Goal: Task Accomplishment & Management: Complete application form

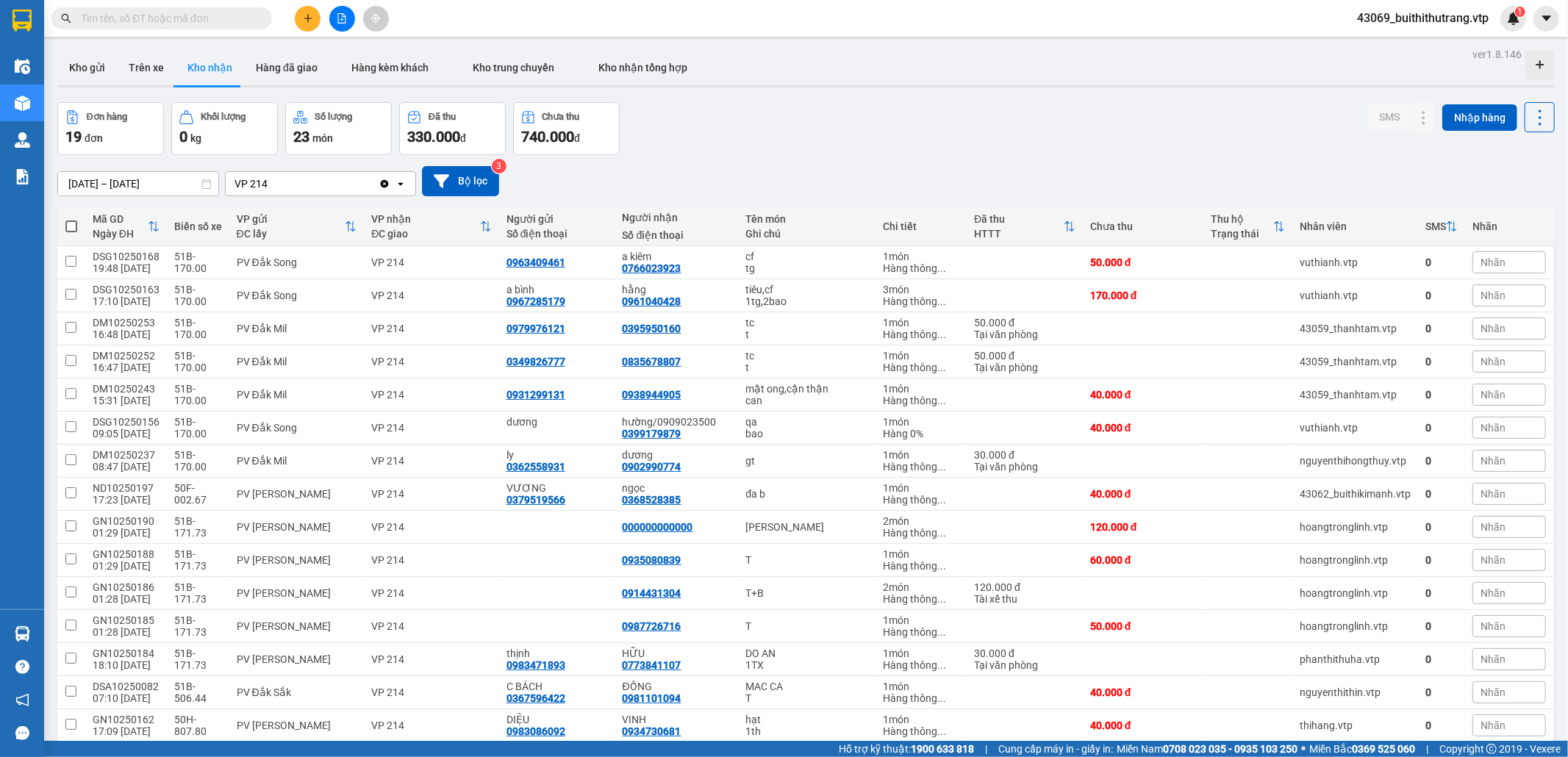
click at [141, 20] on input "text" at bounding box center [167, 19] width 174 height 16
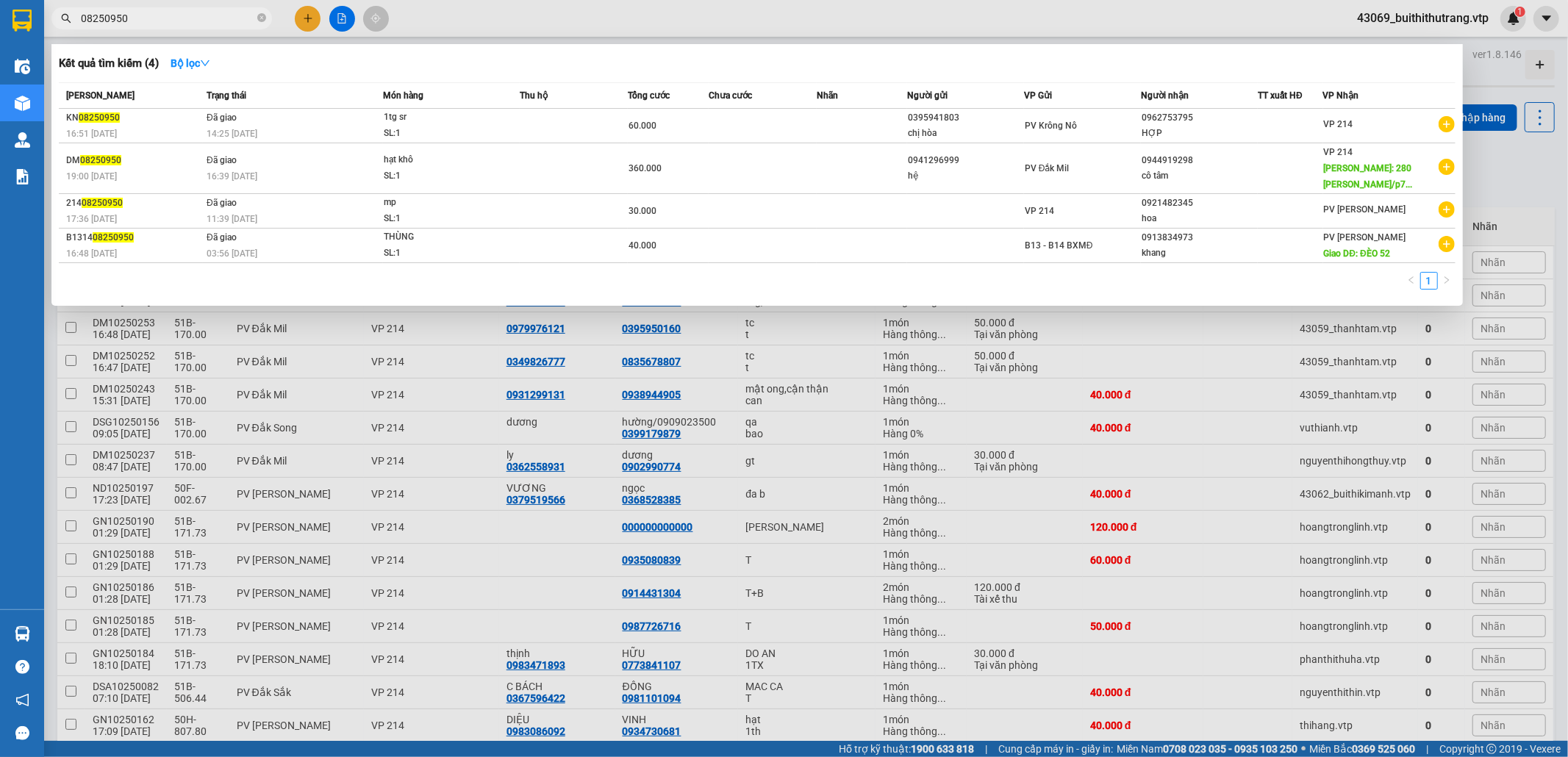
drag, startPoint x: 124, startPoint y: 19, endPoint x: 27, endPoint y: 9, distance: 97.5
click at [29, 9] on section "Kết quả tìm kiếm ( 4 ) Bộ lọc Mã ĐH Trạng thái Món hàng Thu hộ Tổng cước Chưa c…" at bounding box center [784, 378] width 1568 height 757
type input "08250256"
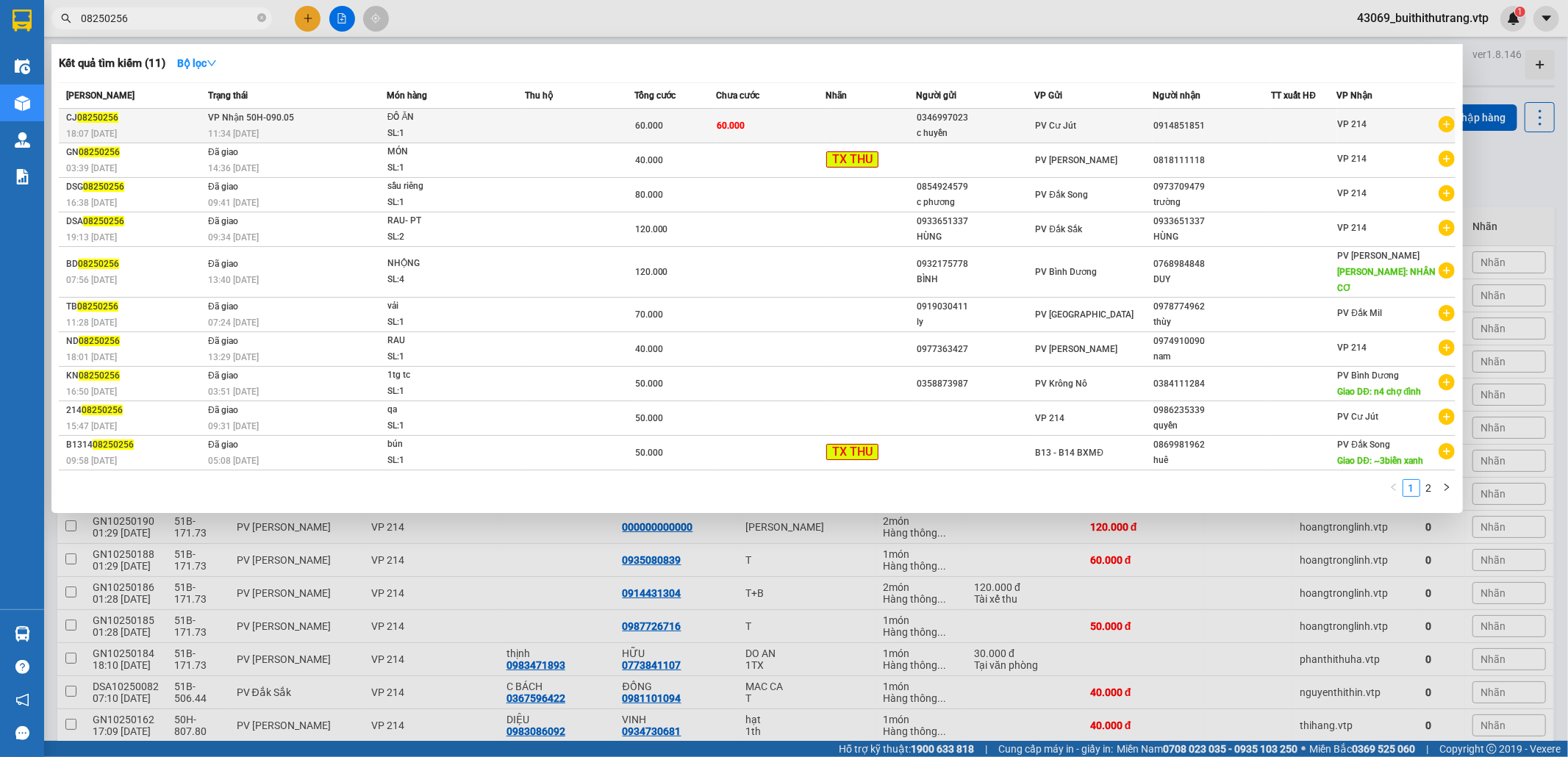
click at [943, 122] on div "0346997023" at bounding box center [975, 117] width 117 height 15
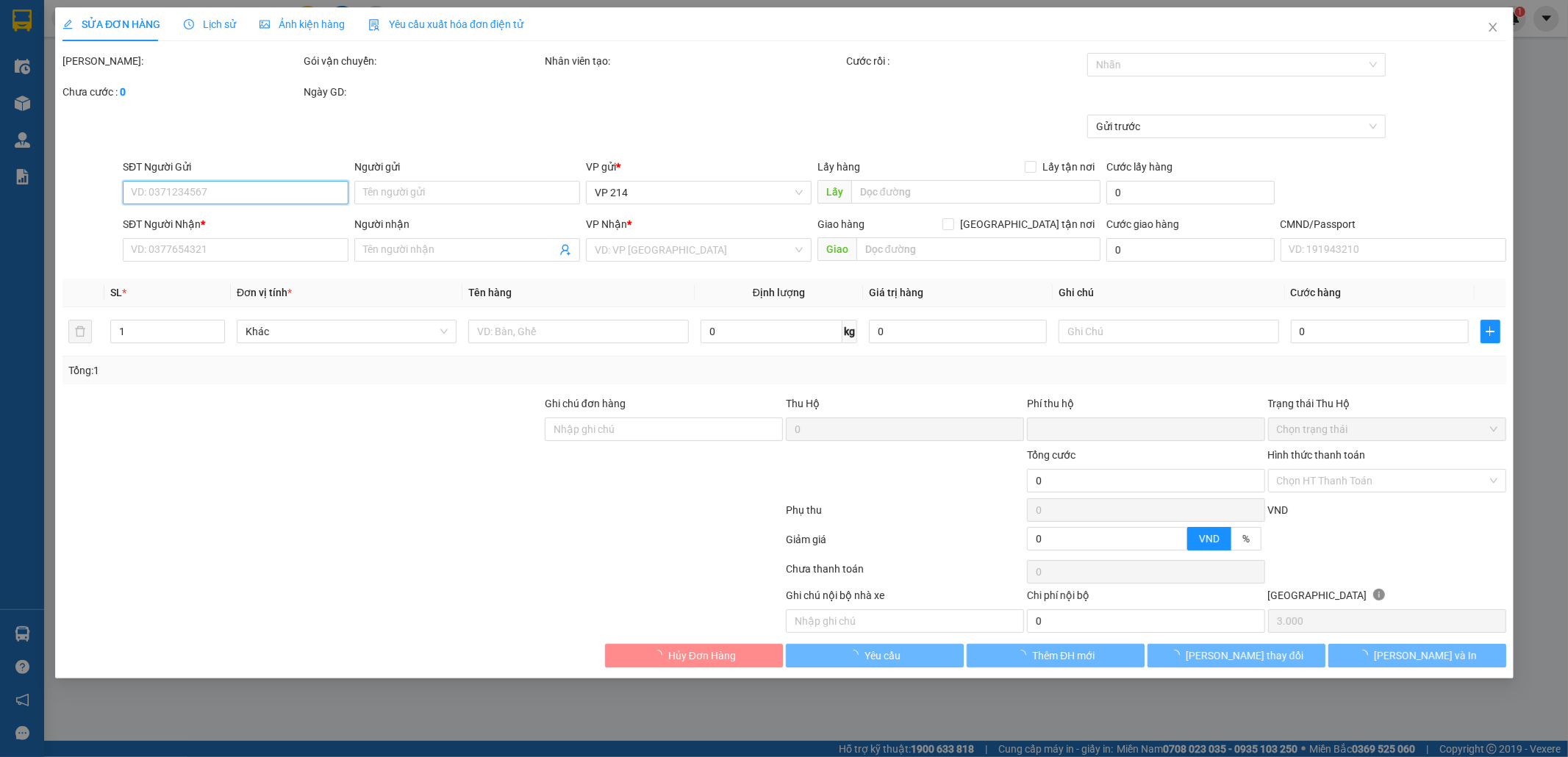
type input "3.000"
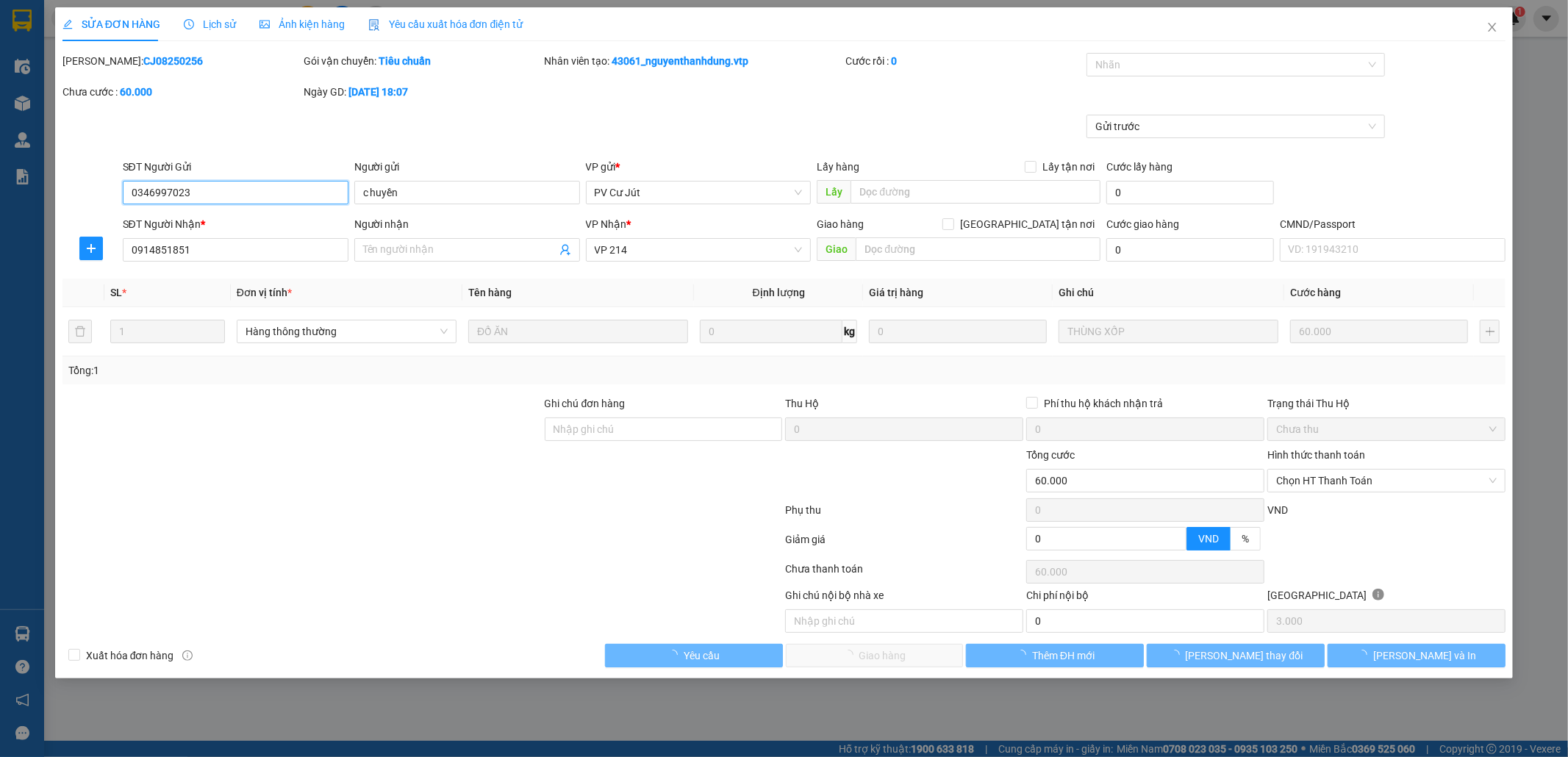
type input "0346997023"
type input "c huyền"
type input "0914851851"
type input "0"
type input "60.000"
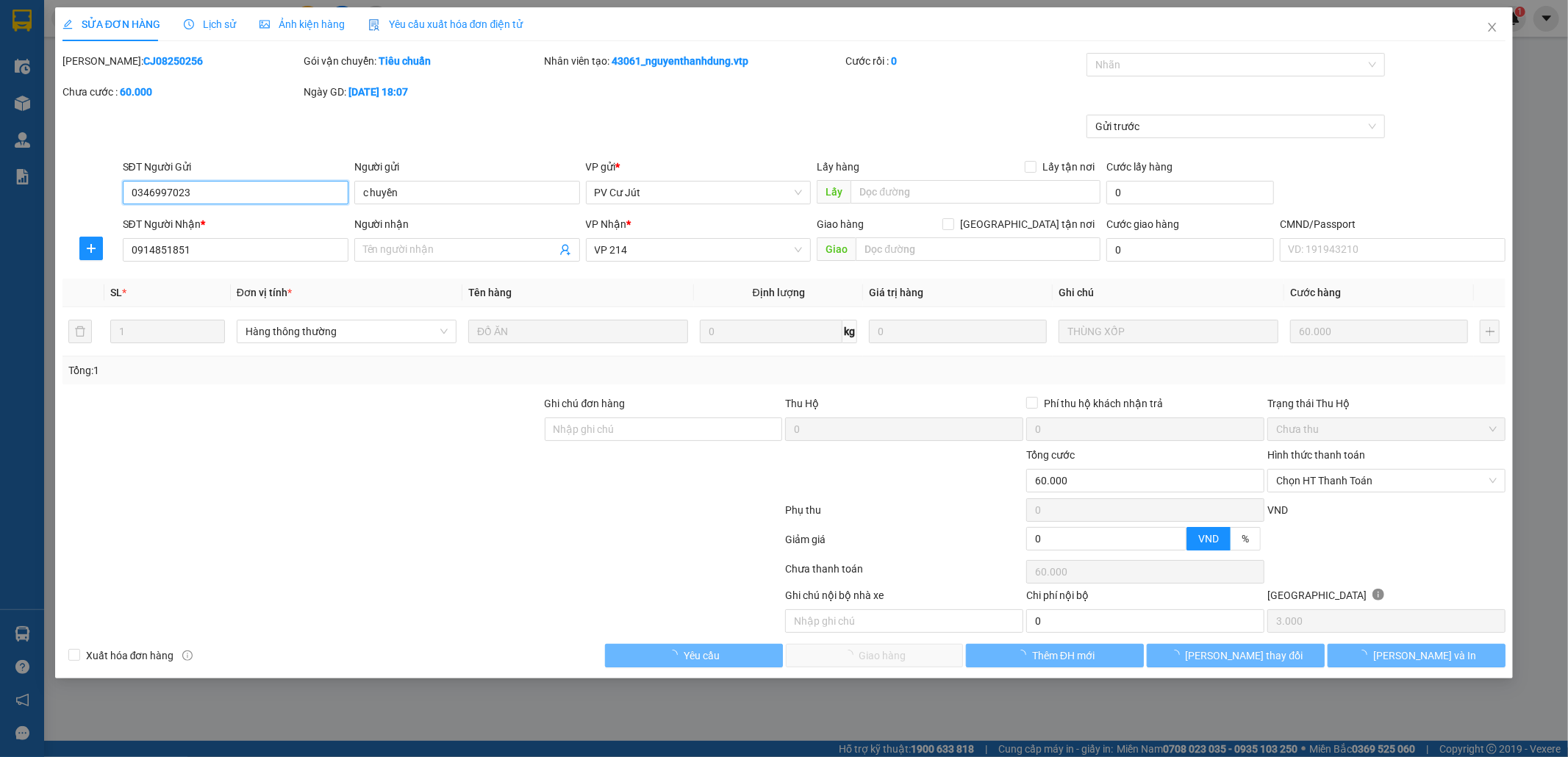
type input "60.000"
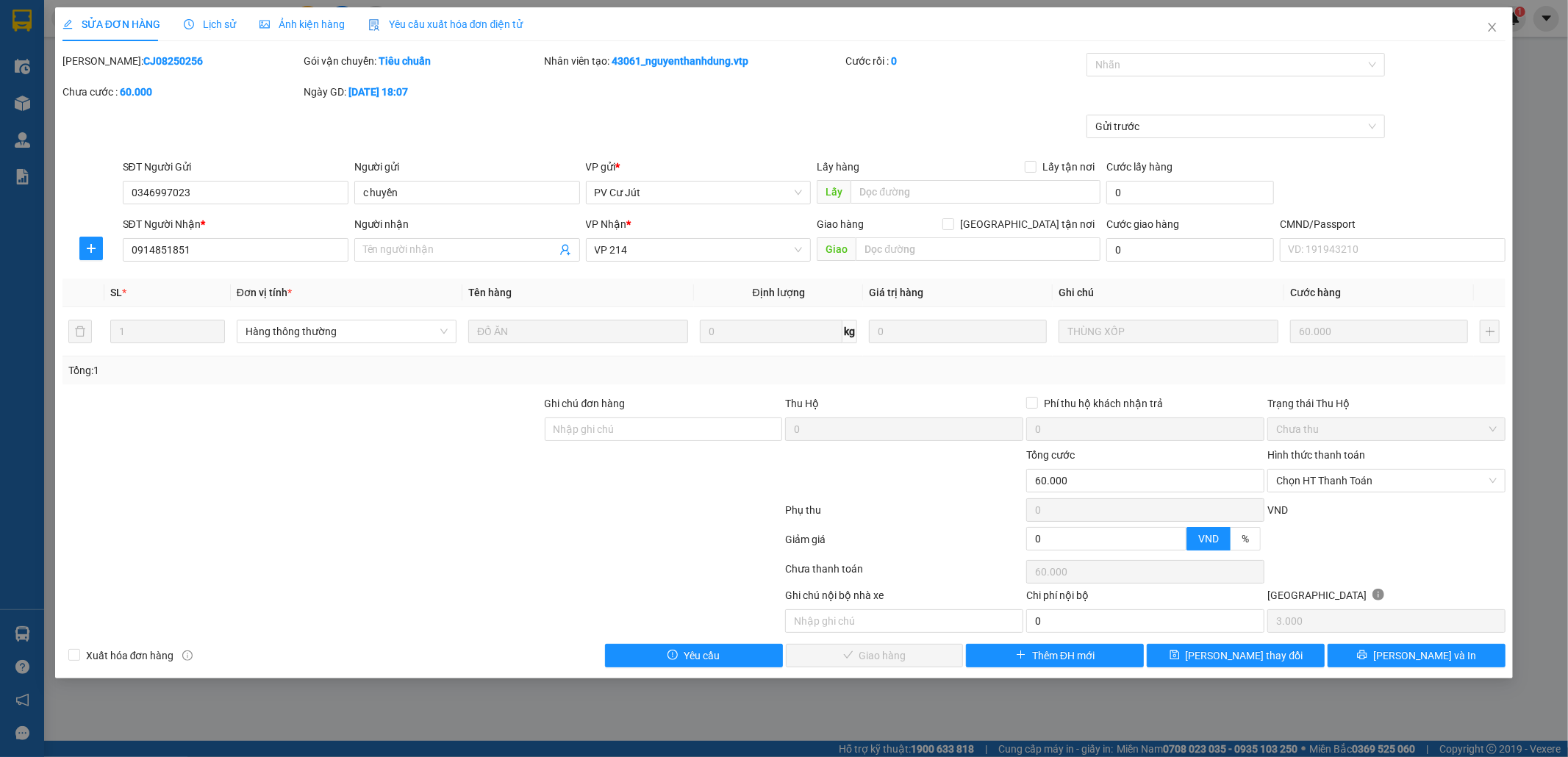
click at [215, 21] on span "Lịch sử" at bounding box center [210, 24] width 52 height 11
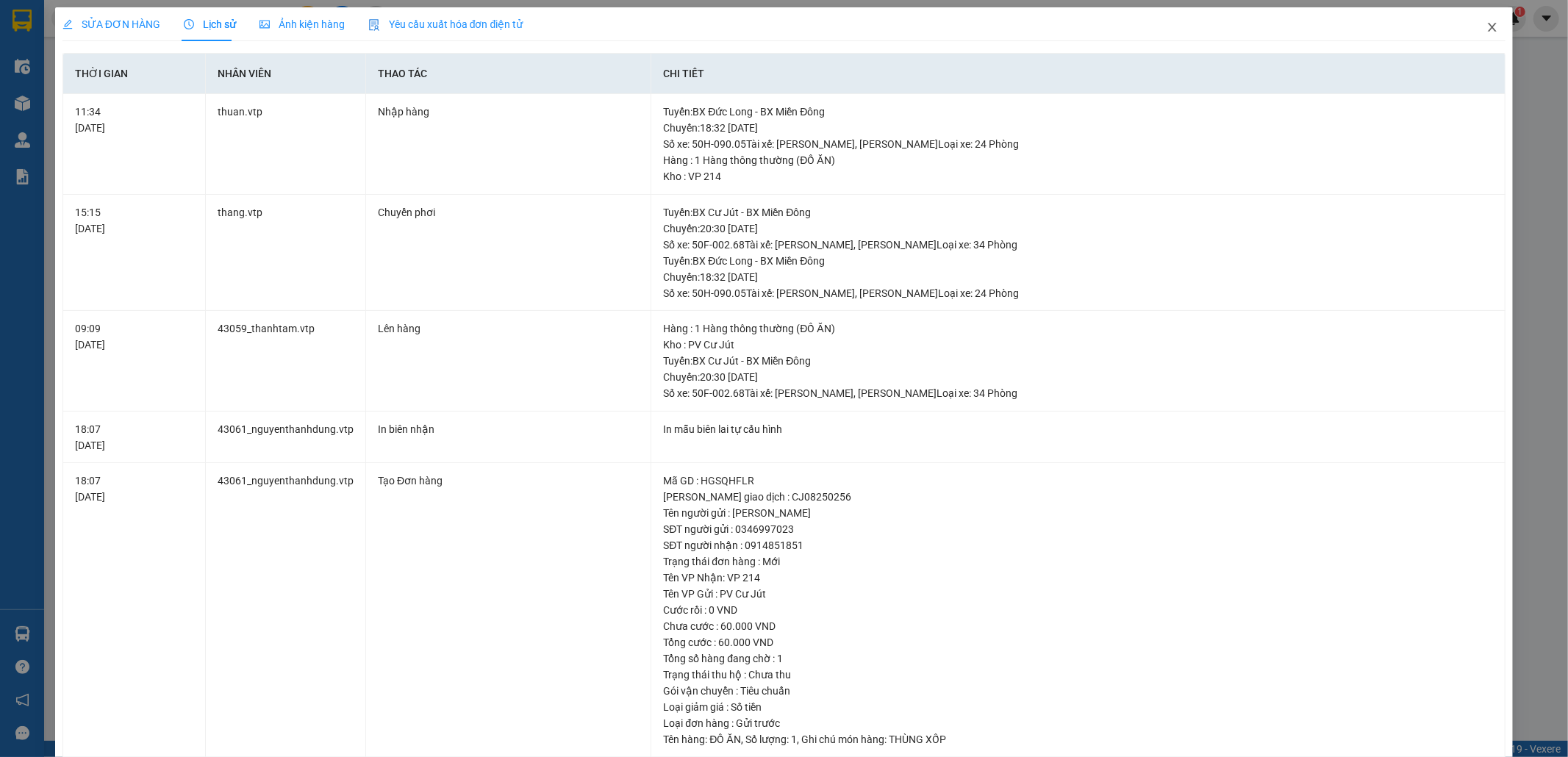
click at [1486, 24] on icon "close" at bounding box center [1492, 27] width 11 height 11
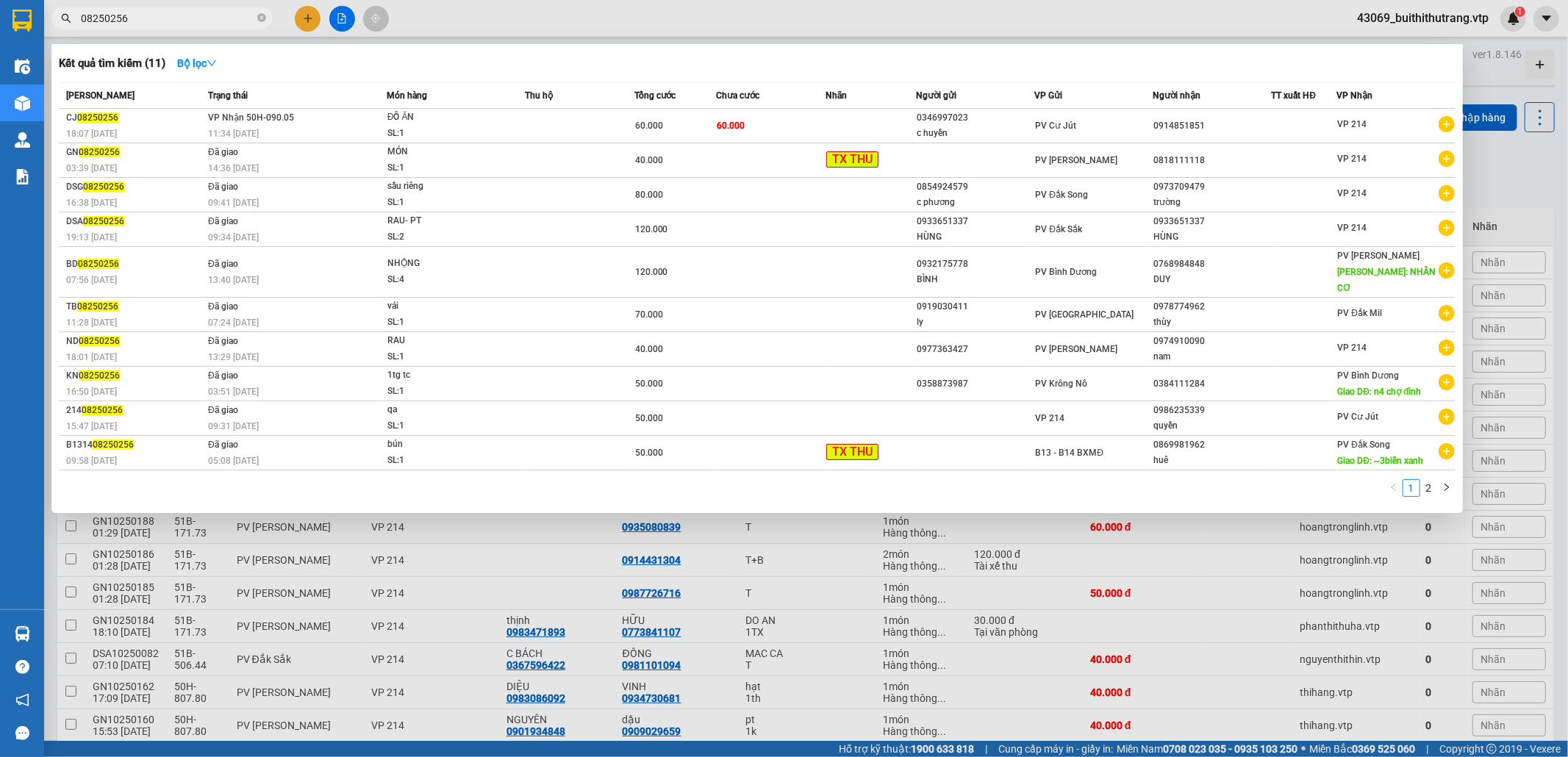
click at [140, 13] on input "08250256" at bounding box center [167, 19] width 174 height 16
drag, startPoint x: 145, startPoint y: 19, endPoint x: 53, endPoint y: 29, distance: 92.5
click at [53, 29] on div "Kết quả tìm kiếm ( 11 ) Bộ lọc Mã ĐH Trạng thái Món hàng Thu hộ Tổng cước Chưa …" at bounding box center [143, 19] width 287 height 26
click at [51, 29] on div at bounding box center [784, 378] width 1568 height 757
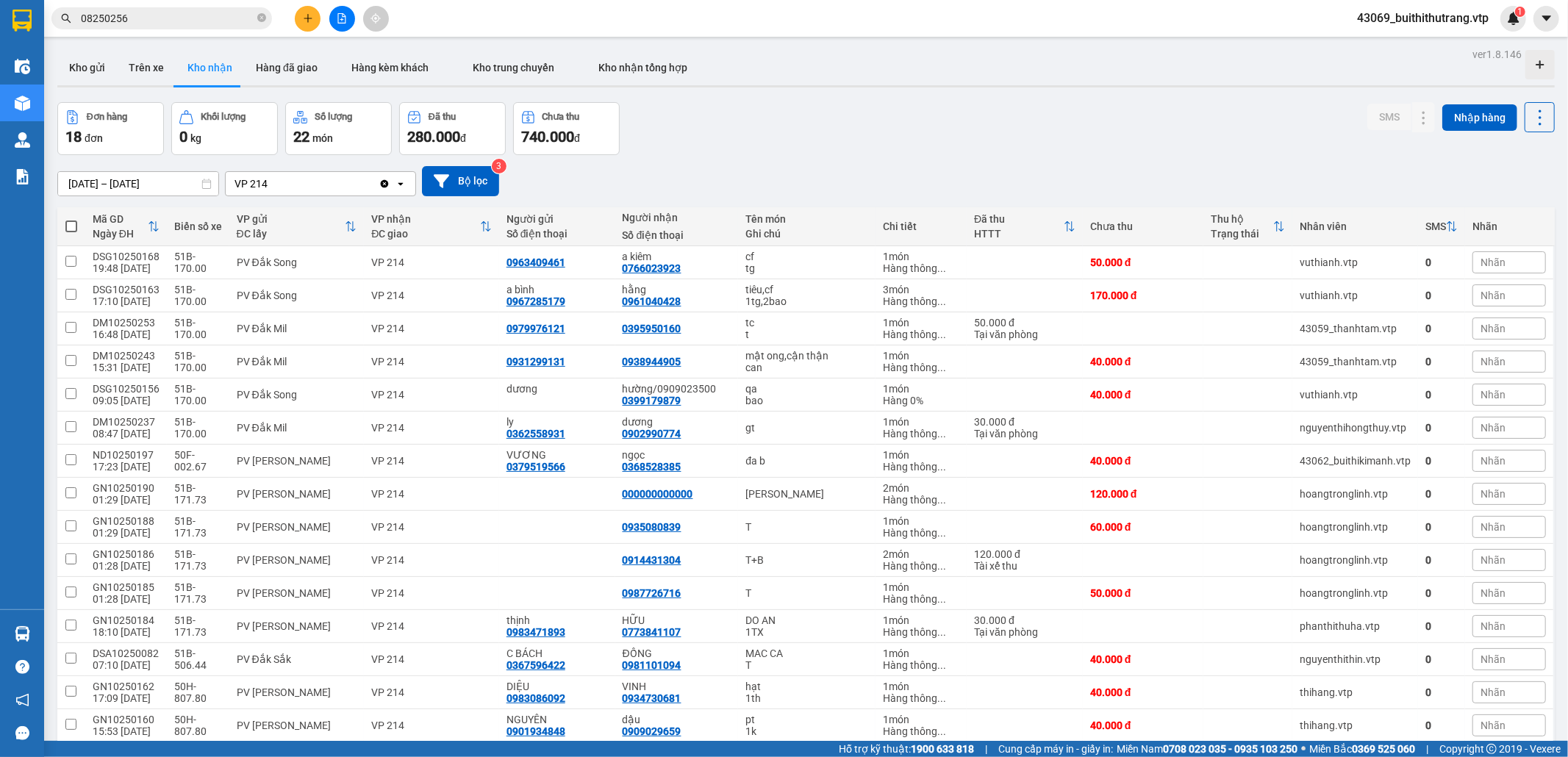
click at [143, 24] on input "08250256" at bounding box center [167, 19] width 174 height 16
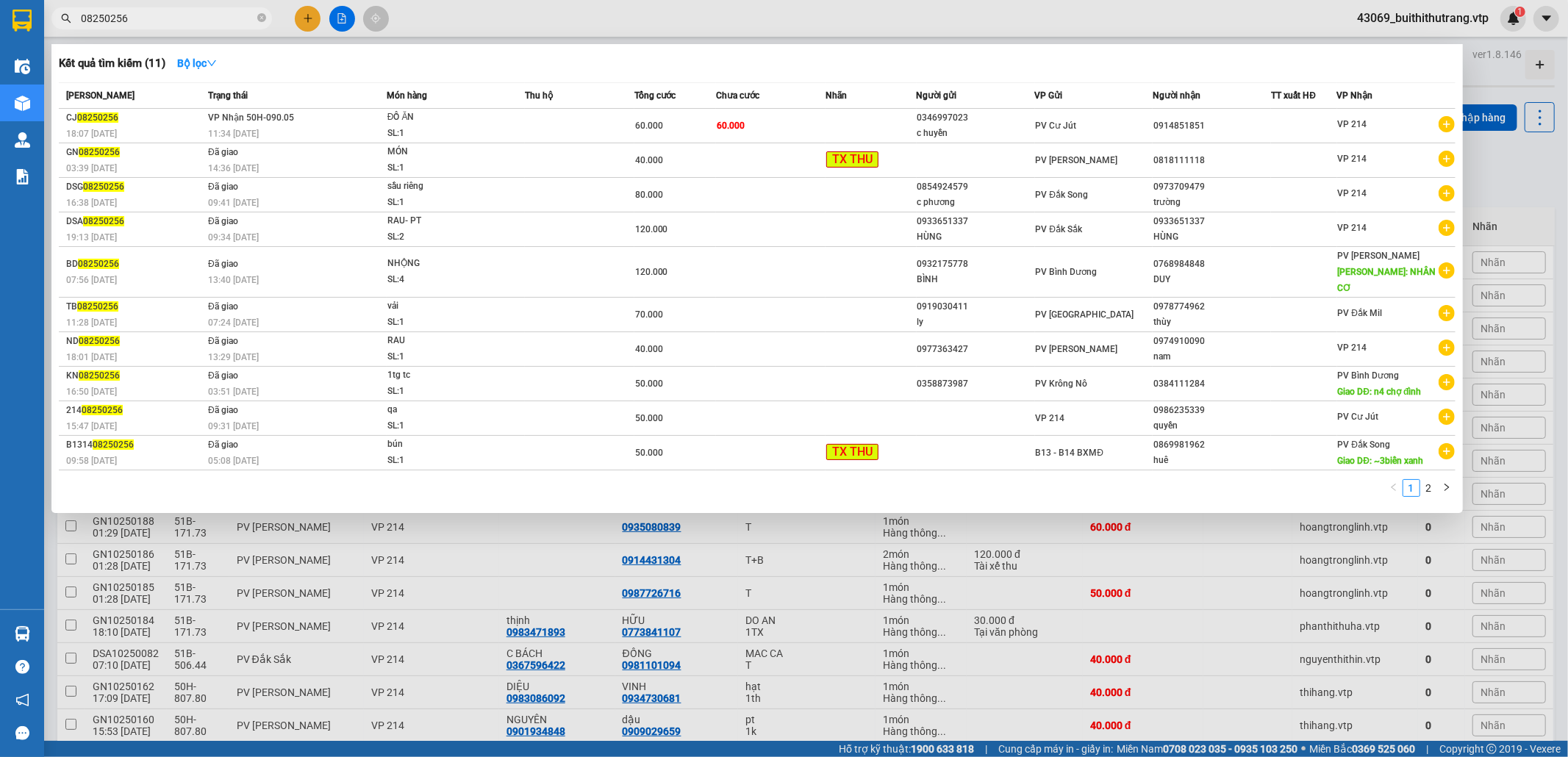
click at [147, 24] on input "08250256" at bounding box center [167, 19] width 174 height 16
click at [158, 25] on input "08250256" at bounding box center [167, 19] width 174 height 16
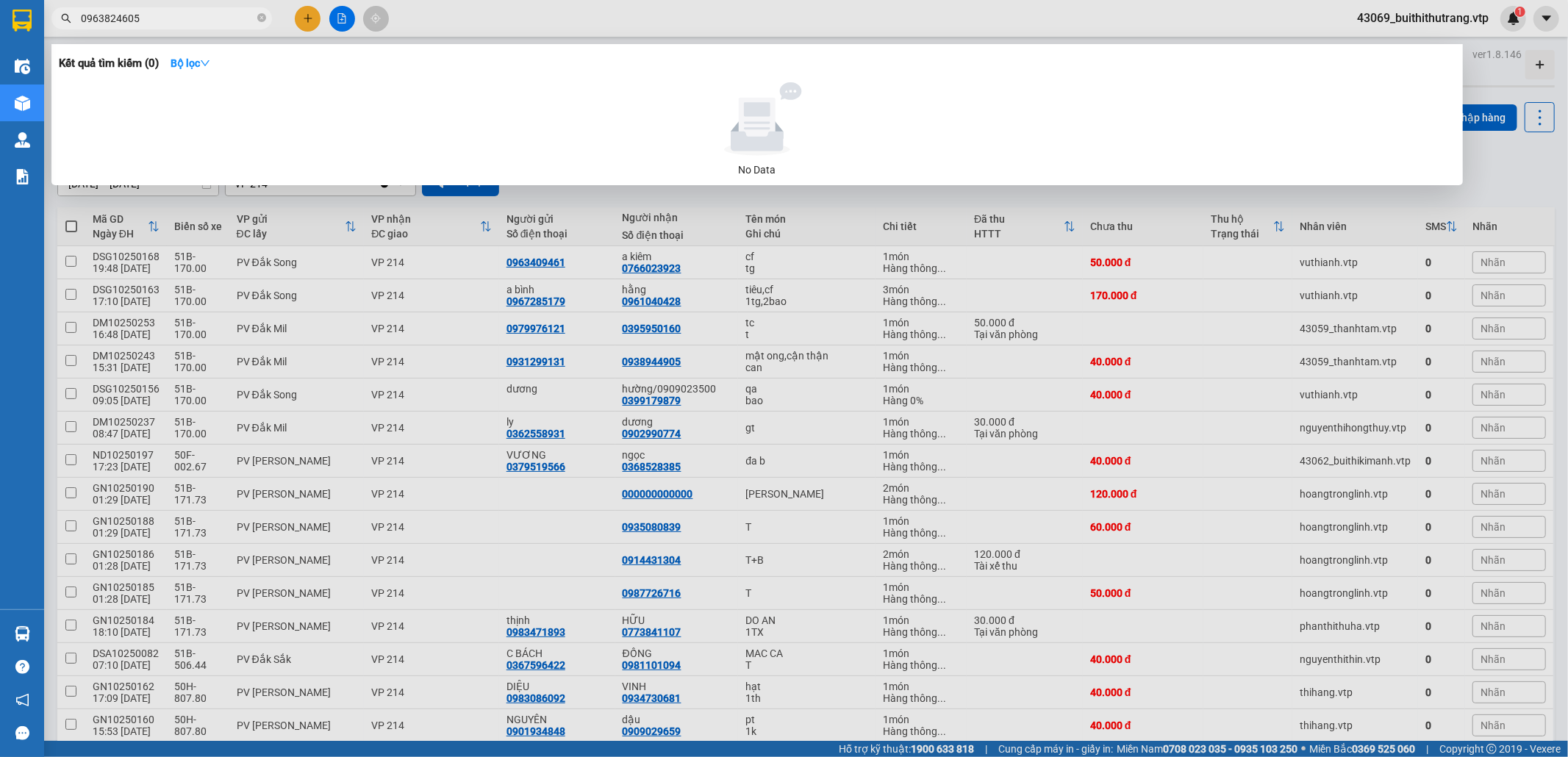
click at [153, 19] on input "0963824605" at bounding box center [167, 19] width 174 height 16
type input "0"
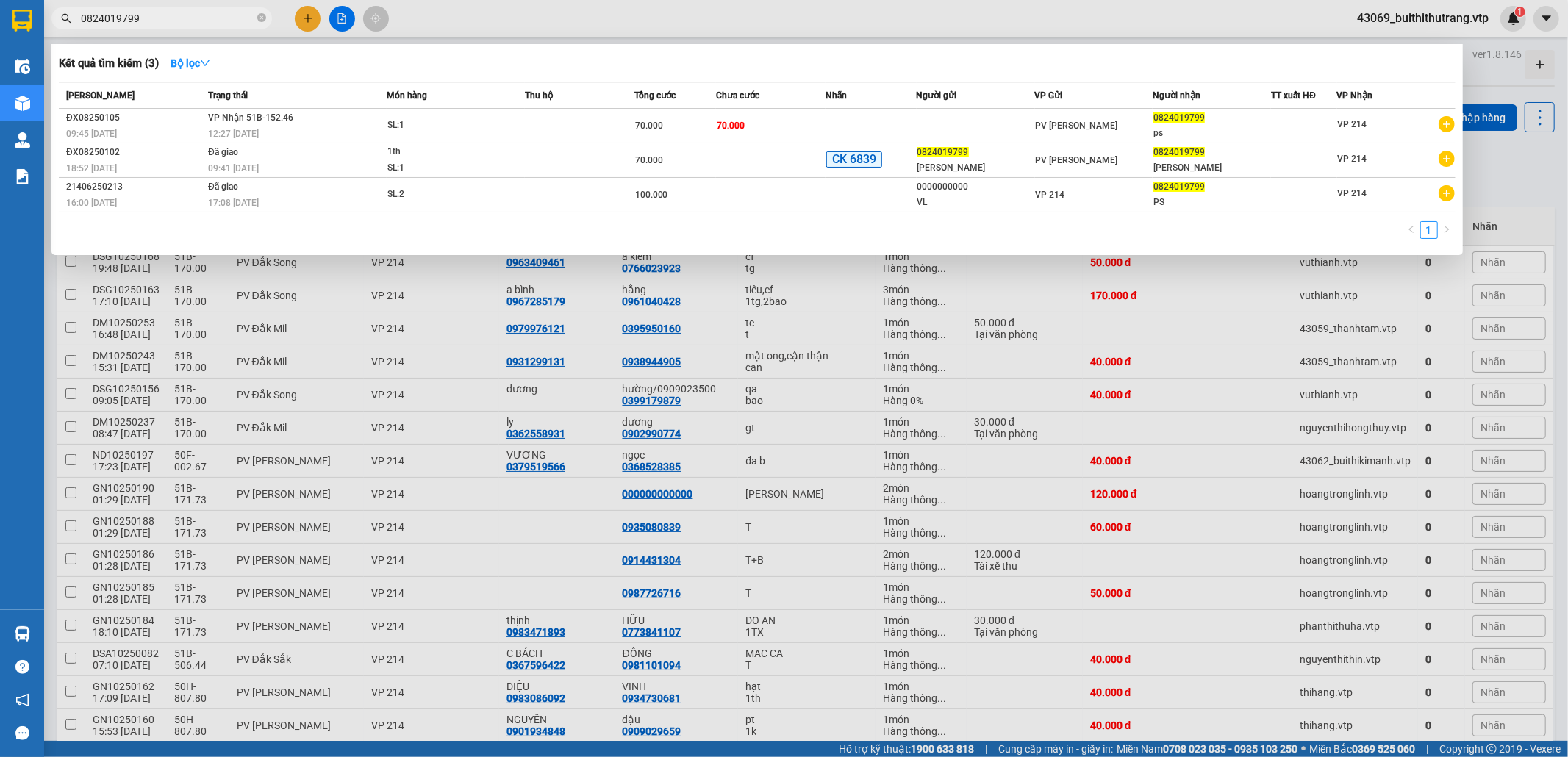
drag, startPoint x: 159, startPoint y: 19, endPoint x: 65, endPoint y: 26, distance: 94.3
click at [66, 26] on span "0824019799" at bounding box center [162, 18] width 220 height 22
click at [150, 27] on span "0824019799" at bounding box center [162, 18] width 220 height 22
click at [153, 19] on input "0824019799" at bounding box center [167, 19] width 174 height 16
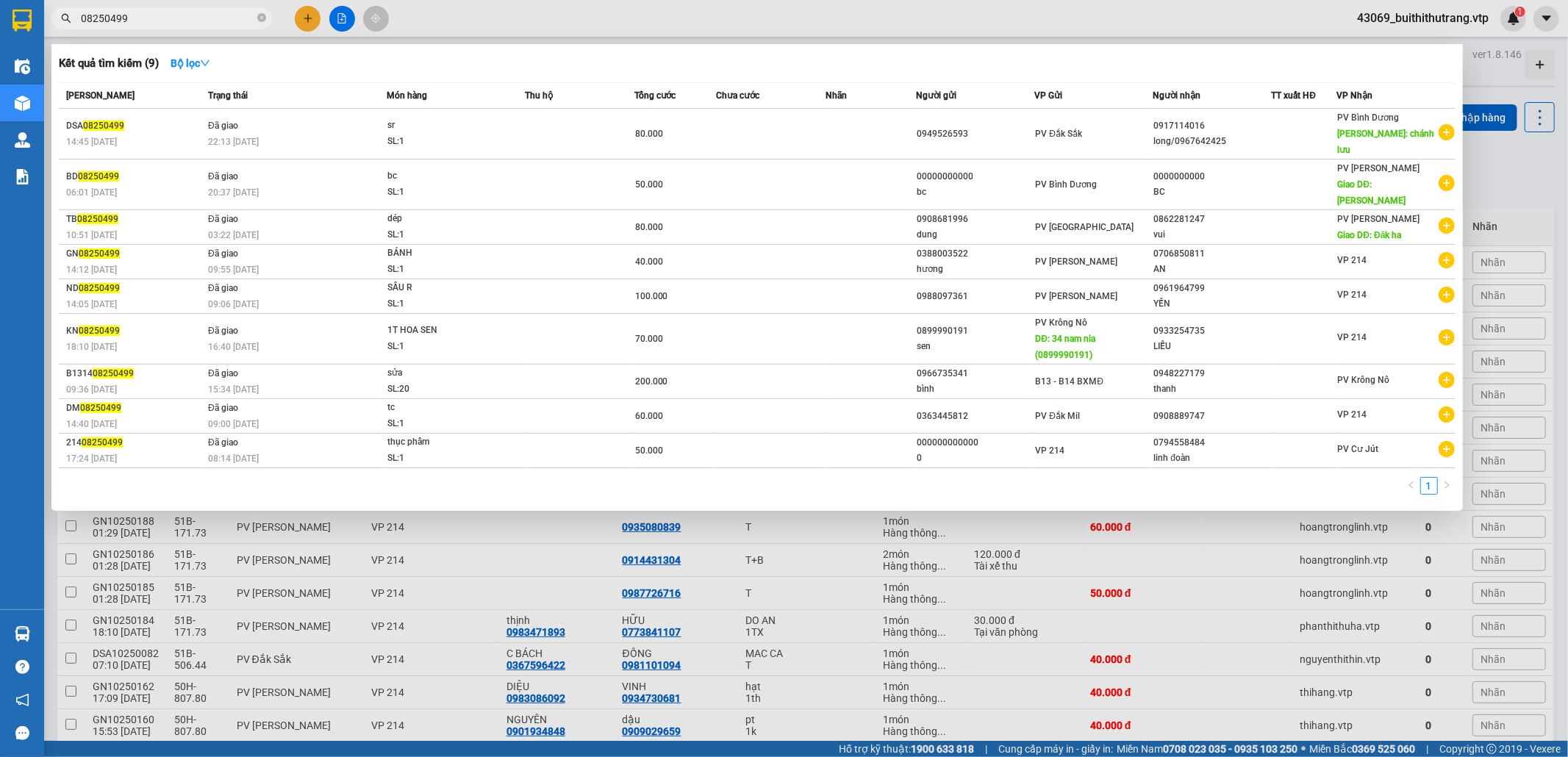
drag, startPoint x: 136, startPoint y: 24, endPoint x: 56, endPoint y: 33, distance: 80.5
click at [56, 32] on div "Kết quả tìm kiếm ( 9 ) Bộ lọc Mã ĐH Trạng thái Món hàng Thu hộ Tổng cước Chưa c…" at bounding box center [143, 19] width 287 height 26
type input "0"
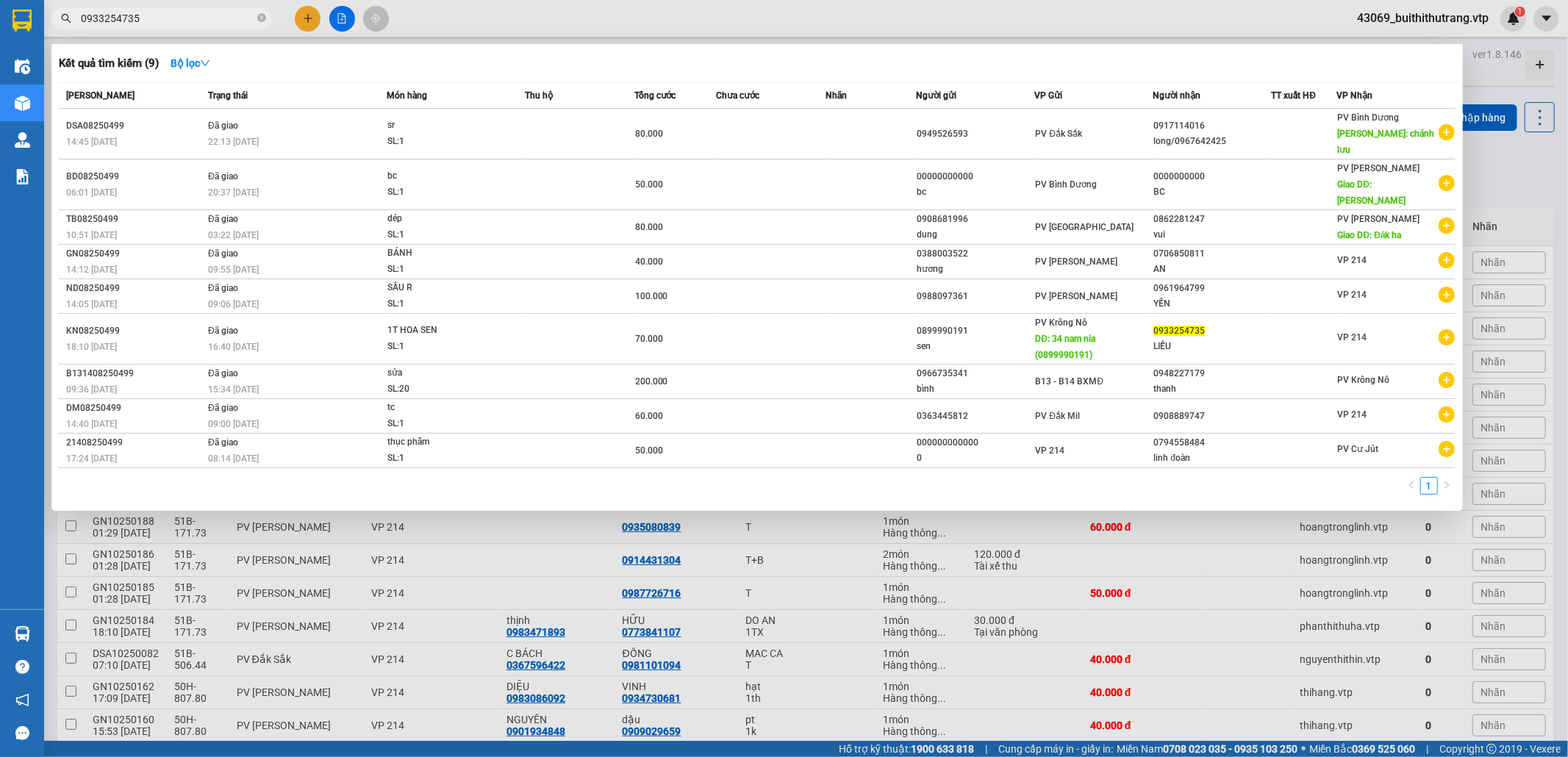
type input "0933254735"
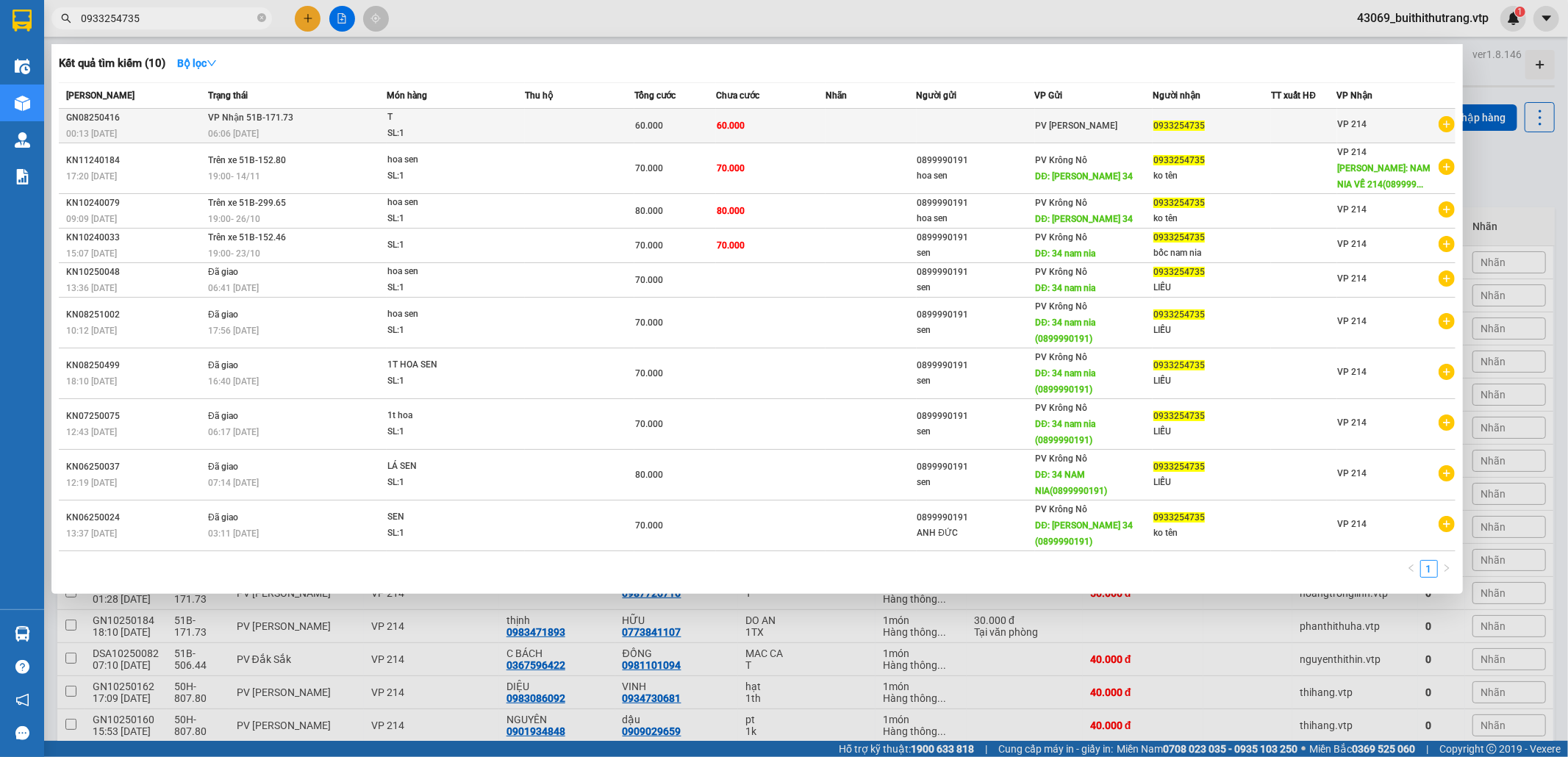
click at [574, 134] on td at bounding box center [580, 126] width 109 height 34
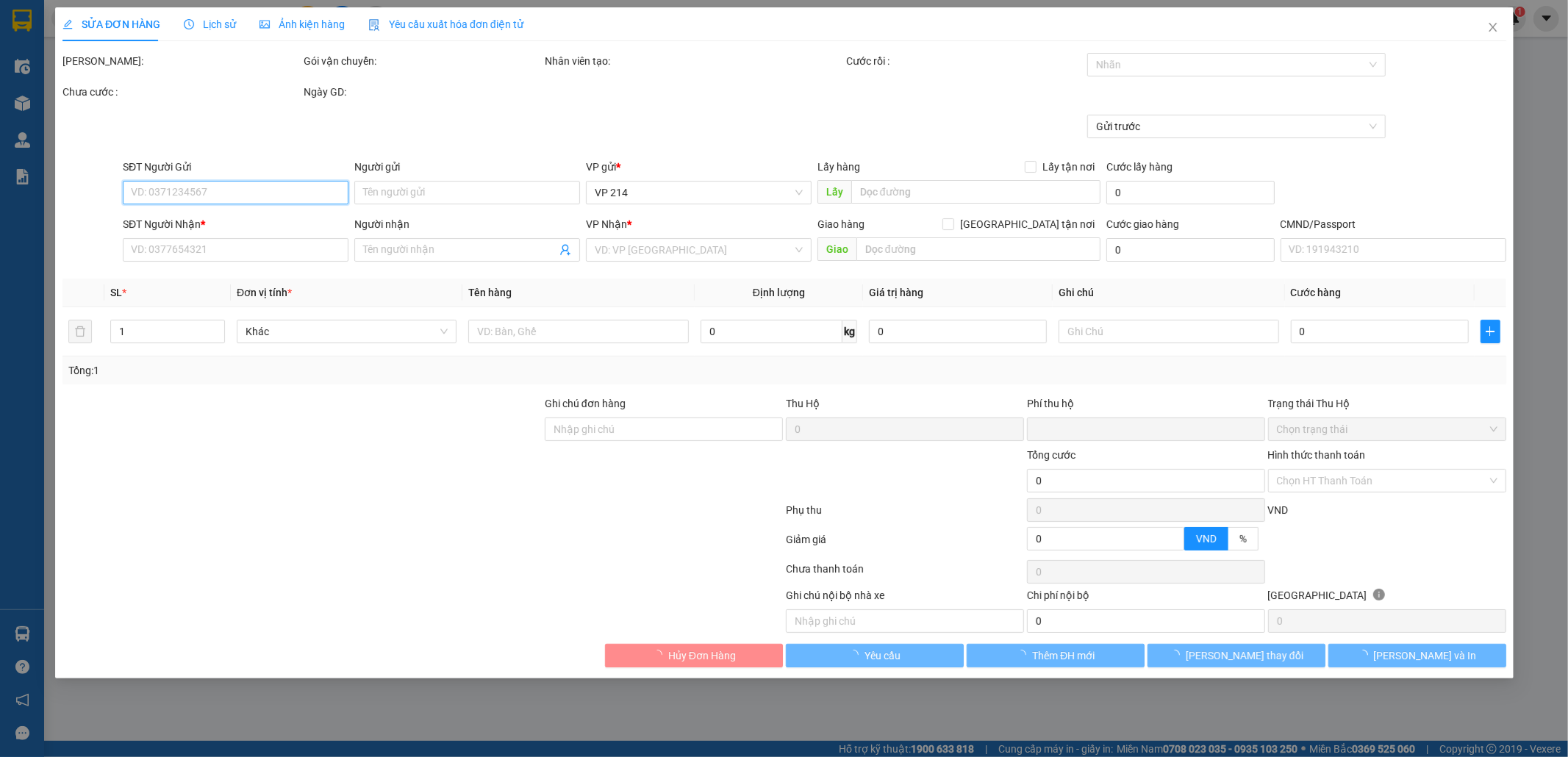
type input "12.000"
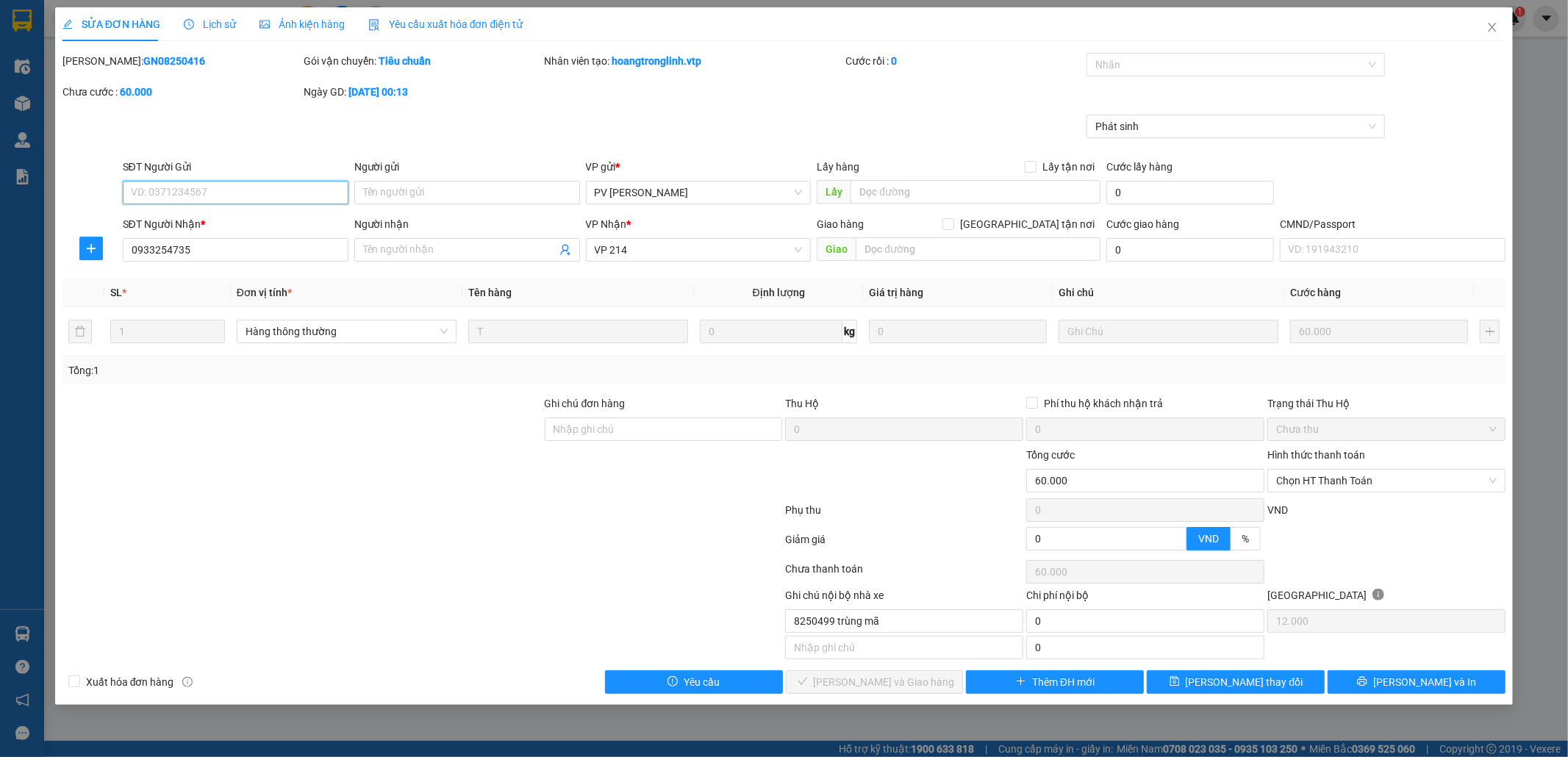
type input "0933254735"
type input "0"
type input "60.000"
type input "8250499 trùng mã"
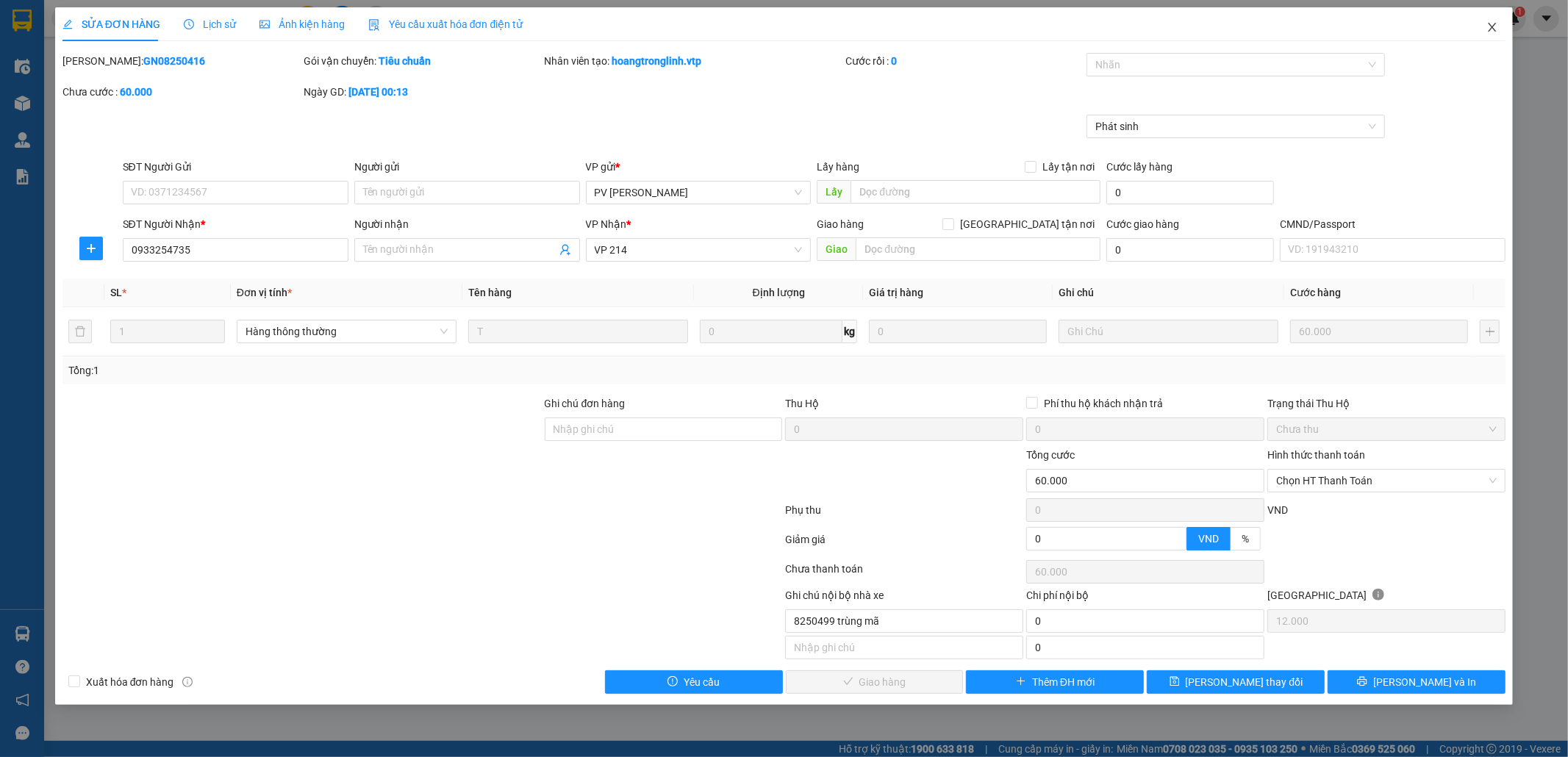
click at [1490, 31] on icon "close" at bounding box center [1493, 27] width 8 height 9
drag, startPoint x: 1490, startPoint y: 31, endPoint x: 219, endPoint y: 31, distance: 1271.0
click at [1490, 31] on div "Kết quả tìm kiếm ( 10 ) Bộ lọc Mã ĐH Trạng thái Món hàng Thu hộ Tổng cước Chưa …" at bounding box center [784, 18] width 1568 height 37
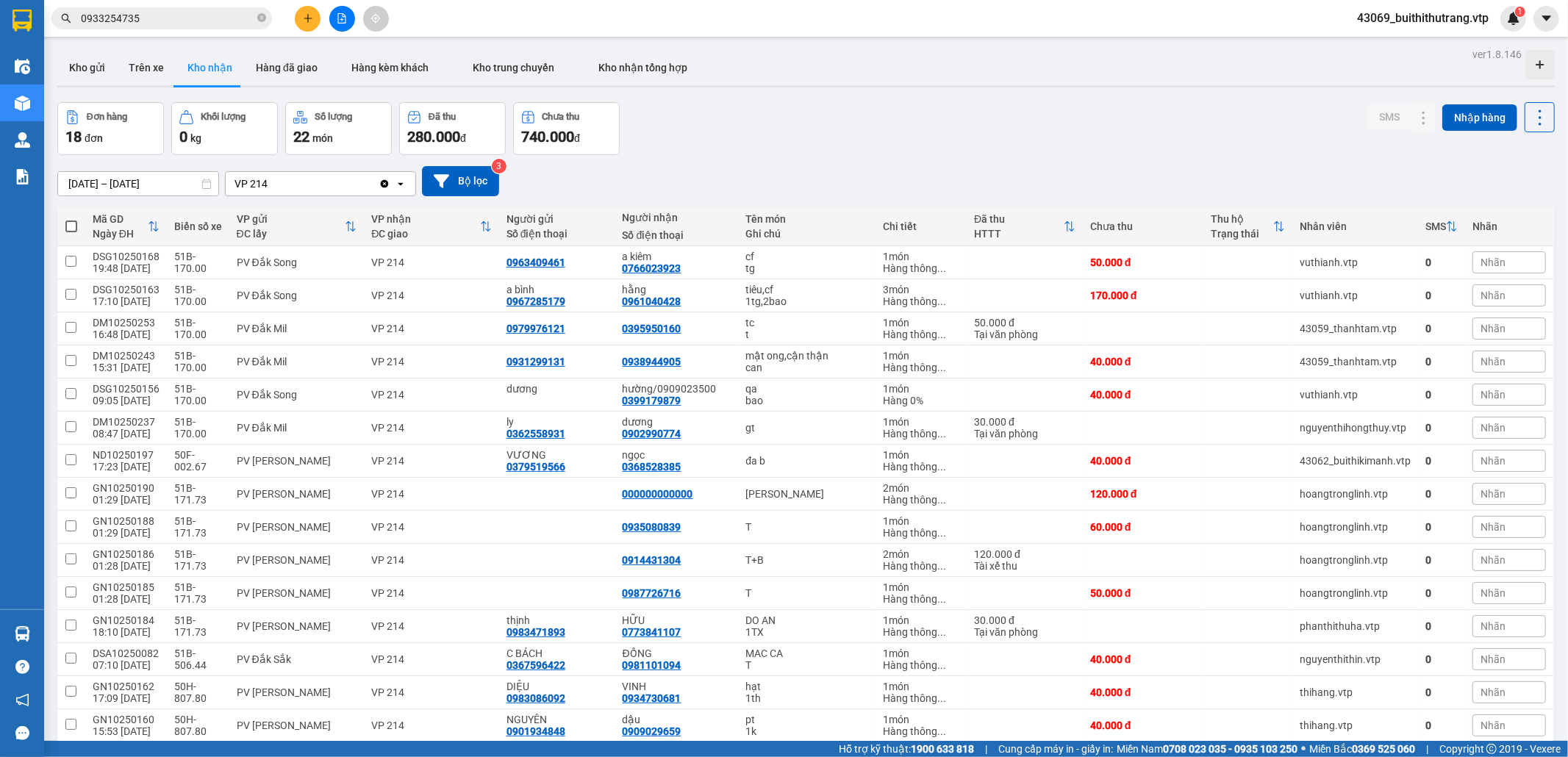
click at [172, 22] on input "0933254735" at bounding box center [167, 19] width 174 height 16
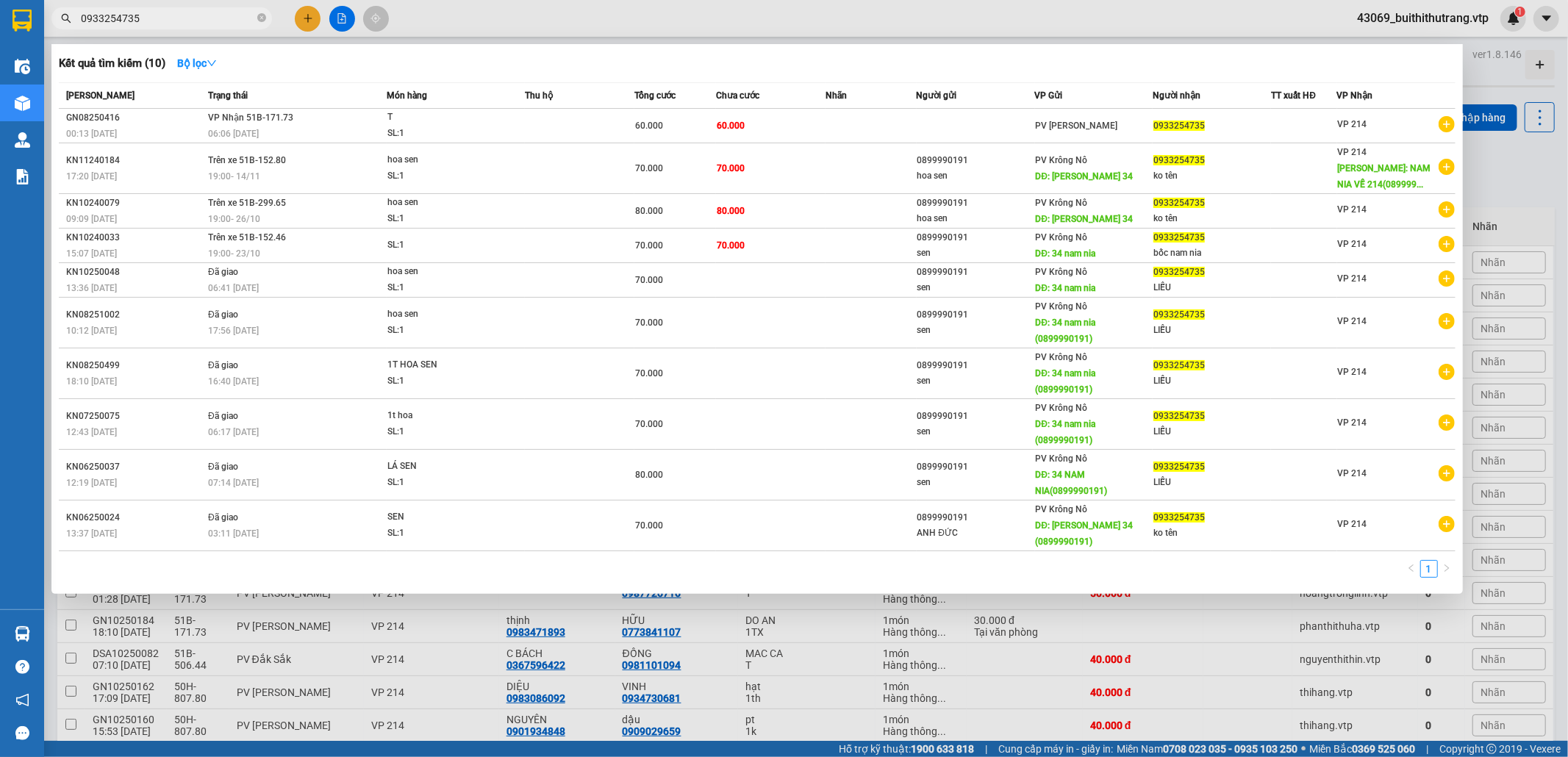
drag, startPoint x: 153, startPoint y: 18, endPoint x: 57, endPoint y: 41, distance: 98.7
click at [57, 32] on div "Kết quả tìm kiếm ( 10 ) Bộ lọc Mã ĐH Trạng thái Món hàng Thu hộ Tổng cước Chưa …" at bounding box center [143, 19] width 287 height 26
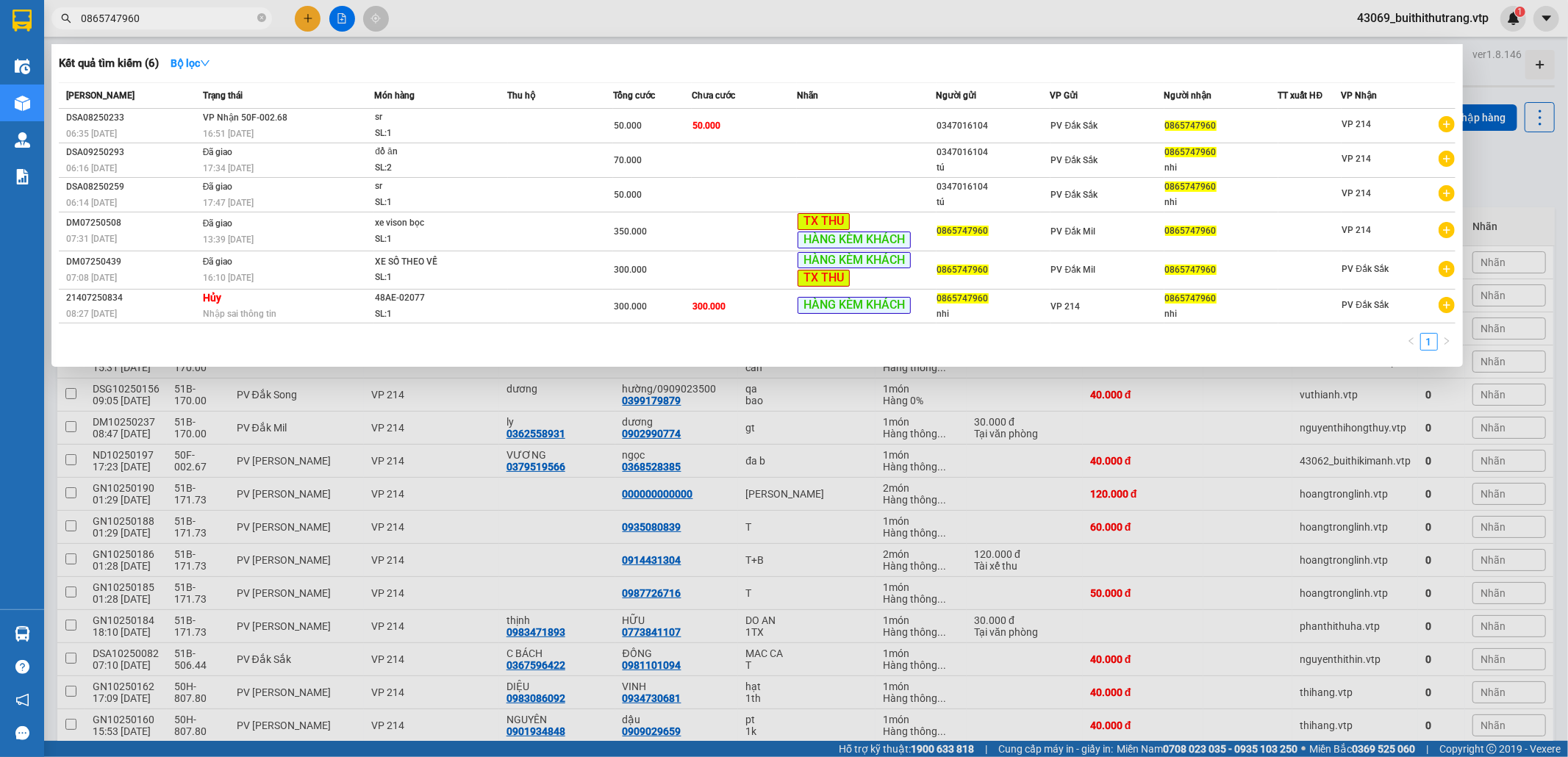
click at [145, 19] on input "0865747960" at bounding box center [167, 19] width 174 height 16
drag, startPoint x: 140, startPoint y: 19, endPoint x: 46, endPoint y: 33, distance: 95.0
click at [46, 32] on div "Kết quả tìm kiếm ( 6 ) Bộ lọc Mã ĐH Trạng thái Món hàng Thu hộ Tổng cước Chưa c…" at bounding box center [143, 19] width 287 height 26
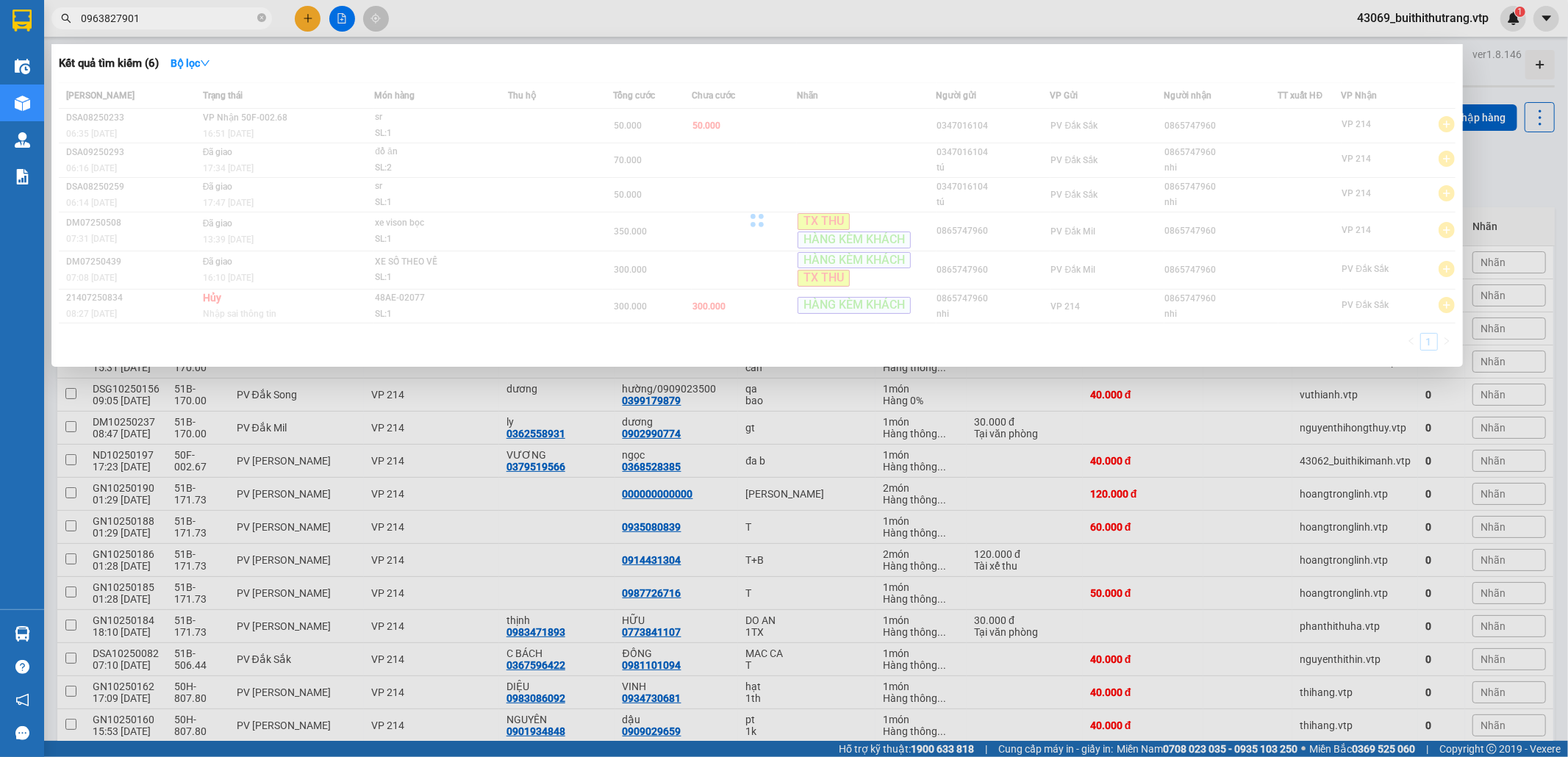
type input "0963827901"
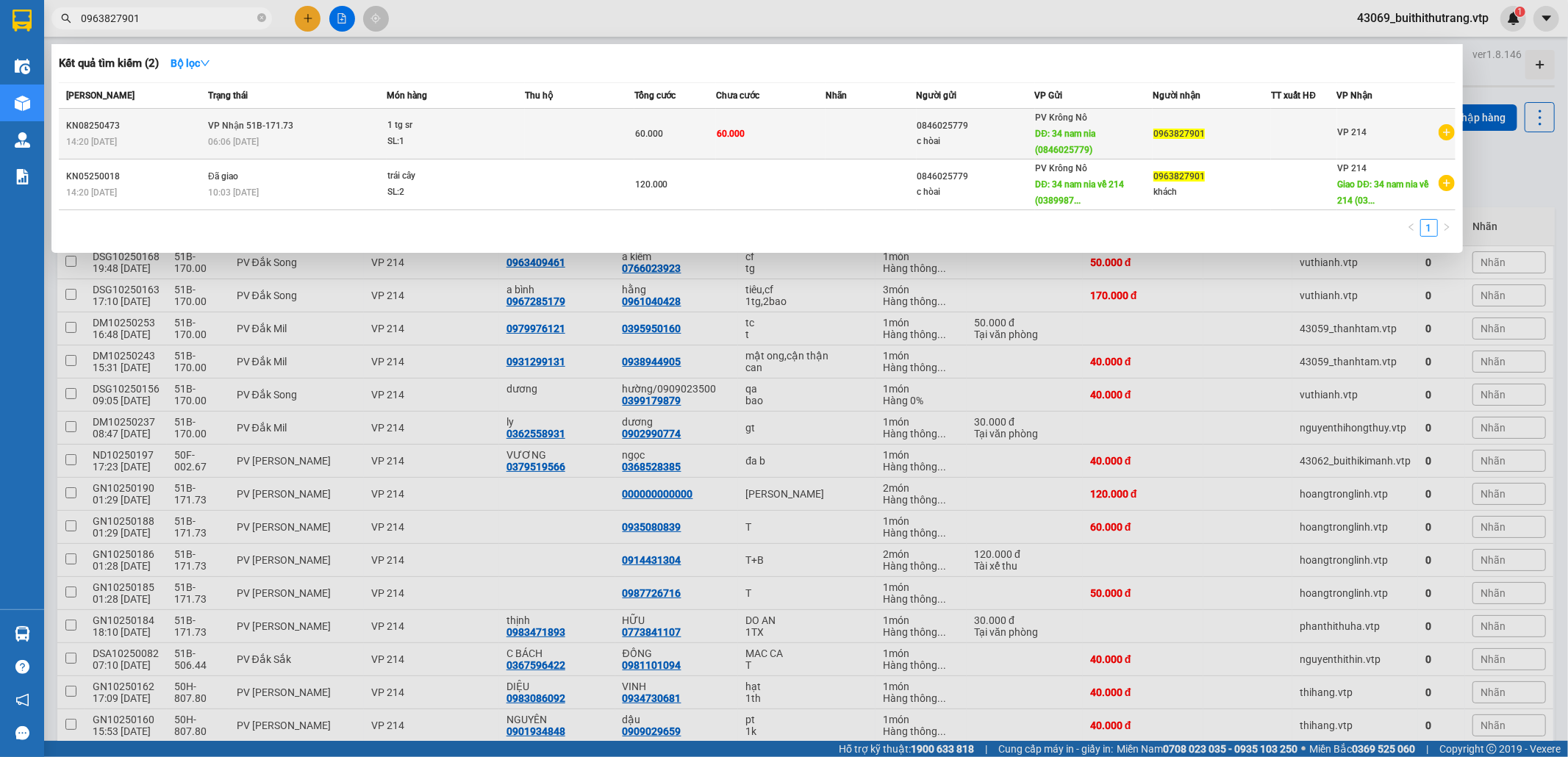
click at [802, 142] on td "60.000" at bounding box center [771, 134] width 109 height 51
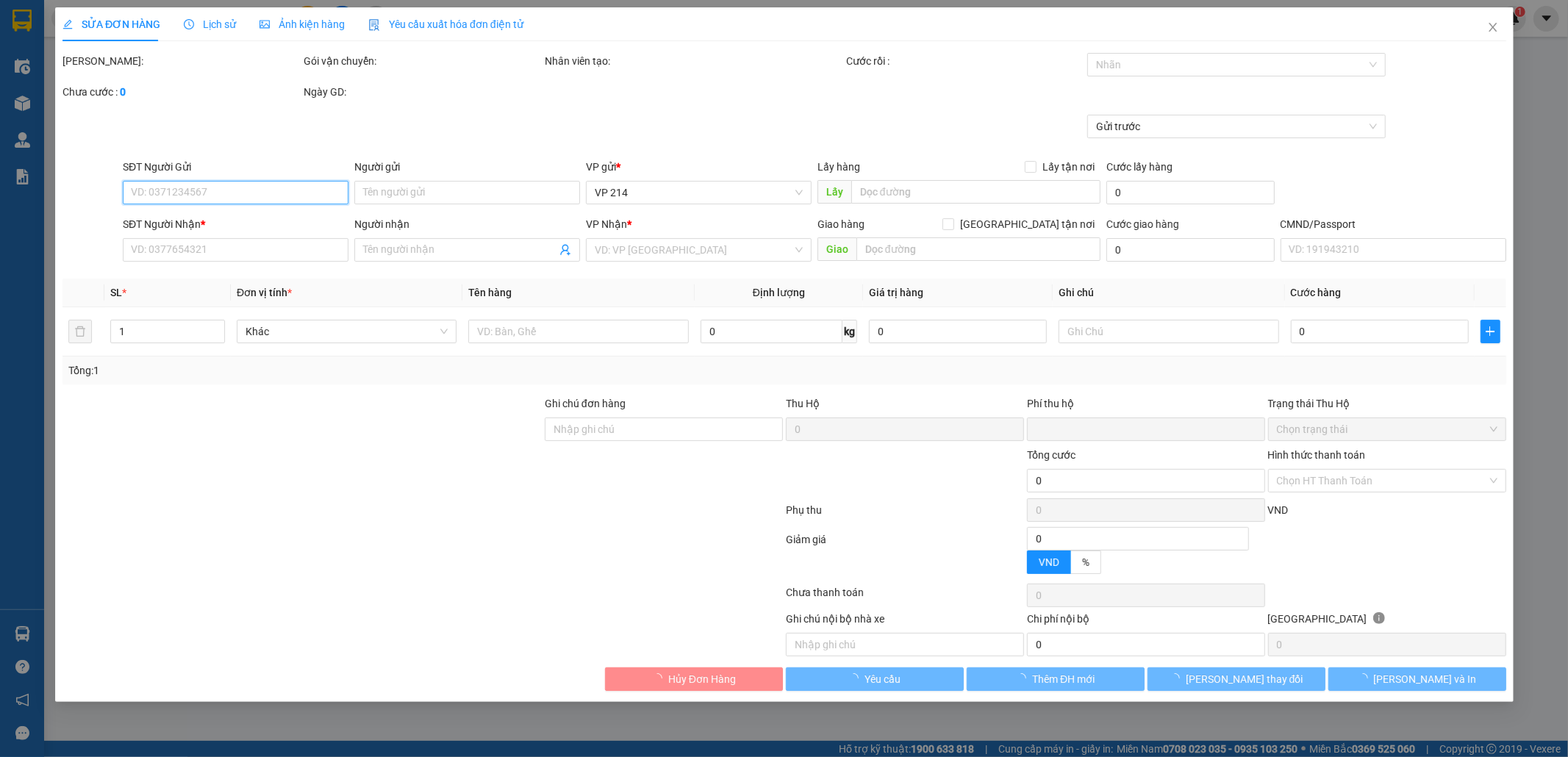
type input "3.000"
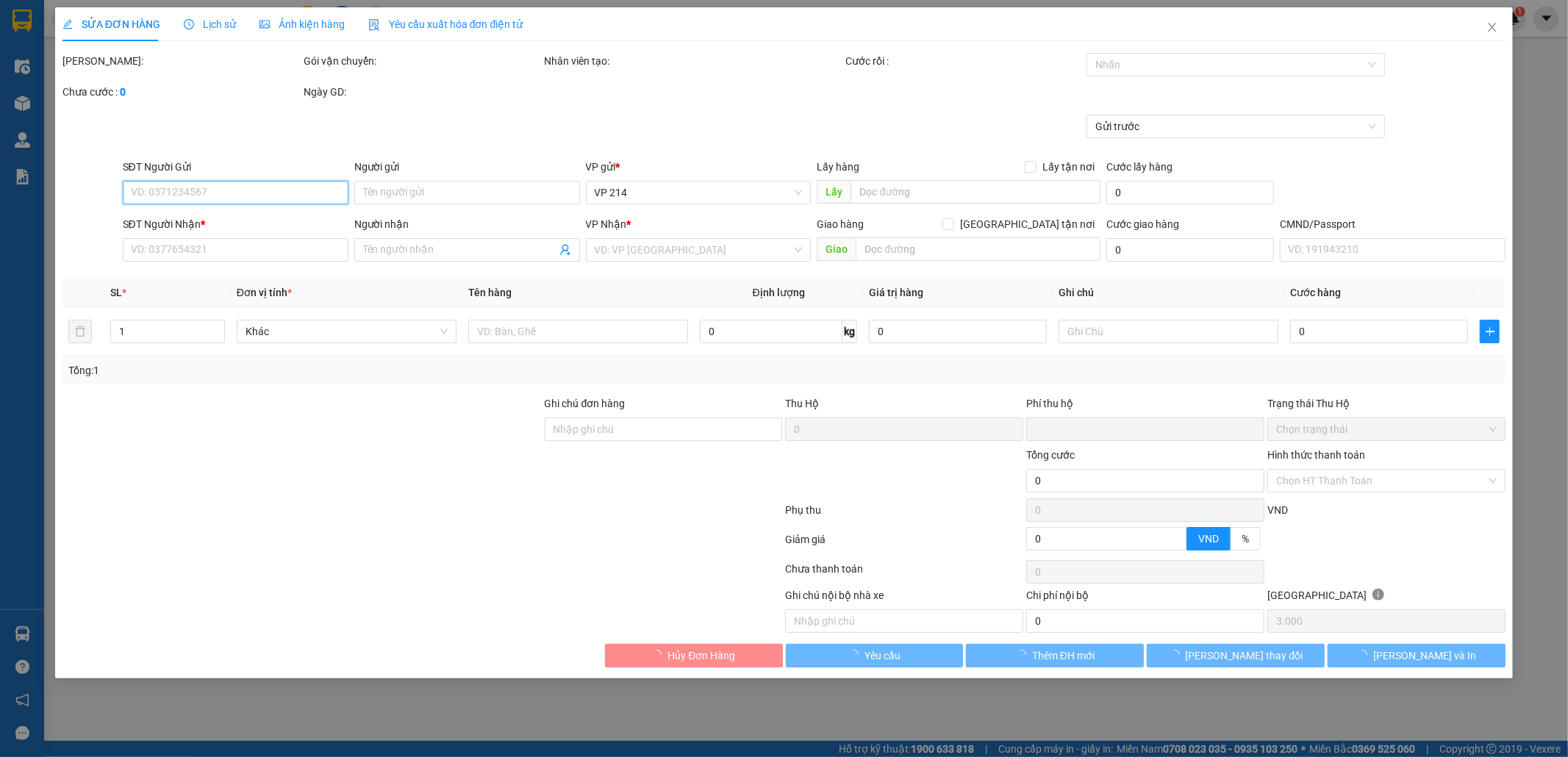
type input "0846025779"
type input "c hòai"
type input "34 nam nia (0846025779)"
type input "0963827901"
type input "060000`"
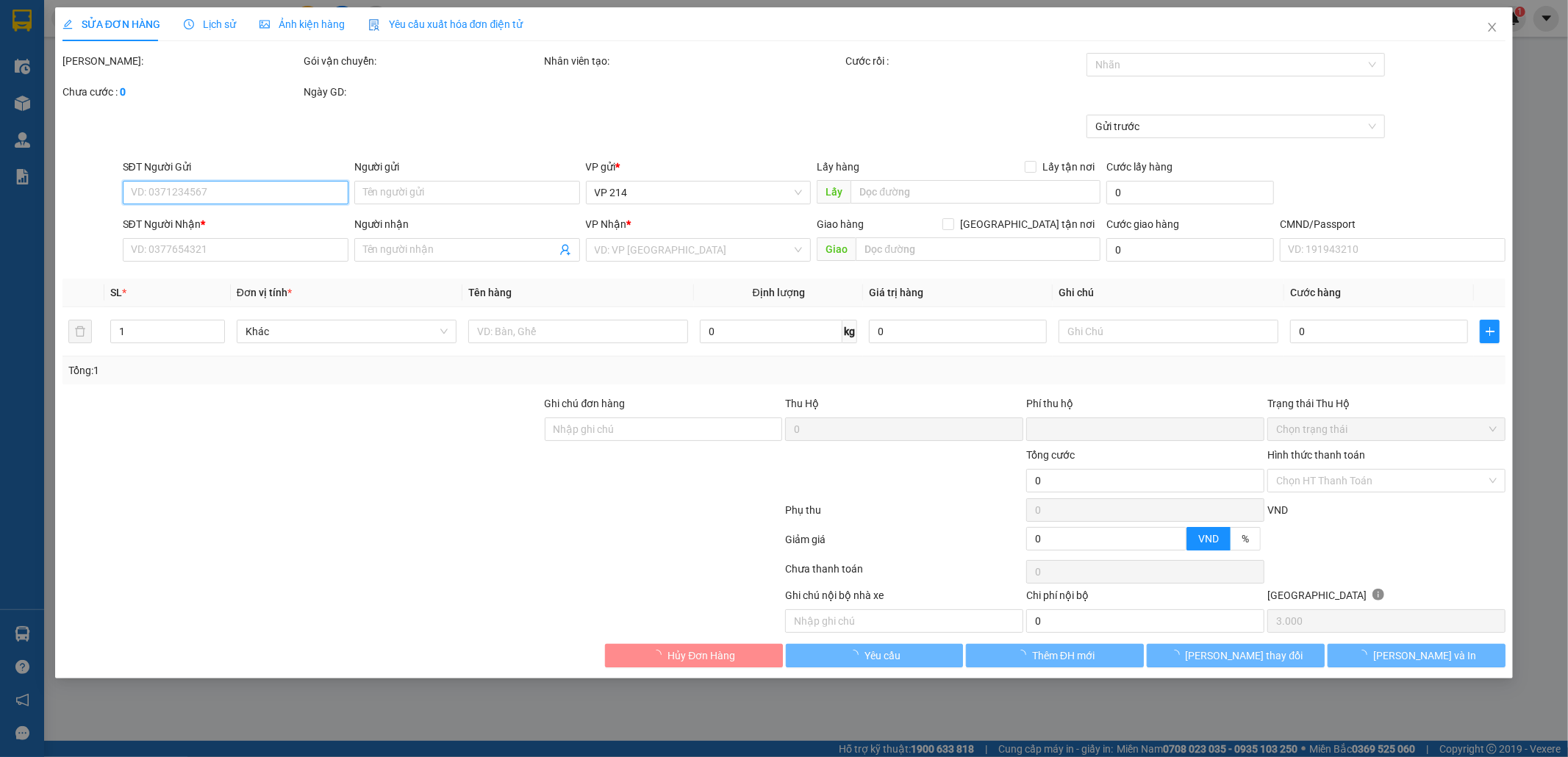
type input "0"
type input "60.000"
type input "trùng mã ps xe nhận sdt 0777161292"
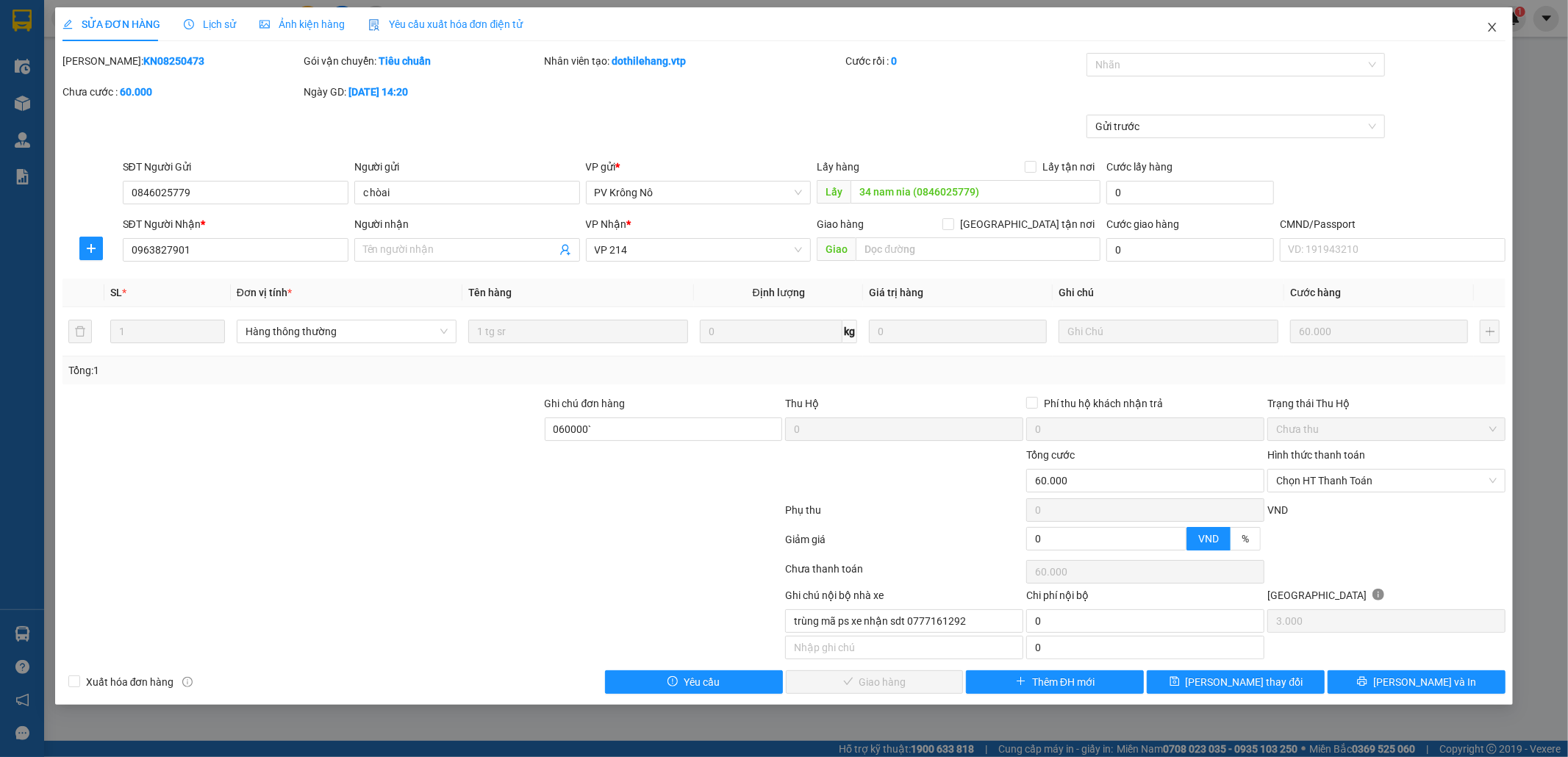
click at [1492, 28] on icon "close" at bounding box center [1493, 27] width 8 height 9
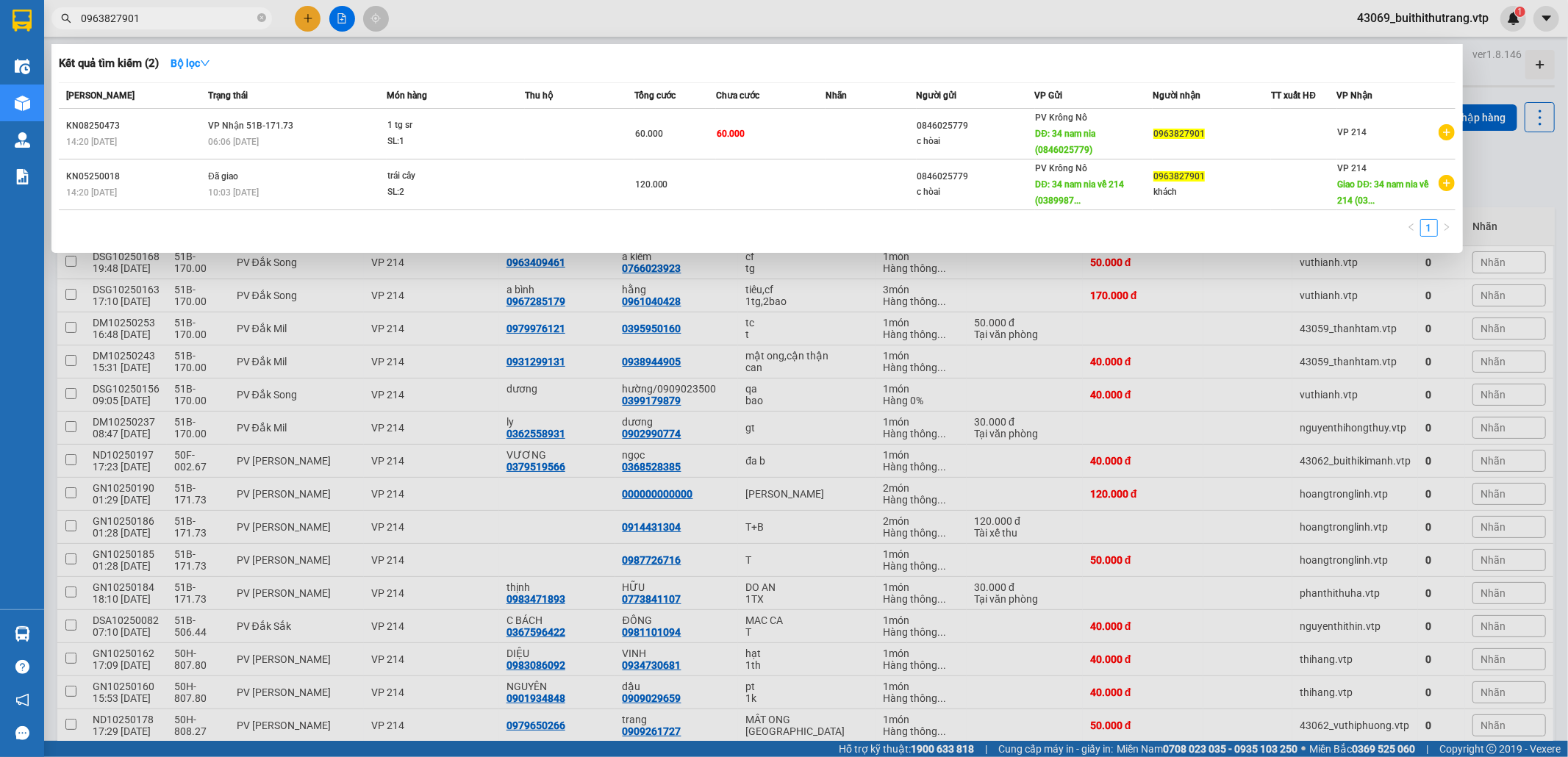
click at [148, 19] on input "0963827901" at bounding box center [167, 19] width 174 height 16
drag, startPoint x: 147, startPoint y: 15, endPoint x: 74, endPoint y: 21, distance: 73.2
click at [74, 21] on span "0963827901" at bounding box center [162, 18] width 220 height 22
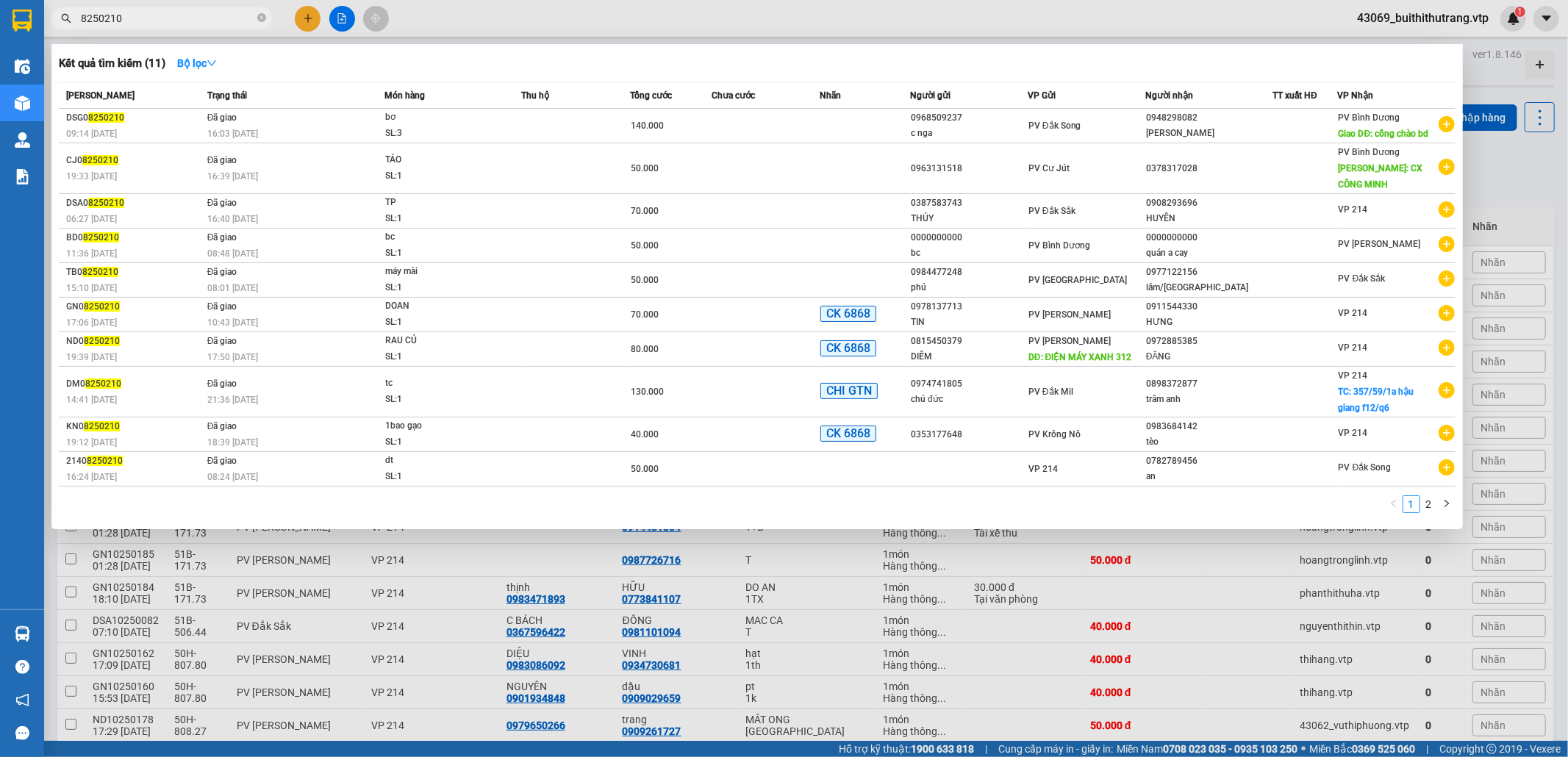
drag, startPoint x: 140, startPoint y: 21, endPoint x: 64, endPoint y: 39, distance: 78.1
click at [64, 32] on div "Kết quả tìm kiếm ( 11 ) Bộ lọc Mã ĐH Trạng thái Món hàng Thu hộ Tổng cước Chưa …" at bounding box center [143, 19] width 287 height 26
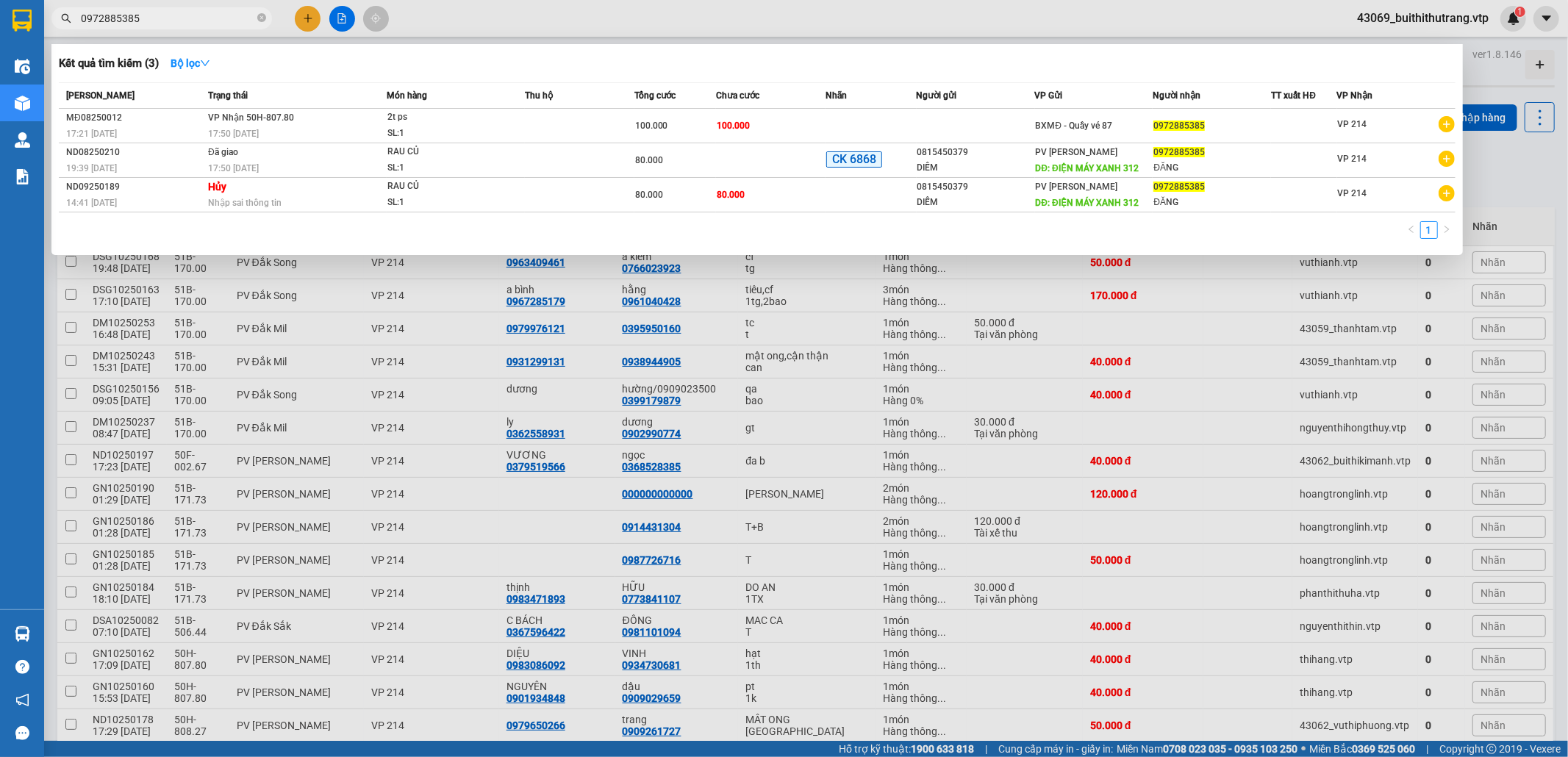
click at [1163, 314] on div at bounding box center [784, 378] width 1568 height 757
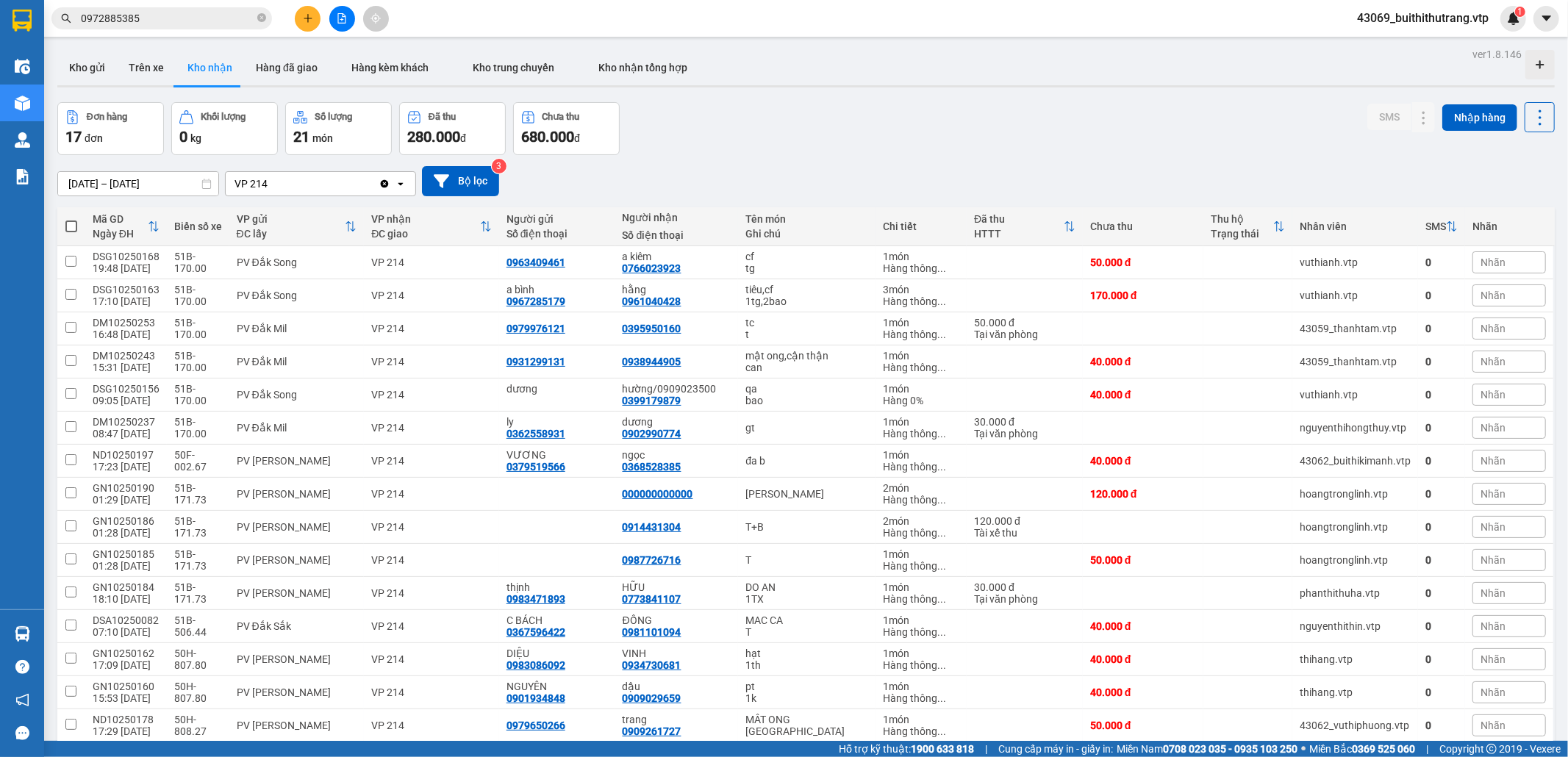
click at [152, 21] on input "0972885385" at bounding box center [167, 19] width 174 height 16
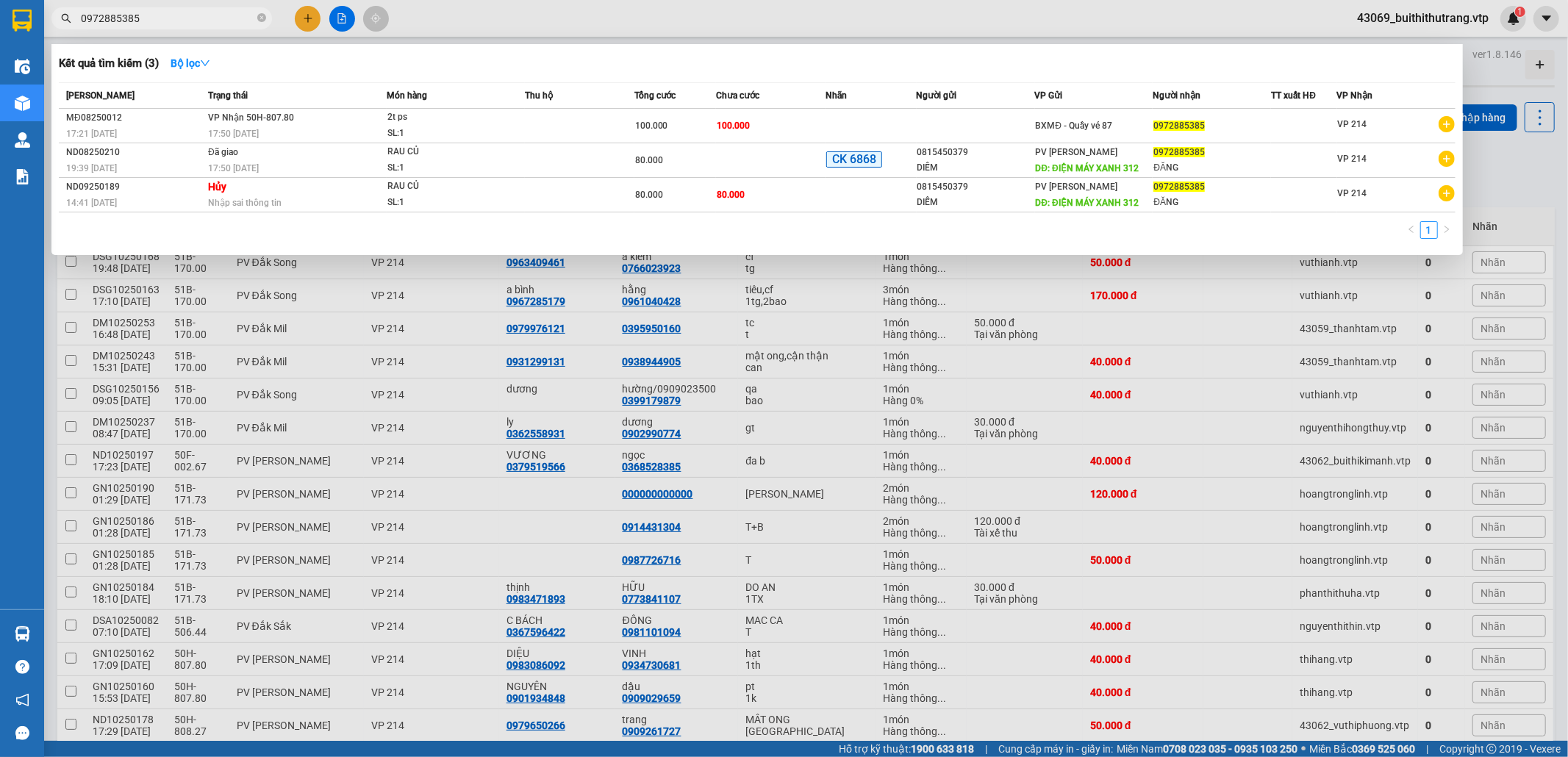
click at [151, 21] on input "0972885385" at bounding box center [167, 19] width 174 height 16
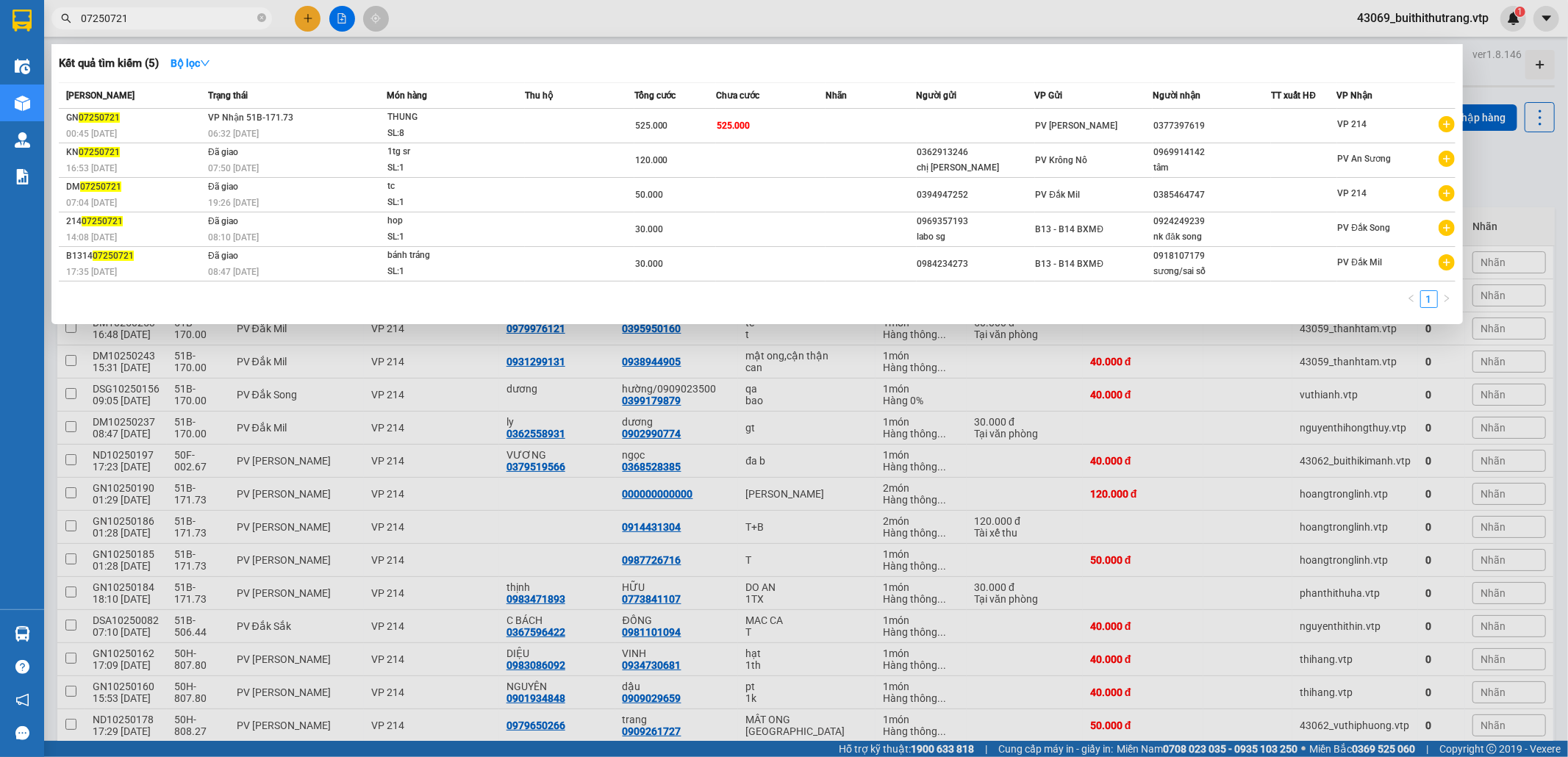
drag, startPoint x: 142, startPoint y: 19, endPoint x: 57, endPoint y: 33, distance: 86.1
click at [57, 32] on div "Kết quả tìm kiếm ( 5 ) Bộ lọc Mã ĐH Trạng thái Món hàng Thu hộ Tổng cước Chưa c…" at bounding box center [143, 19] width 287 height 26
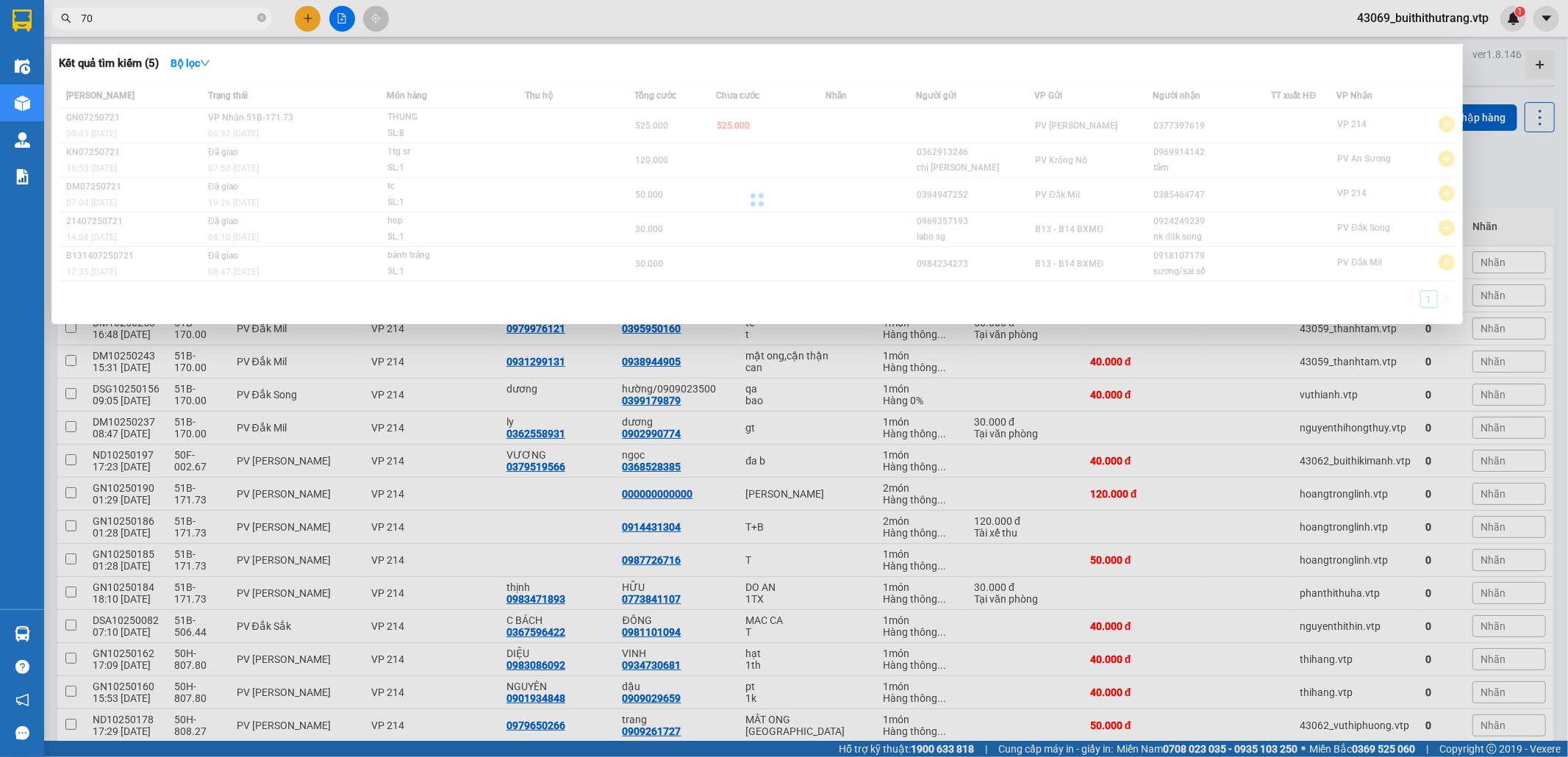
type input "7"
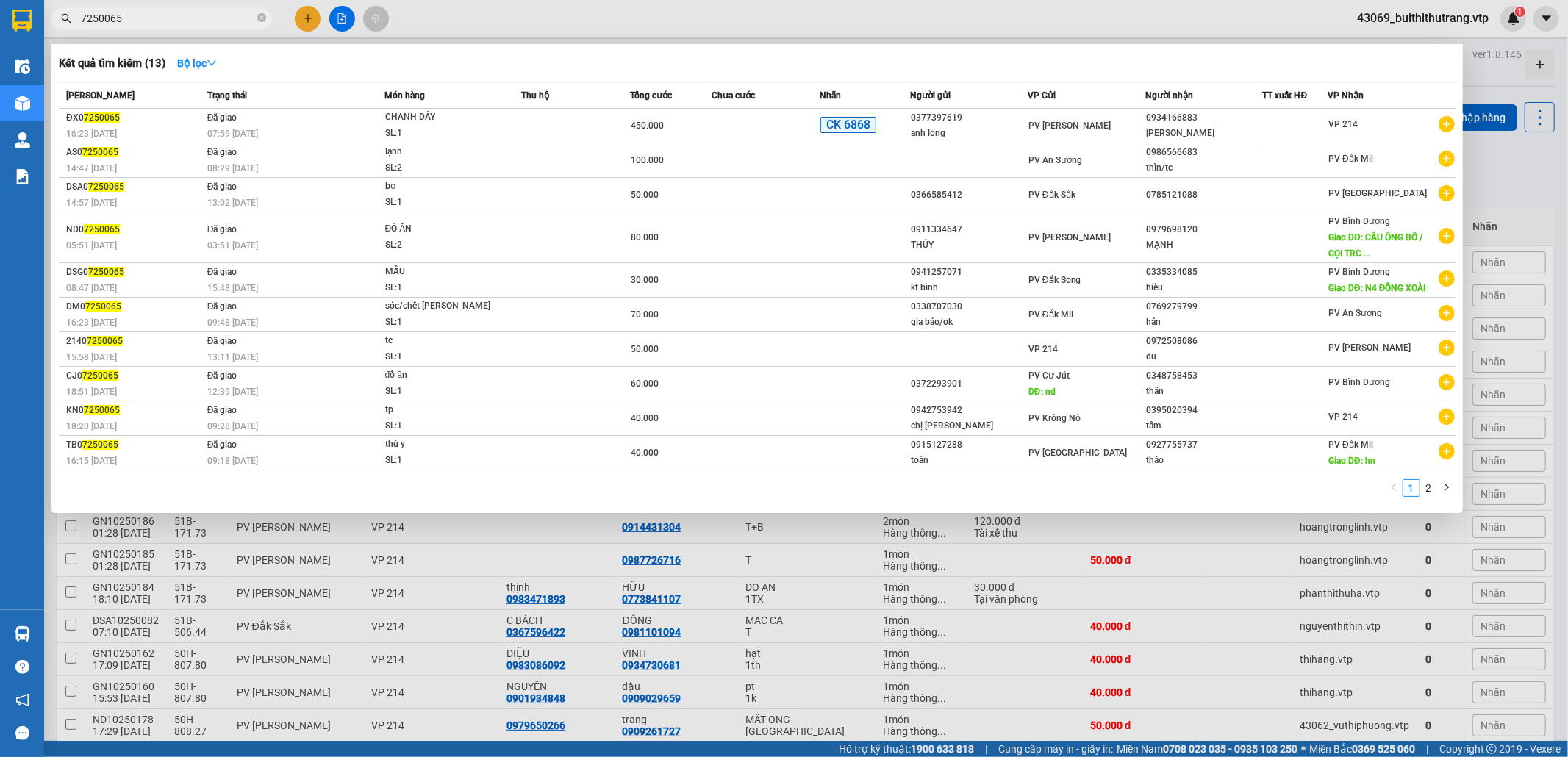
drag, startPoint x: 128, startPoint y: 19, endPoint x: 48, endPoint y: 22, distance: 80.1
click at [48, 22] on div "7250065" at bounding box center [143, 18] width 287 height 22
type input "0911788268"
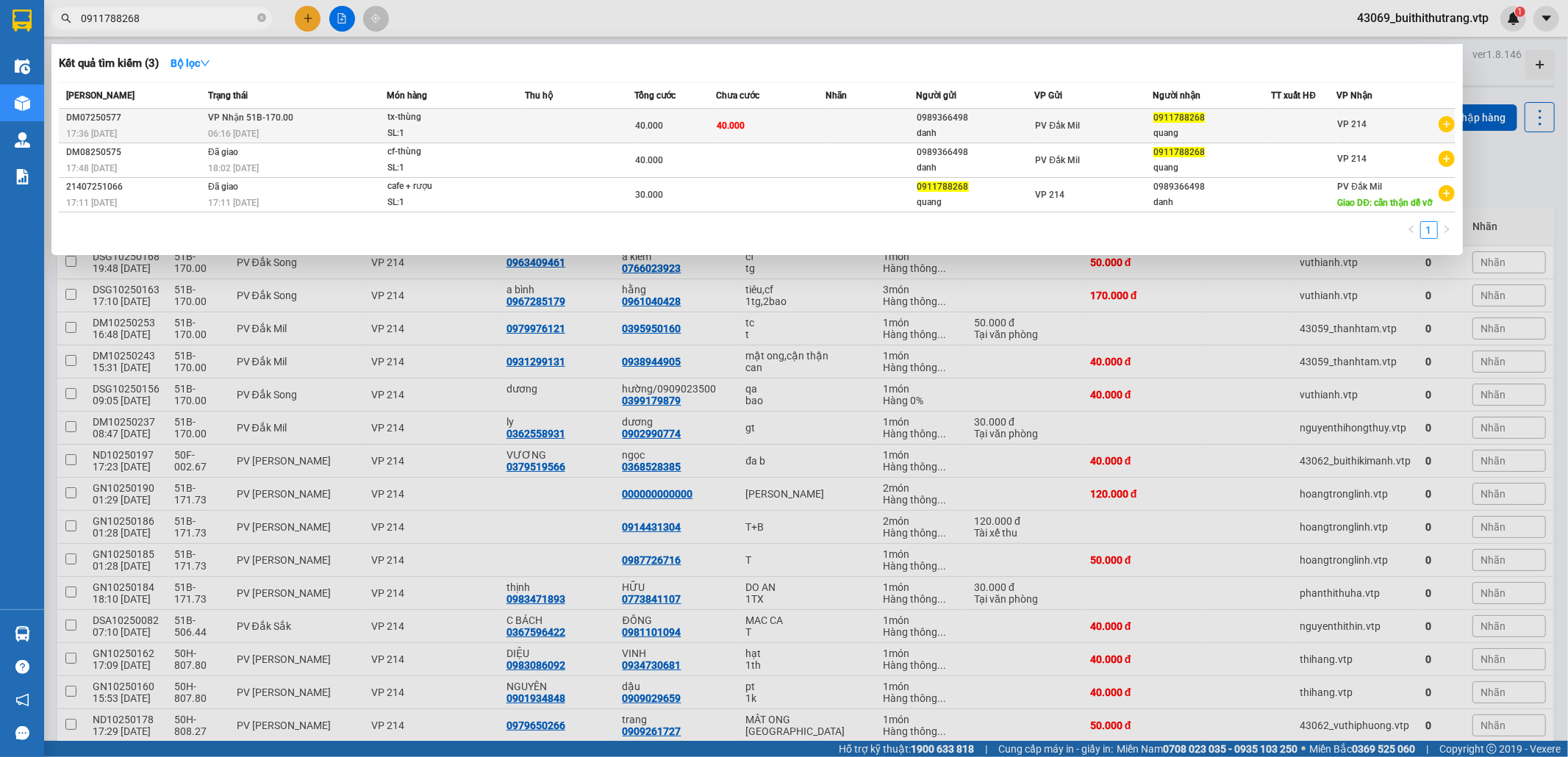
click at [677, 130] on div "40.000" at bounding box center [675, 126] width 80 height 16
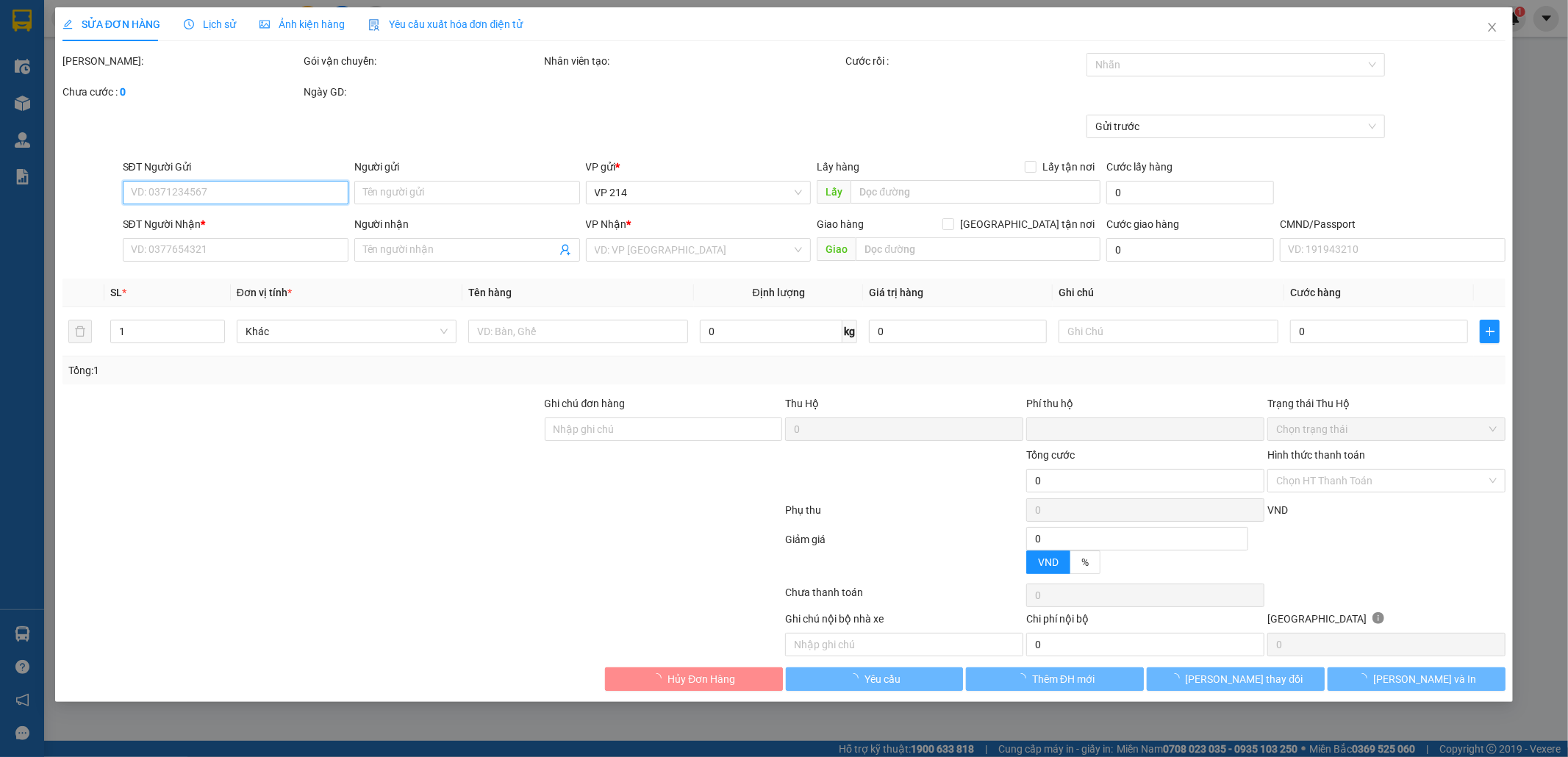
type input "0989366498"
type input "danh"
type input "0911788268"
type input "quang"
type input "0"
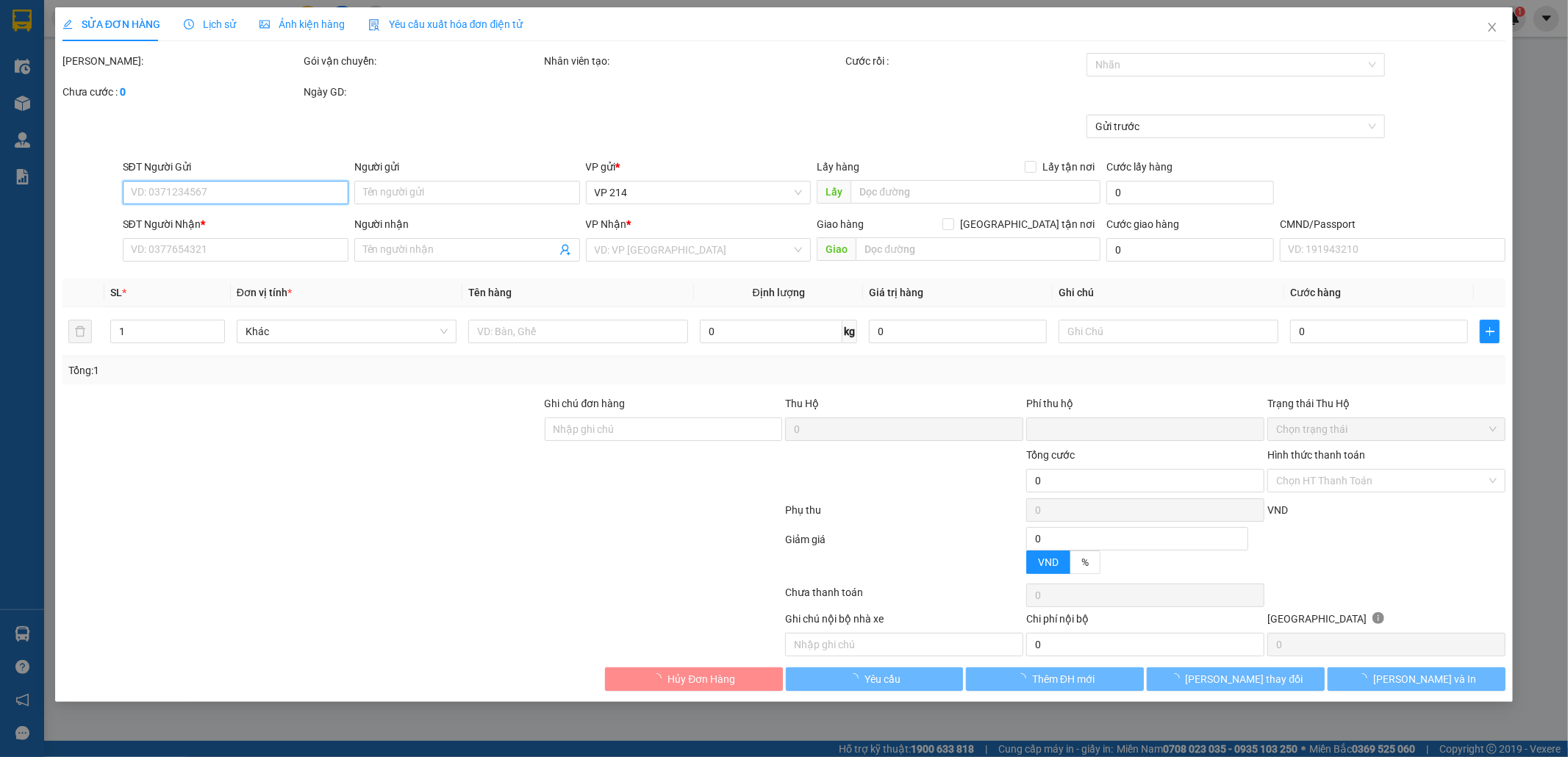
type input "40.000"
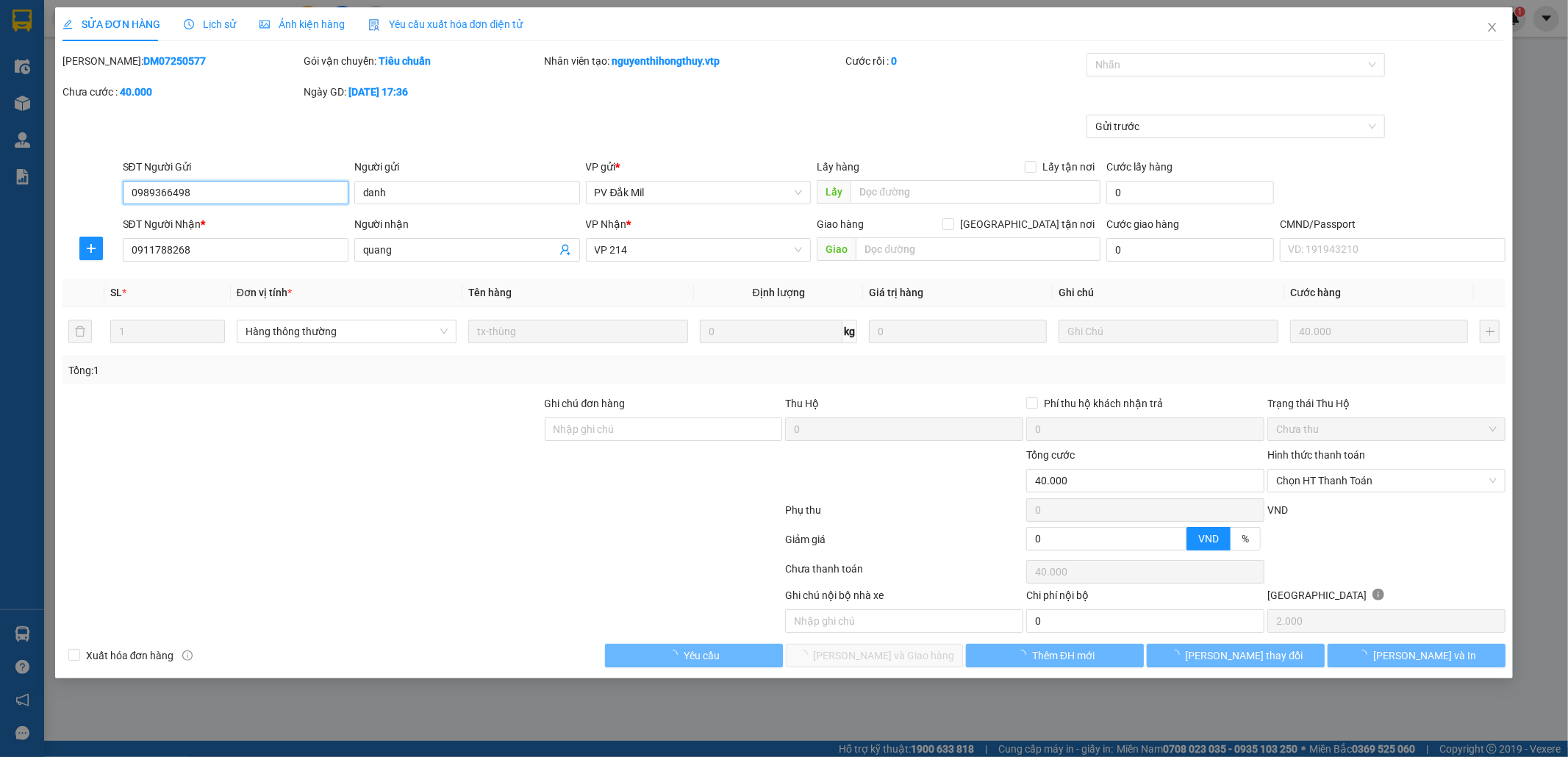
type input "2.000"
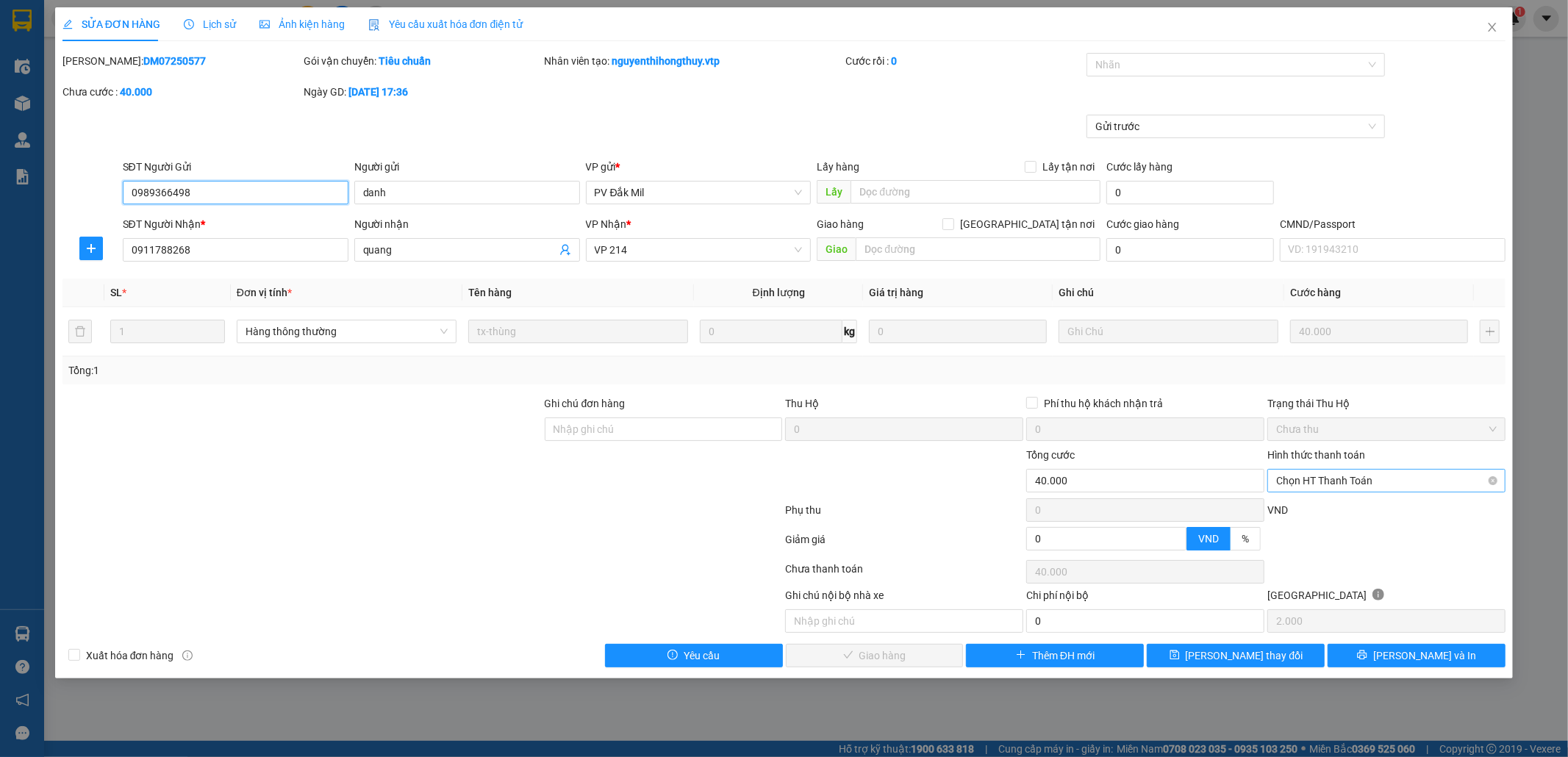
click at [1394, 477] on span "Chọn HT Thanh Toán" at bounding box center [1386, 480] width 220 height 22
click at [1386, 515] on div "Tại văn phòng" at bounding box center [1387, 511] width 220 height 16
type input "0"
click at [901, 655] on span "[PERSON_NAME] và Giao hàng" at bounding box center [884, 655] width 141 height 16
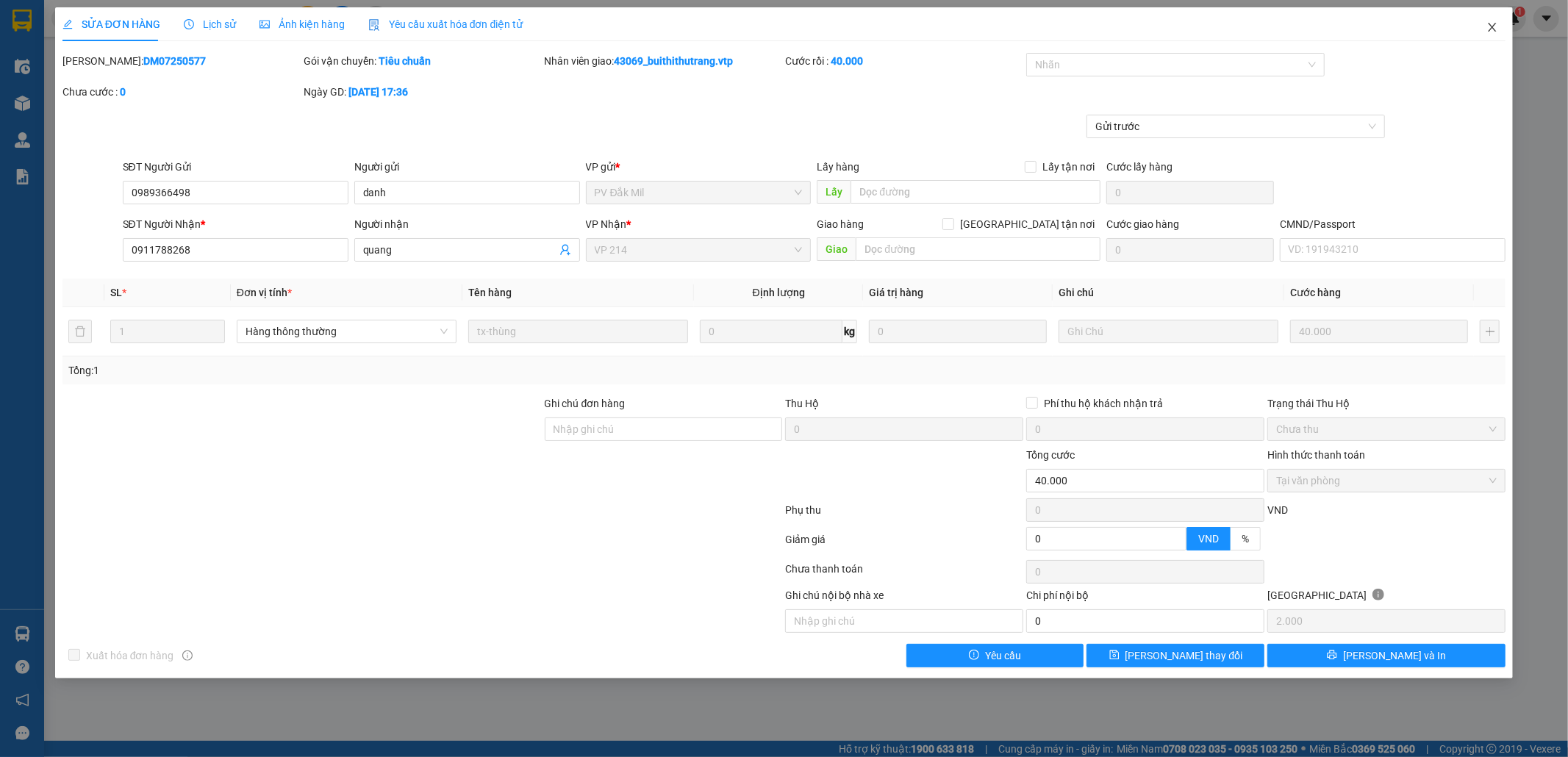
click at [1490, 28] on icon "close" at bounding box center [1492, 27] width 11 height 11
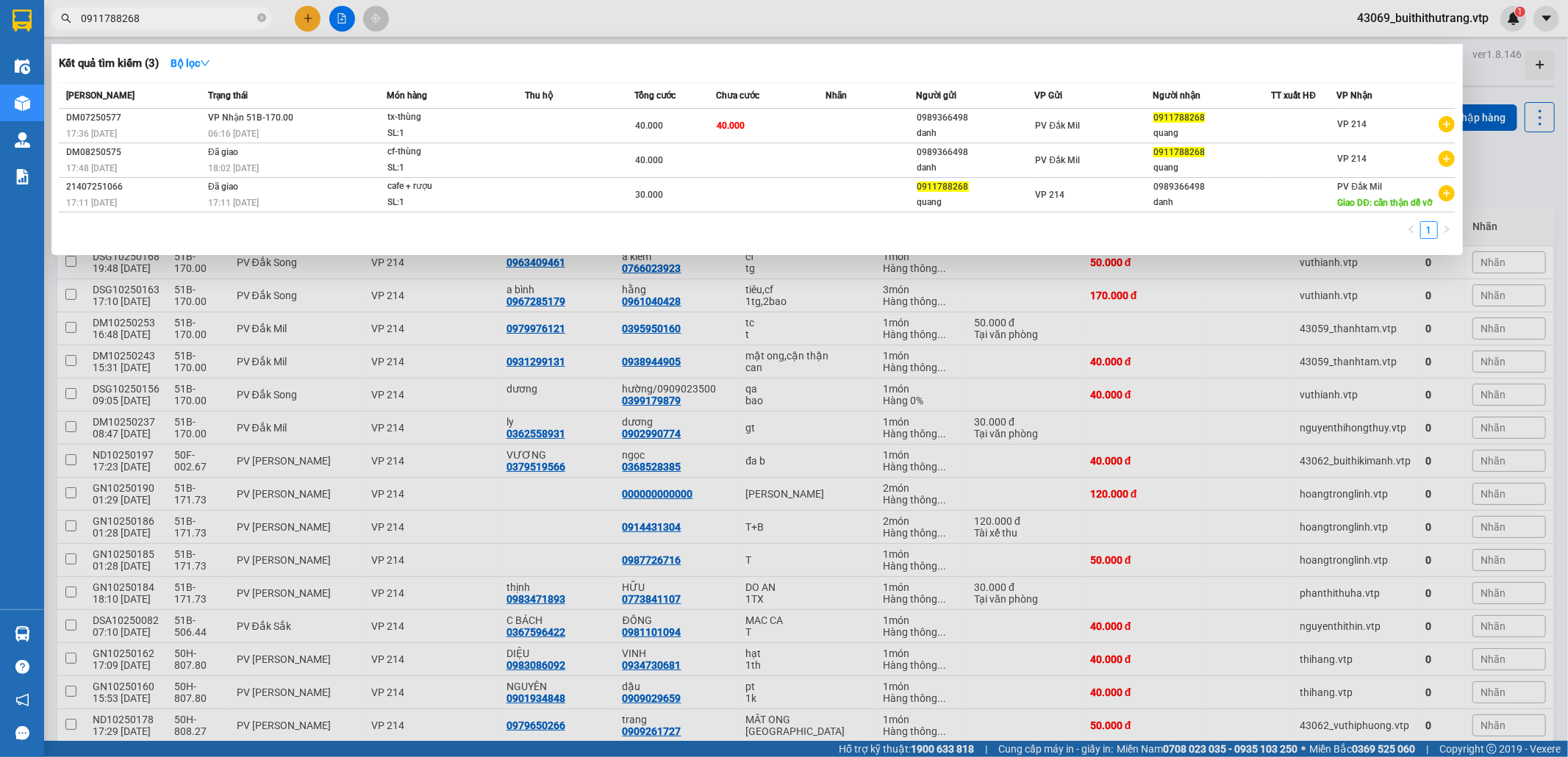
click at [154, 25] on input "0911788268" at bounding box center [167, 19] width 174 height 16
drag, startPoint x: 154, startPoint y: 25, endPoint x: 75, endPoint y: 27, distance: 79.0
click at [75, 27] on span "0911788268" at bounding box center [162, 18] width 220 height 22
type input "0378737845"
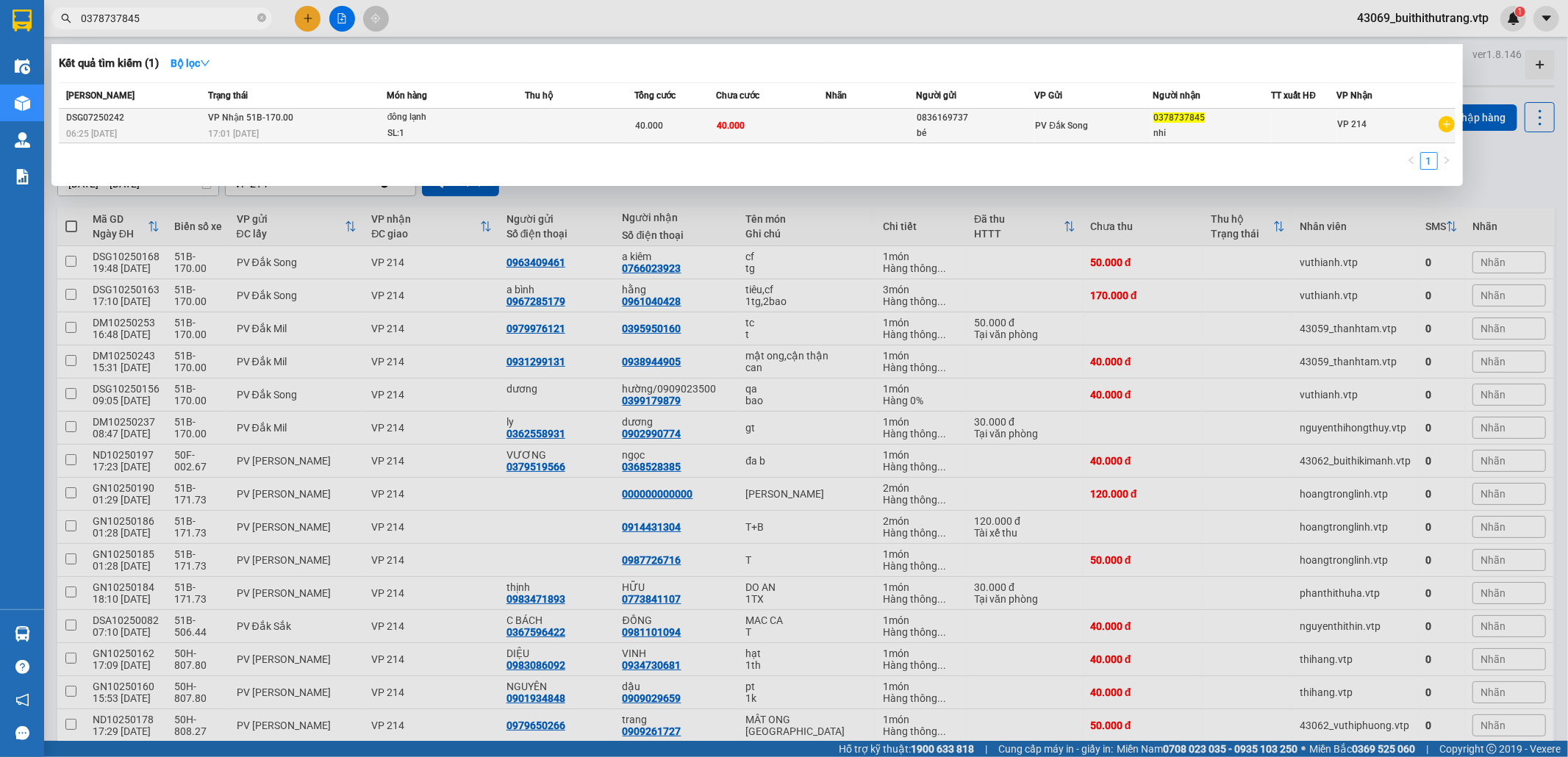
click at [786, 125] on td "40.000" at bounding box center [771, 126] width 109 height 34
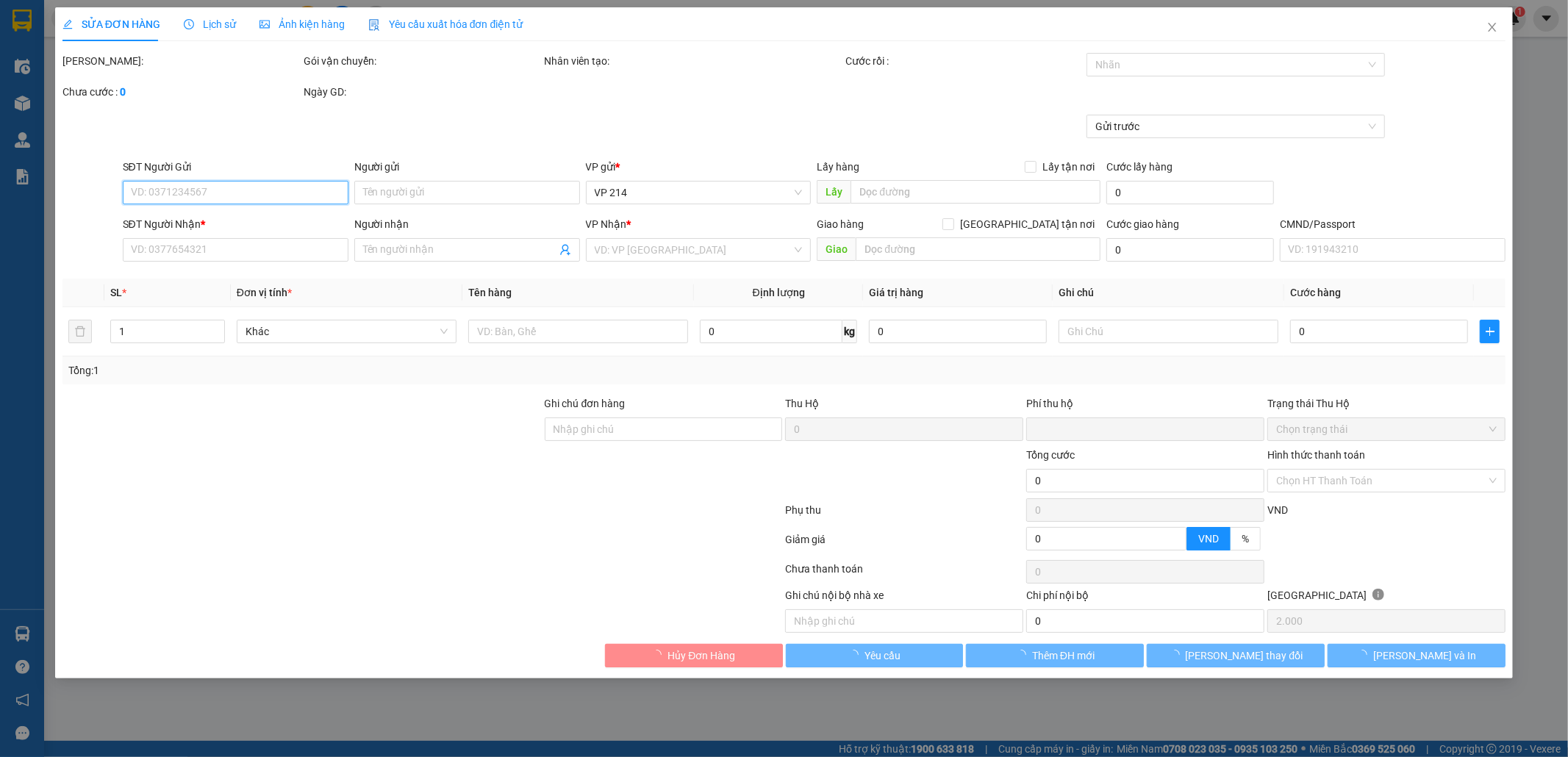
type input "2.000"
type input "0836169737"
type input "bé"
type input "0378737845"
type input "nhi"
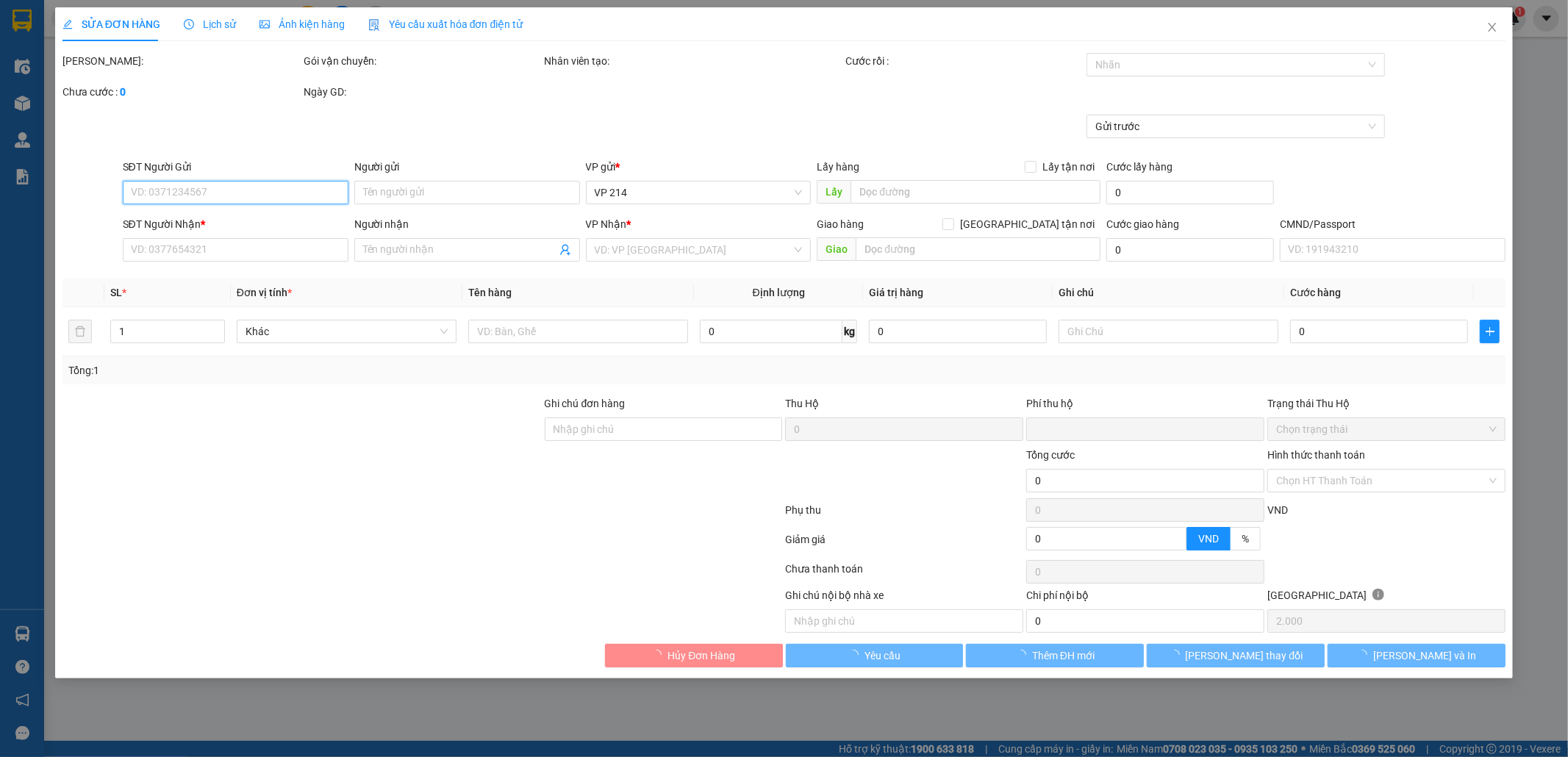
type input "0"
type input "40.000"
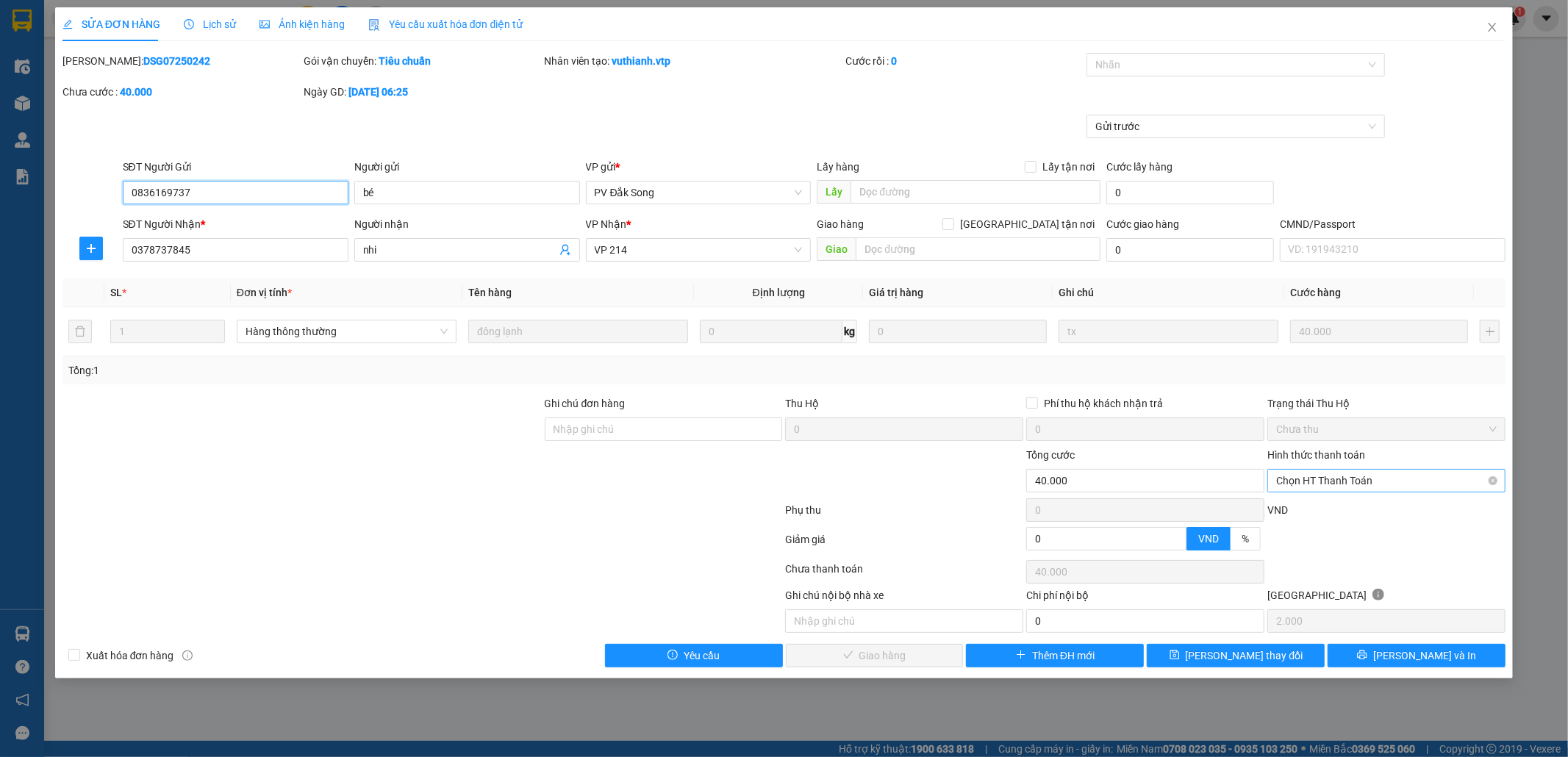
click at [1356, 480] on span "Chọn HT Thanh Toán" at bounding box center [1386, 480] width 220 height 22
click at [1342, 515] on div "Tại văn phòng" at bounding box center [1387, 511] width 220 height 16
type input "0"
click at [897, 660] on span "[PERSON_NAME] và Giao hàng" at bounding box center [884, 655] width 141 height 16
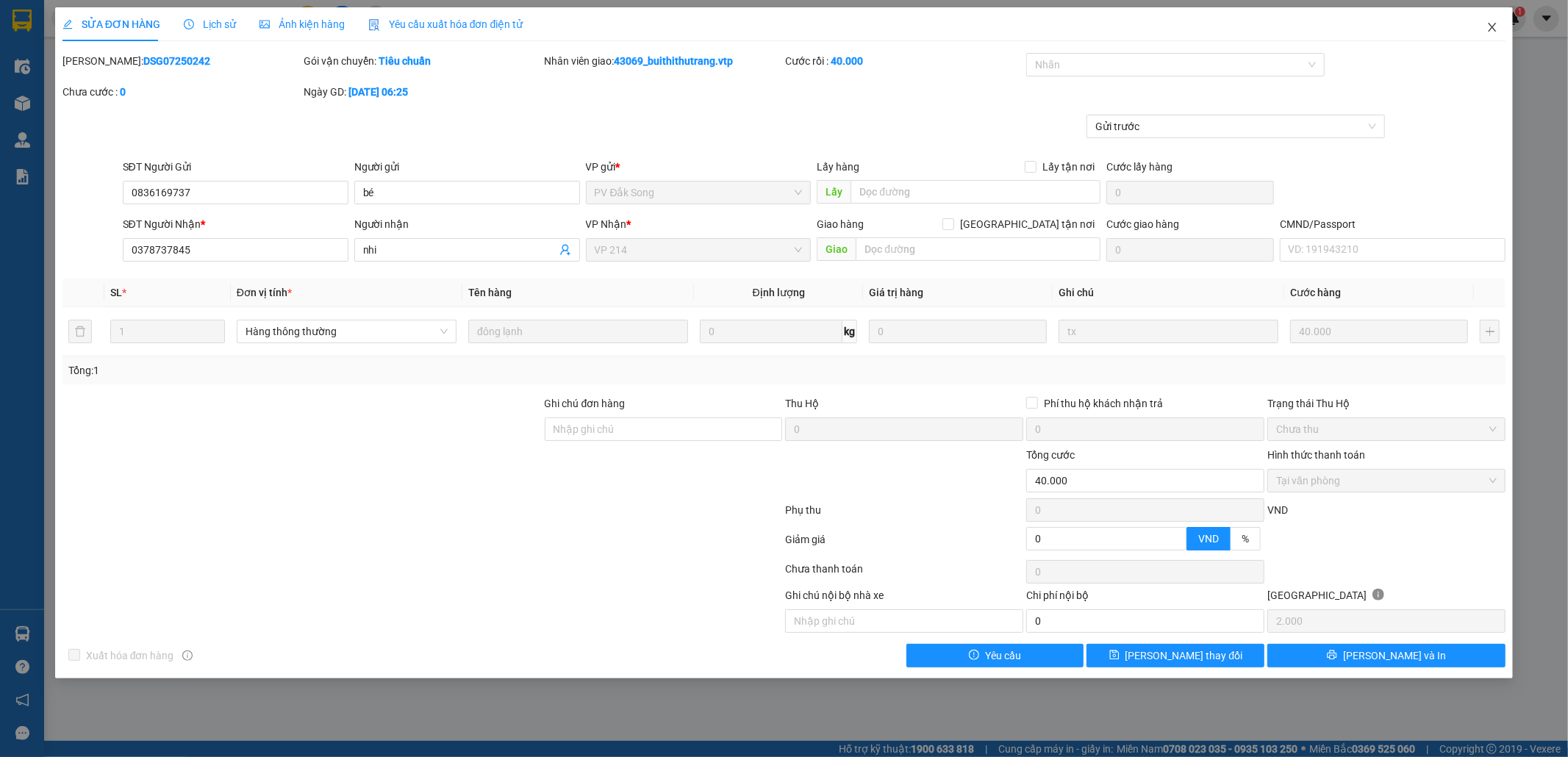
click at [1490, 28] on icon "close" at bounding box center [1492, 27] width 11 height 11
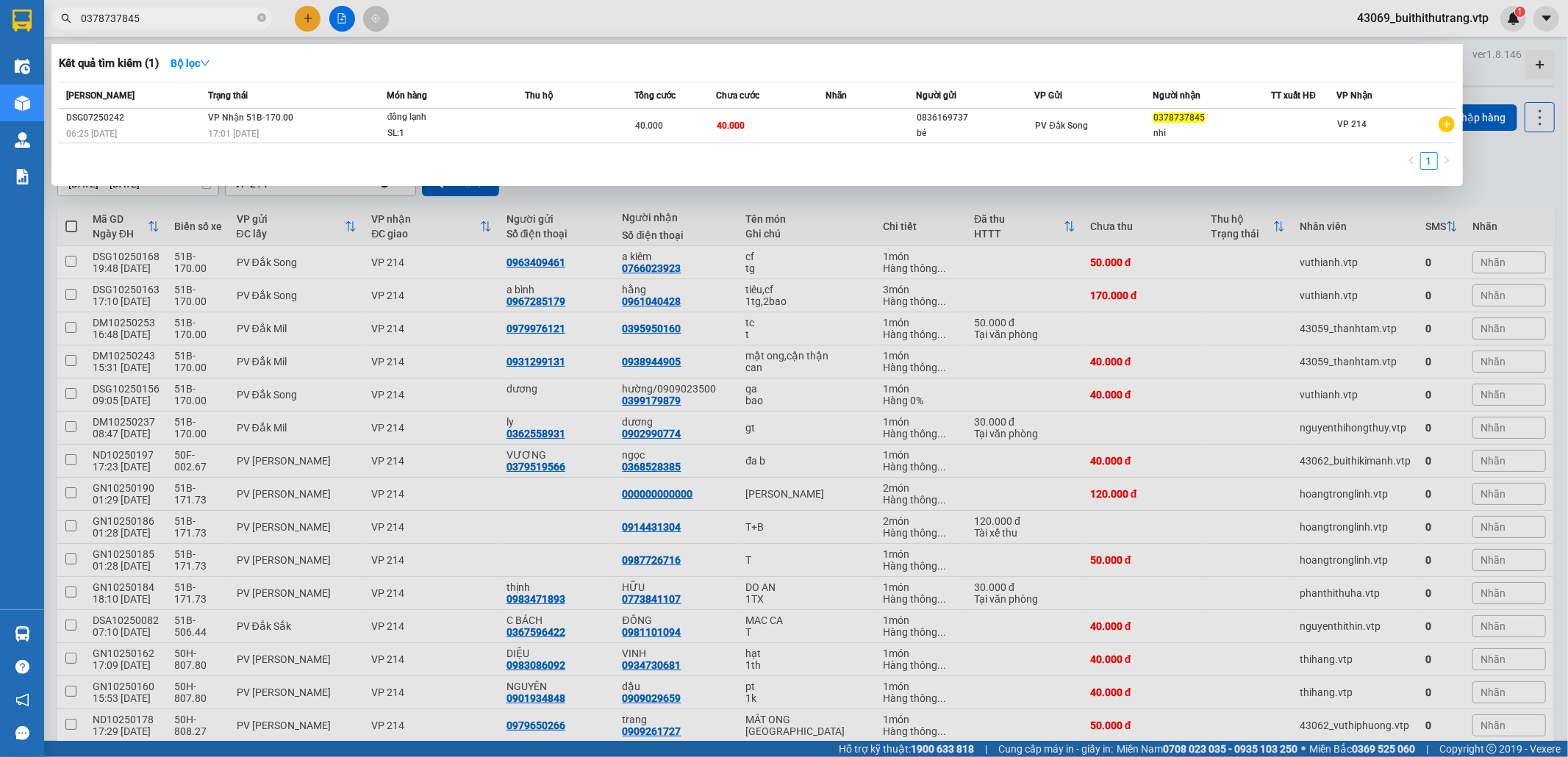
click at [157, 11] on input "0378737845" at bounding box center [167, 19] width 174 height 16
drag, startPoint x: 150, startPoint y: 24, endPoint x: 62, endPoint y: 42, distance: 89.8
click at [62, 32] on div "Kết quả tìm kiếm ( 1 ) Bộ lọc Mã ĐH Trạng thái Món hàng Thu hộ Tổng cước Chưa c…" at bounding box center [143, 19] width 287 height 26
type input "0966282609"
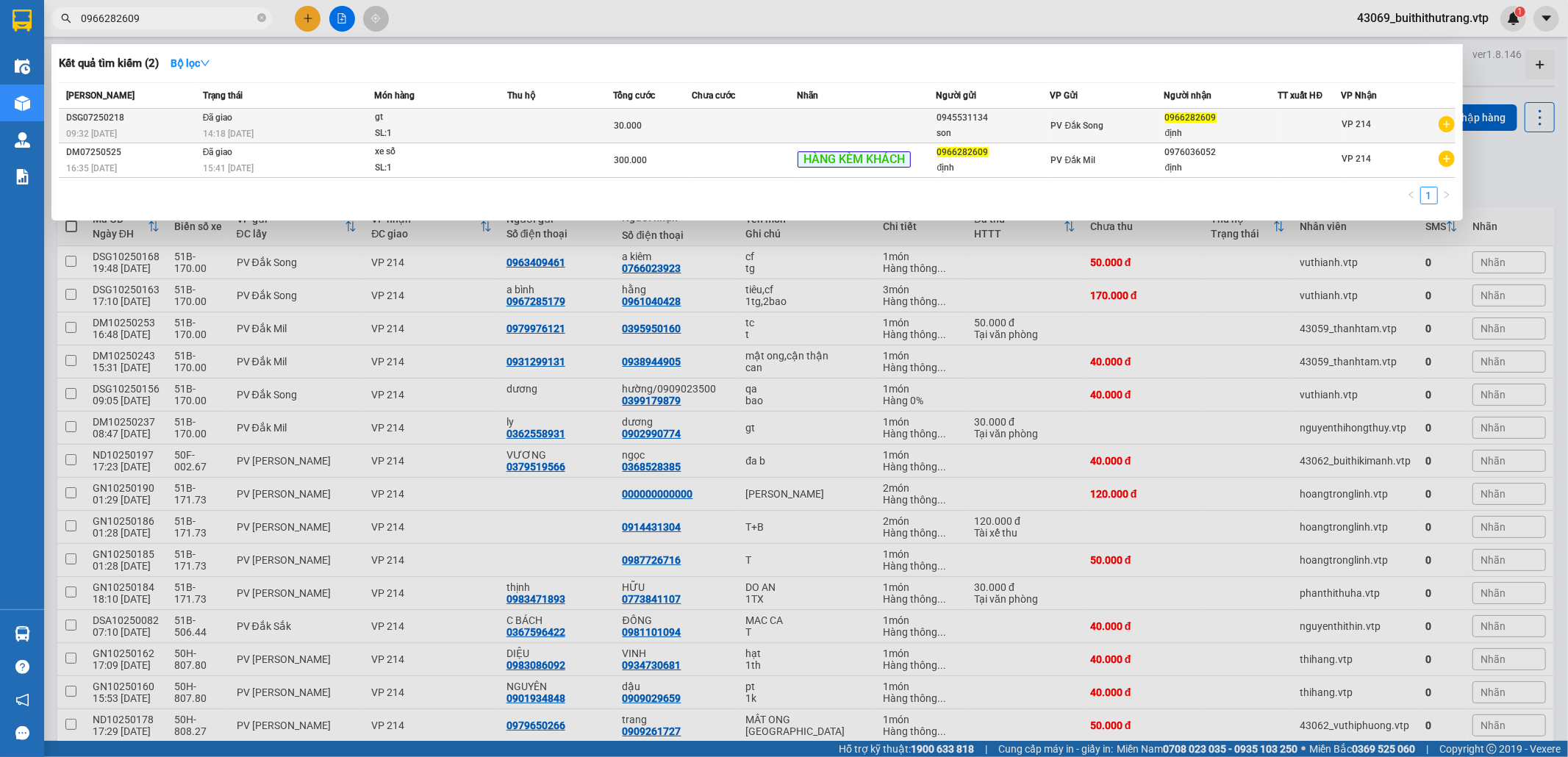
click at [415, 133] on div "SL: 1" at bounding box center [429, 134] width 110 height 16
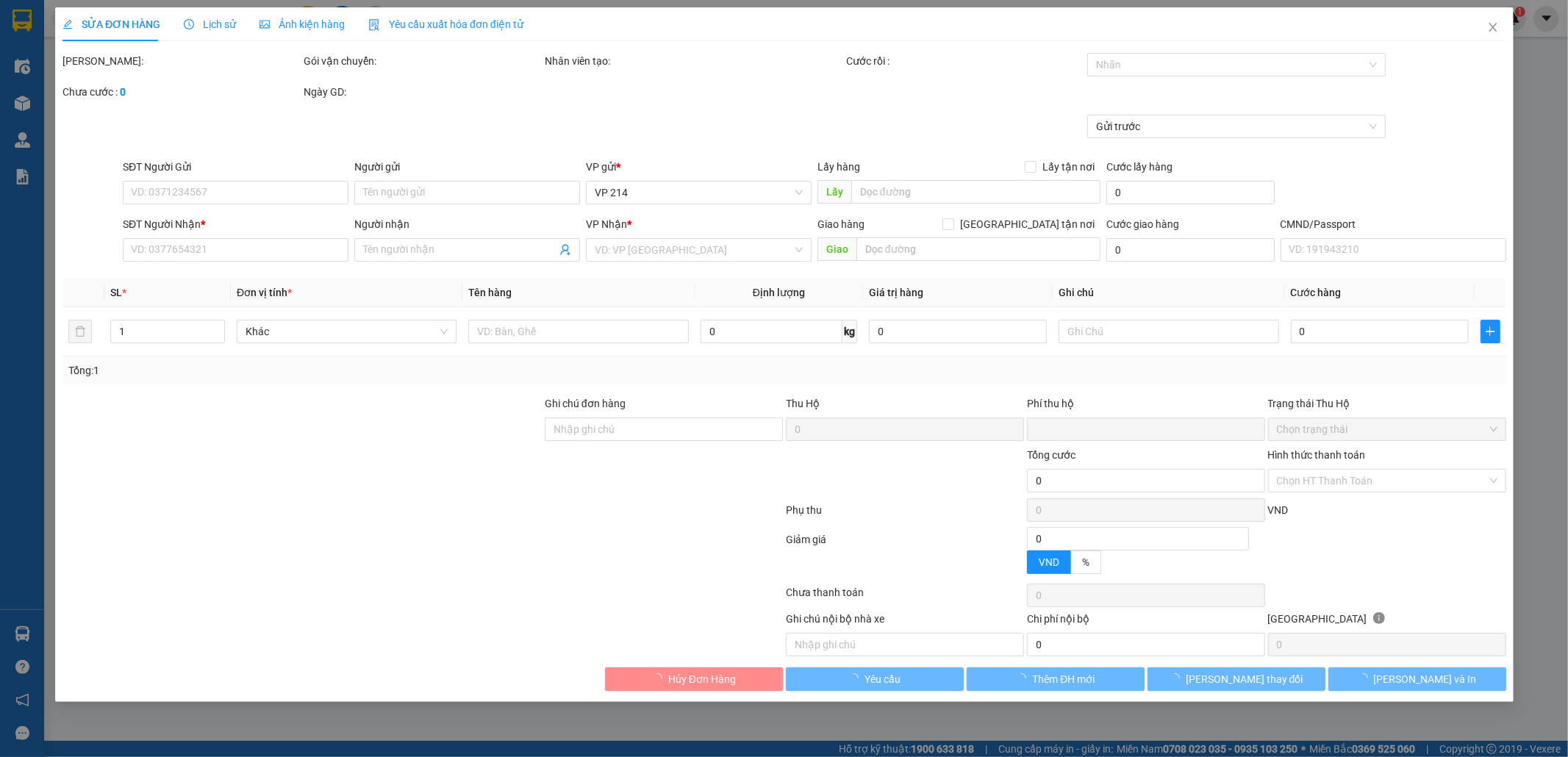
type input "1.500"
type input "0945531134"
type input "son"
type input "0966282609"
type input "định"
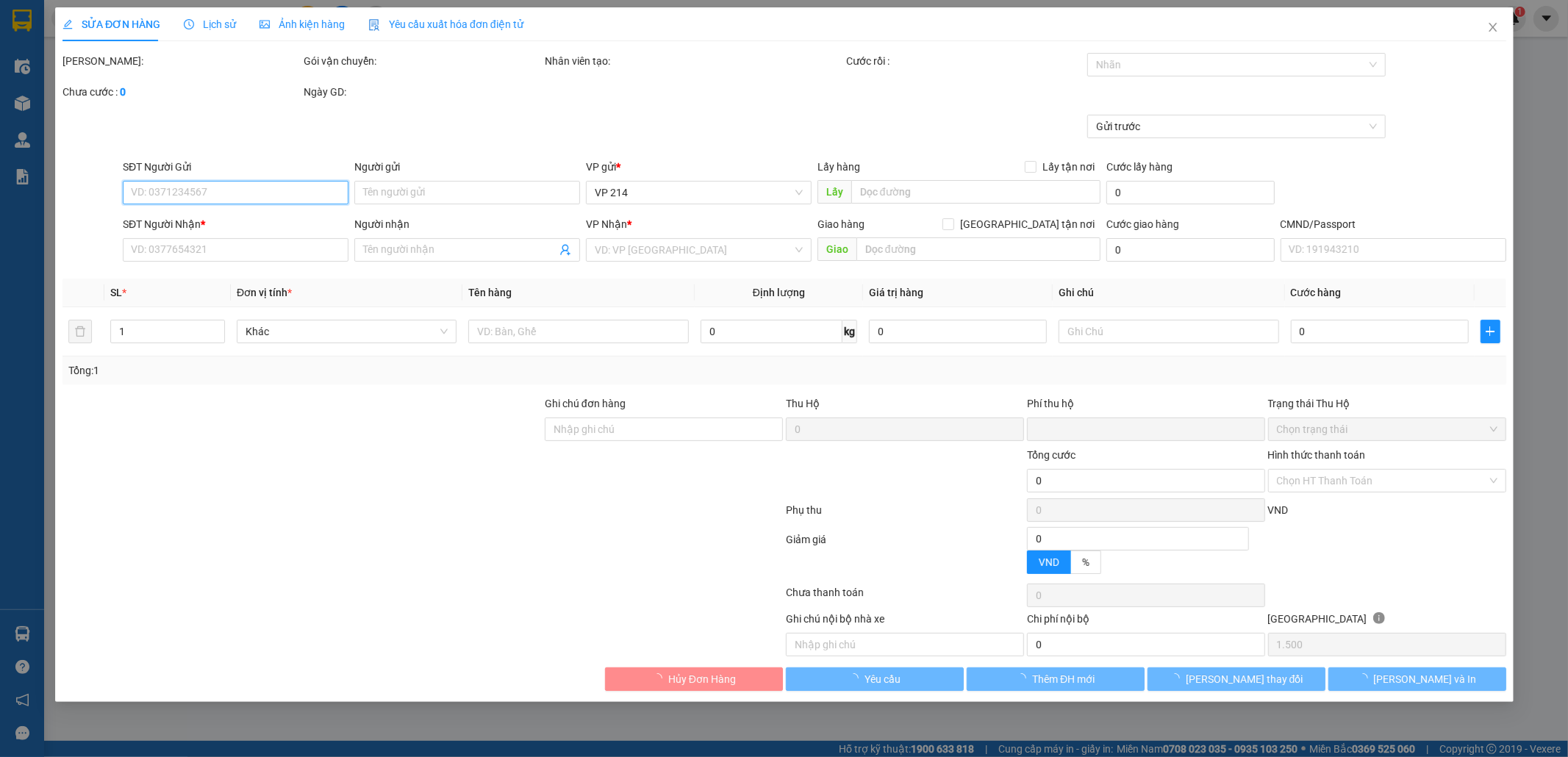
type input "0"
type input "30.000"
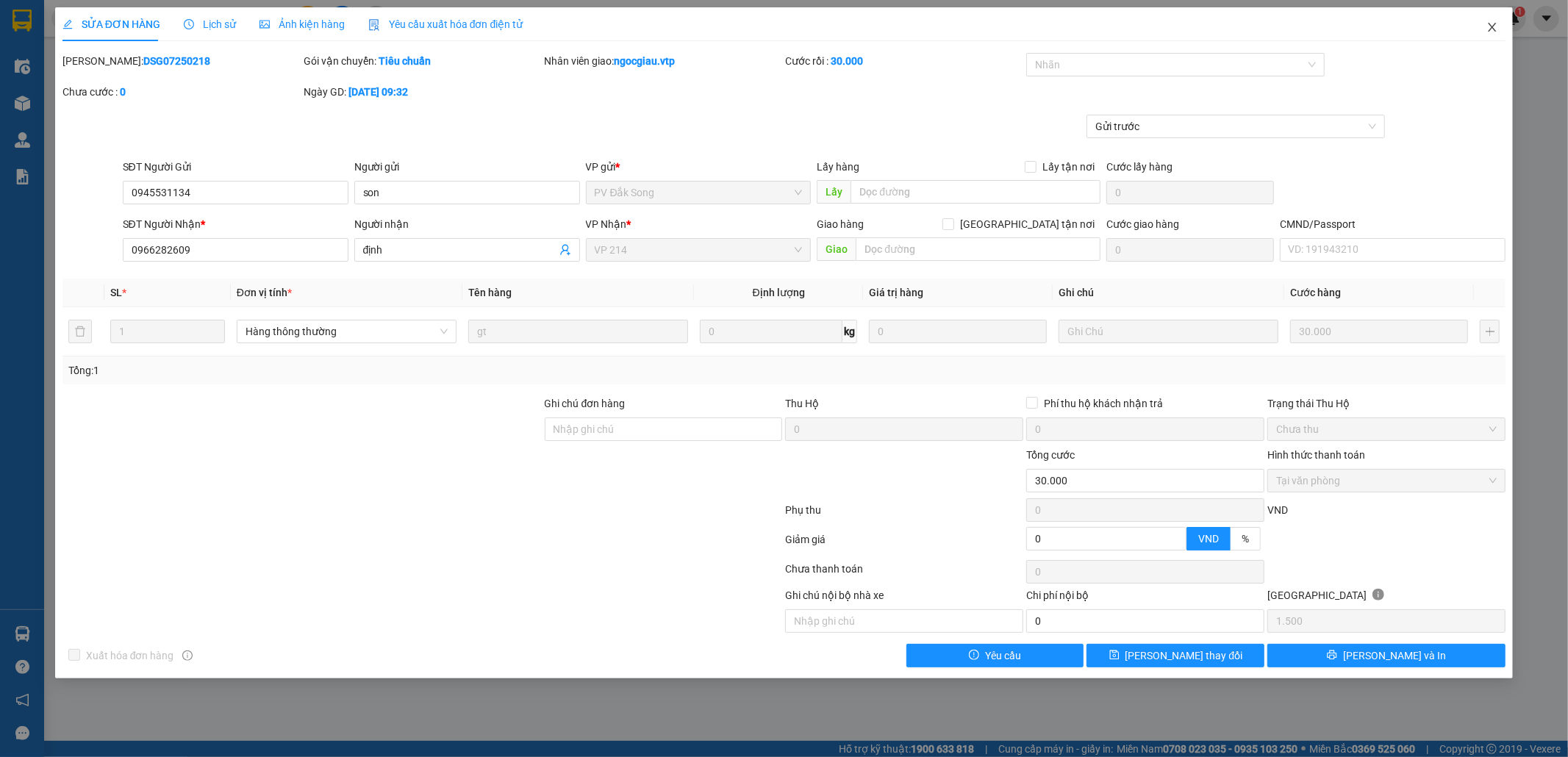
click at [1495, 26] on icon "close" at bounding box center [1492, 27] width 11 height 11
drag, startPoint x: 1495, startPoint y: 26, endPoint x: 1468, endPoint y: 35, distance: 28.5
click at [1495, 26] on span "43069_buithithutrang.vtp" at bounding box center [1423, 18] width 155 height 19
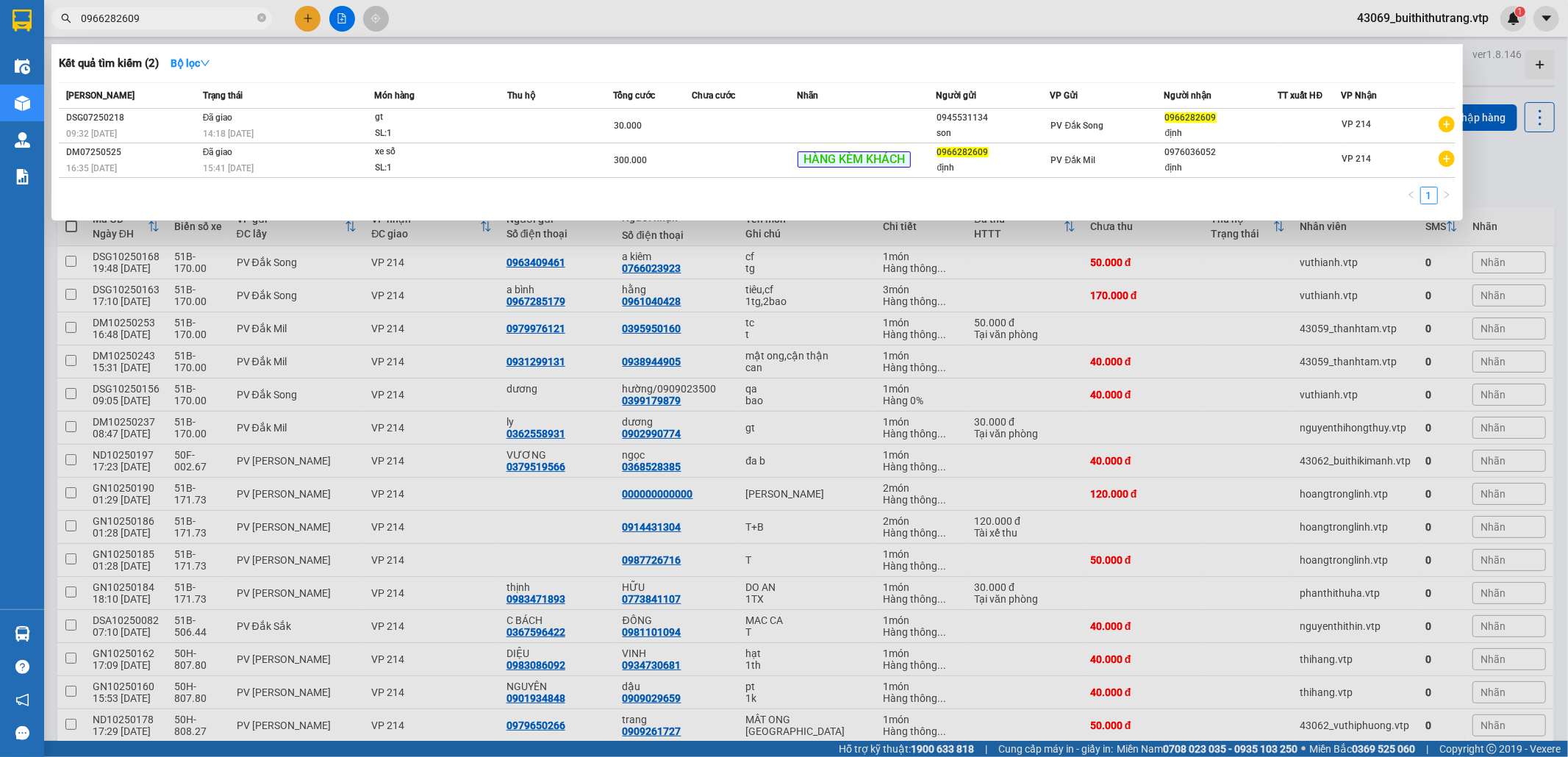
click at [186, 20] on input "0966282609" at bounding box center [167, 19] width 174 height 16
click at [150, 24] on input "0966282609" at bounding box center [167, 19] width 174 height 16
drag, startPoint x: 150, startPoint y: 24, endPoint x: 59, endPoint y: 29, distance: 91.1
click at [59, 29] on div "Kết quả tìm kiếm ( 2 ) Bộ lọc Mã ĐH Trạng thái Món hàng Thu hộ Tổng cước Chưa c…" at bounding box center [143, 19] width 287 height 26
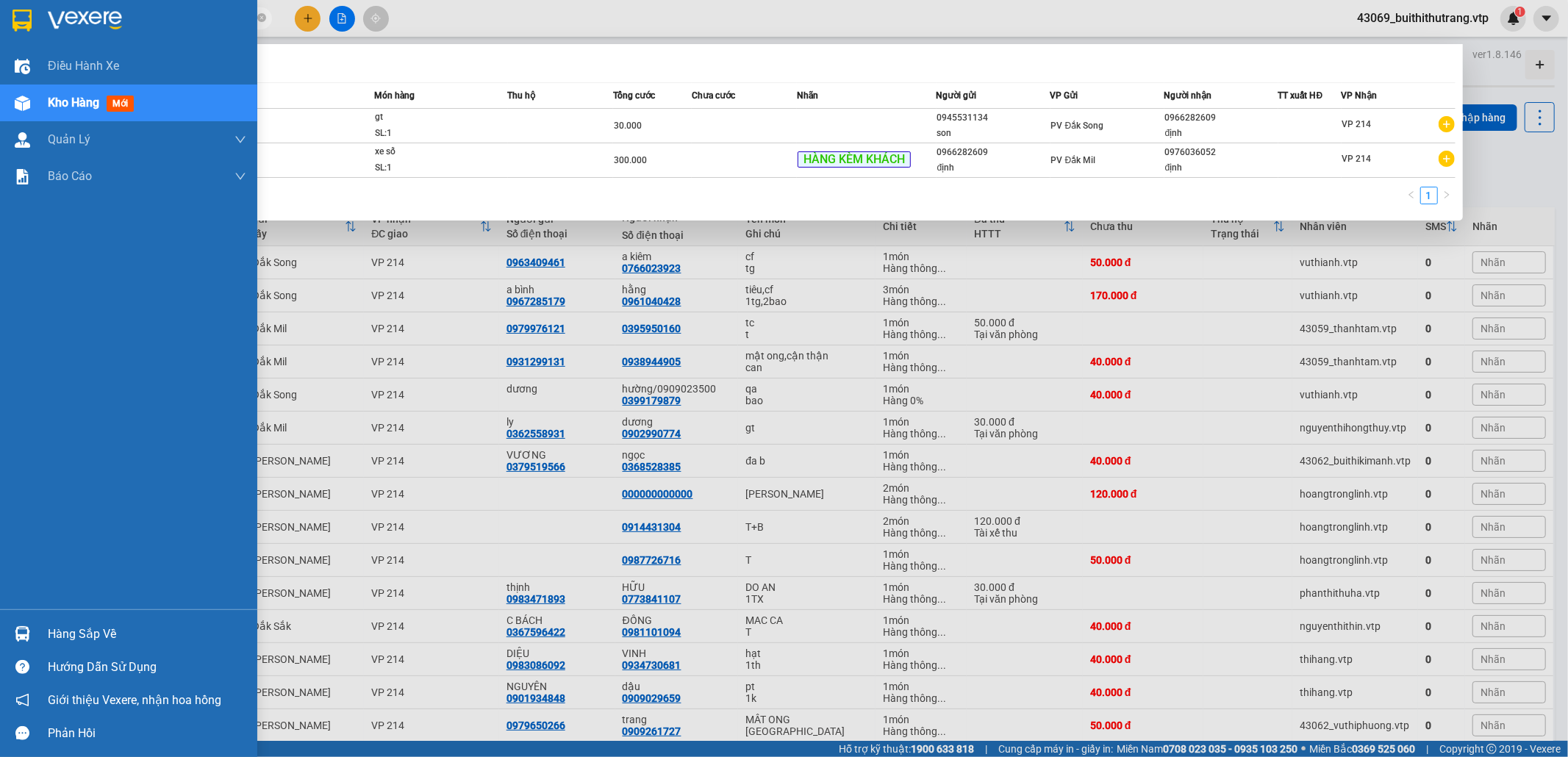
type input "0890237755"
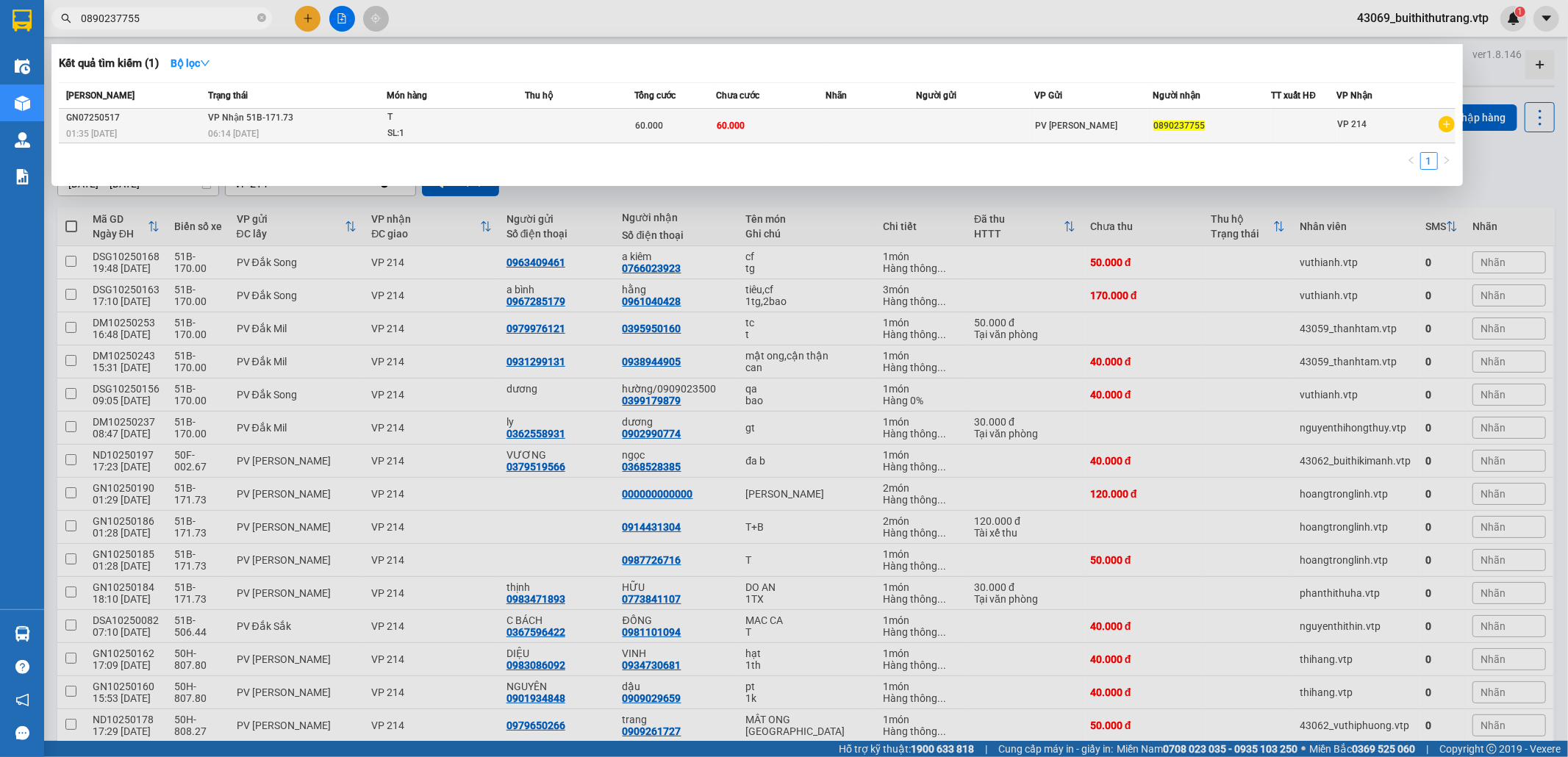
click at [906, 129] on td at bounding box center [871, 126] width 91 height 34
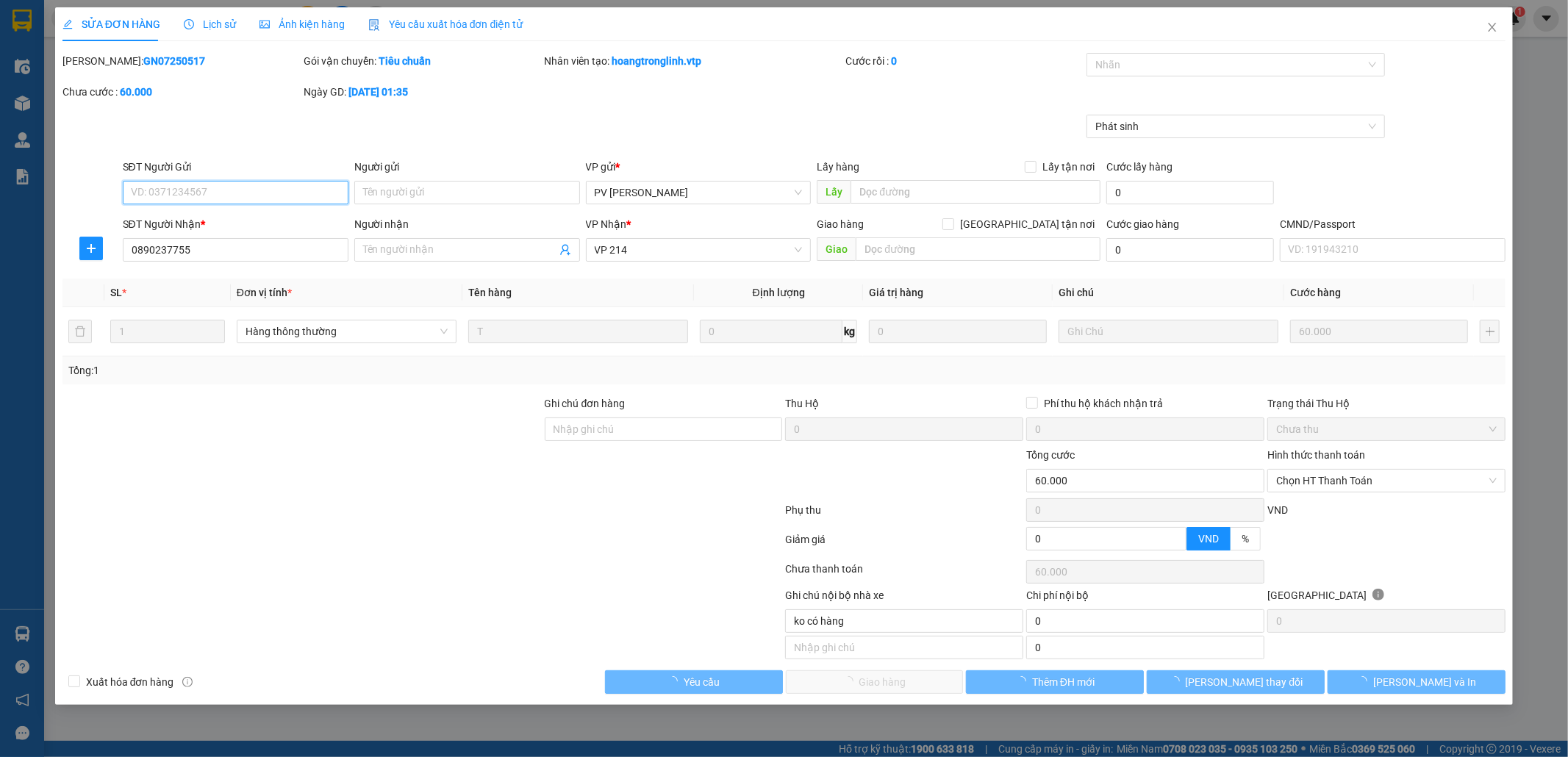
type input "0890237755"
type input "0"
type input "60.000"
type input "ko có hàng"
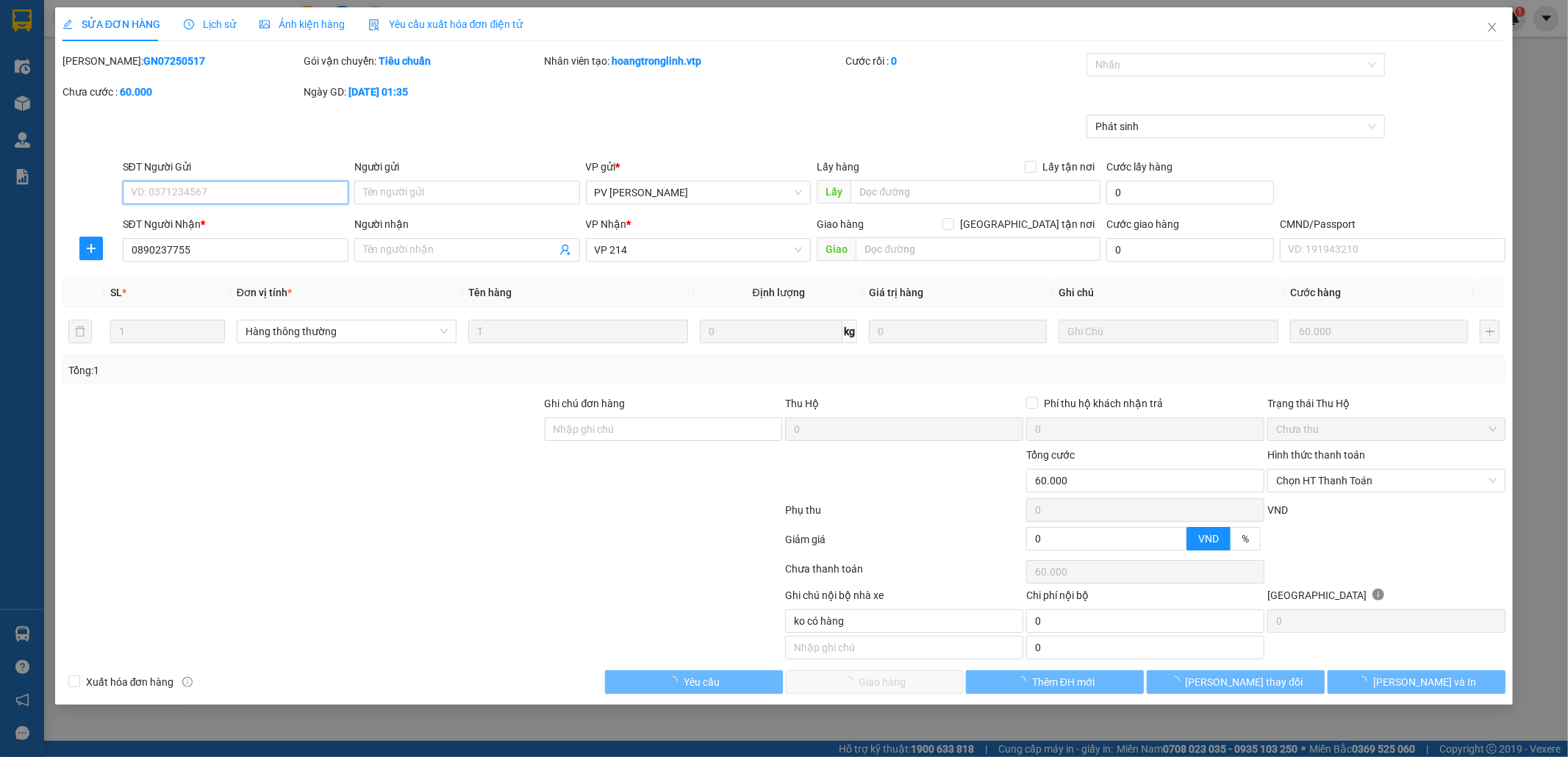
type input "12.000"
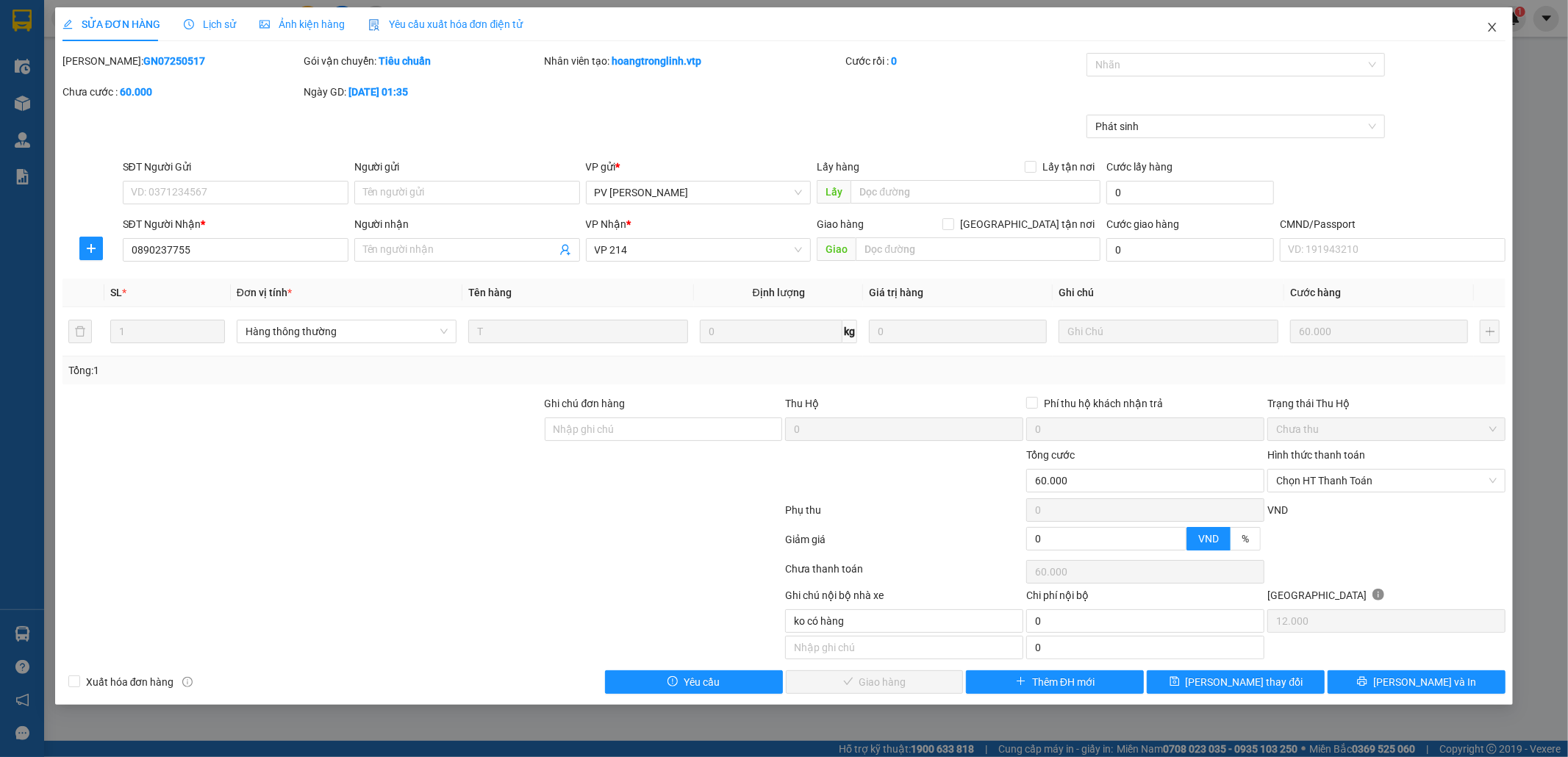
click at [1486, 26] on icon "close" at bounding box center [1492, 27] width 11 height 11
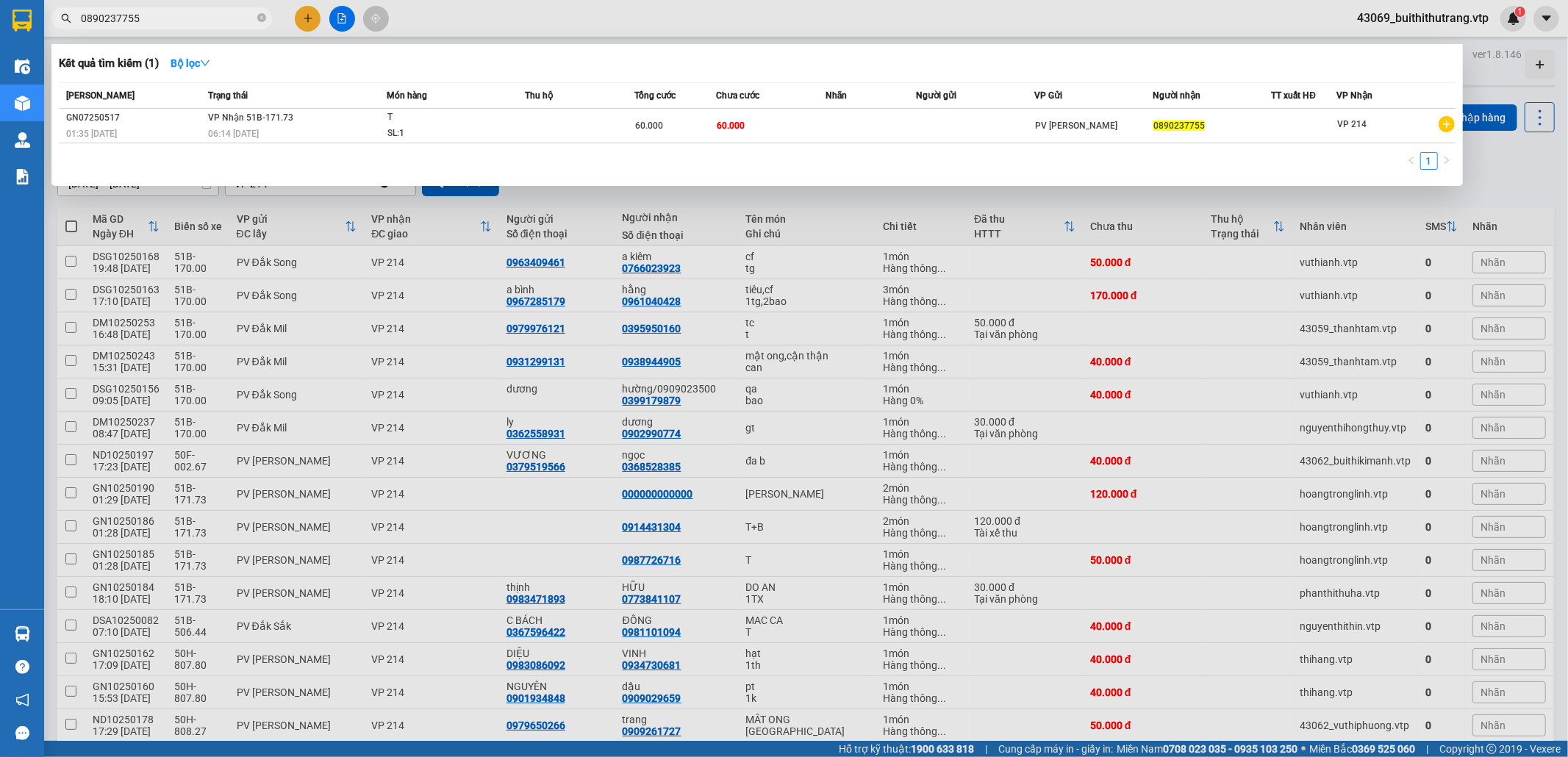
click at [158, 24] on input "0890237755" at bounding box center [167, 19] width 174 height 16
click at [152, 25] on input "0890237755" at bounding box center [167, 19] width 174 height 16
drag, startPoint x: 152, startPoint y: 25, endPoint x: 69, endPoint y: 15, distance: 83.6
click at [69, 15] on div "0890237755" at bounding box center [143, 18] width 287 height 22
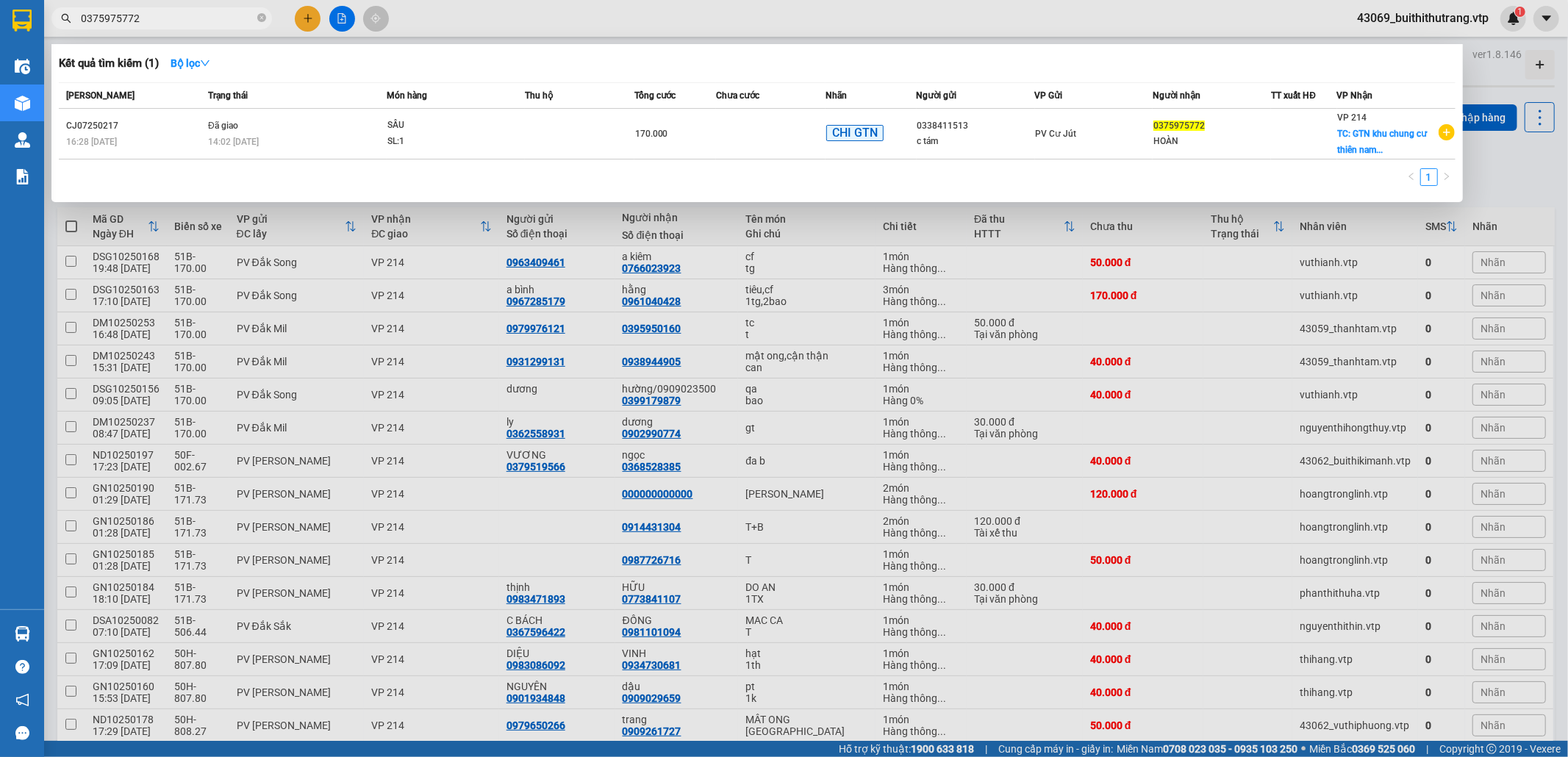
click at [185, 21] on input "0375975772" at bounding box center [167, 19] width 174 height 16
drag, startPoint x: 149, startPoint y: 19, endPoint x: 37, endPoint y: 26, distance: 112.2
click at [37, 26] on section "Kết quả tìm kiếm ( 1 ) Bộ lọc Mã ĐH Trạng thái Món hàng Thu hộ Tổng cước Chưa c…" at bounding box center [784, 378] width 1568 height 757
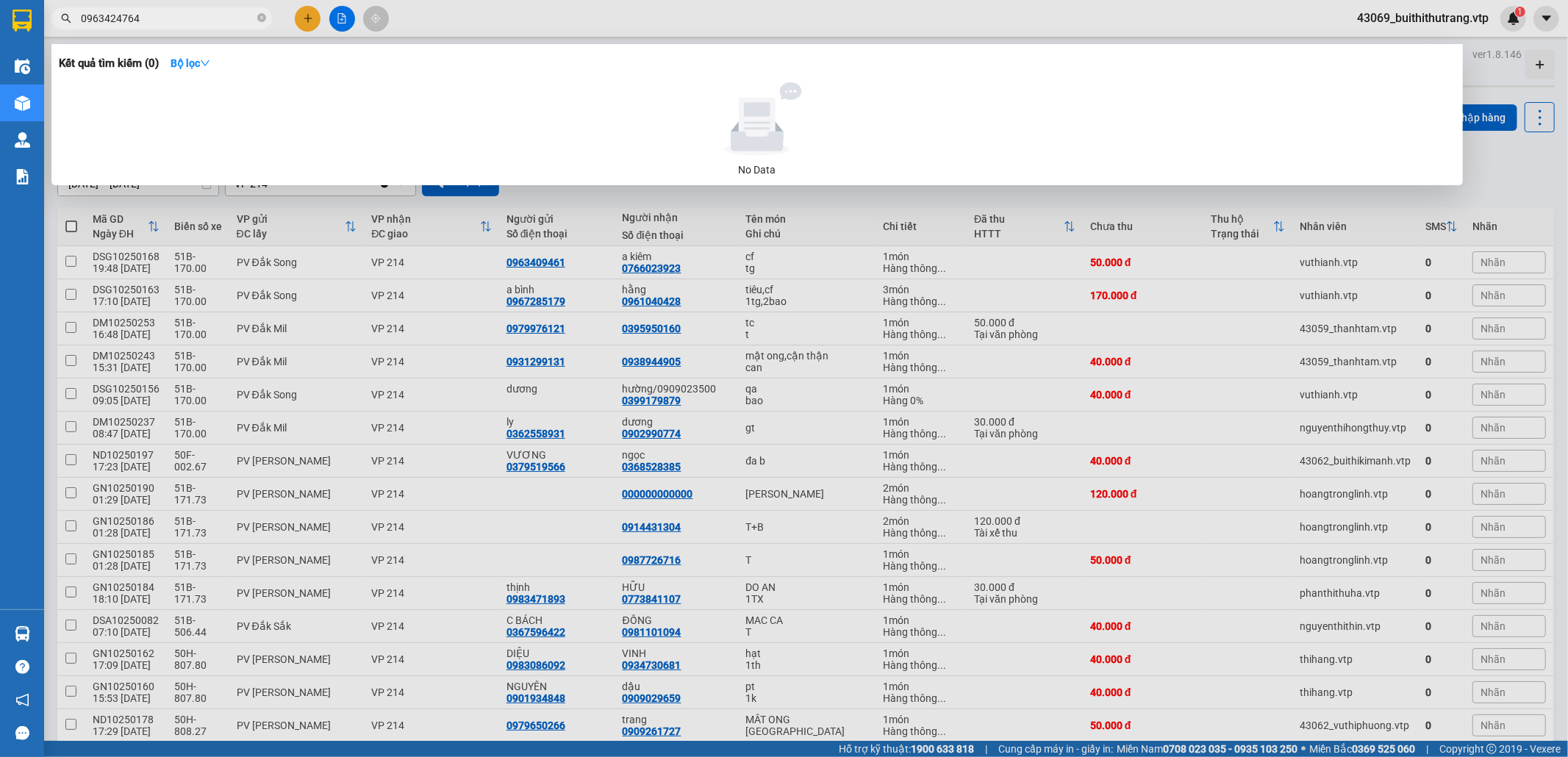
click at [159, 21] on input "0963424764" at bounding box center [167, 19] width 174 height 16
drag, startPoint x: 159, startPoint y: 24, endPoint x: 57, endPoint y: 27, distance: 102.0
click at [57, 27] on span "0963424764" at bounding box center [162, 18] width 220 height 22
click at [144, 20] on input "0963424764" at bounding box center [167, 19] width 174 height 16
drag, startPoint x: 143, startPoint y: 20, endPoint x: 63, endPoint y: 28, distance: 80.4
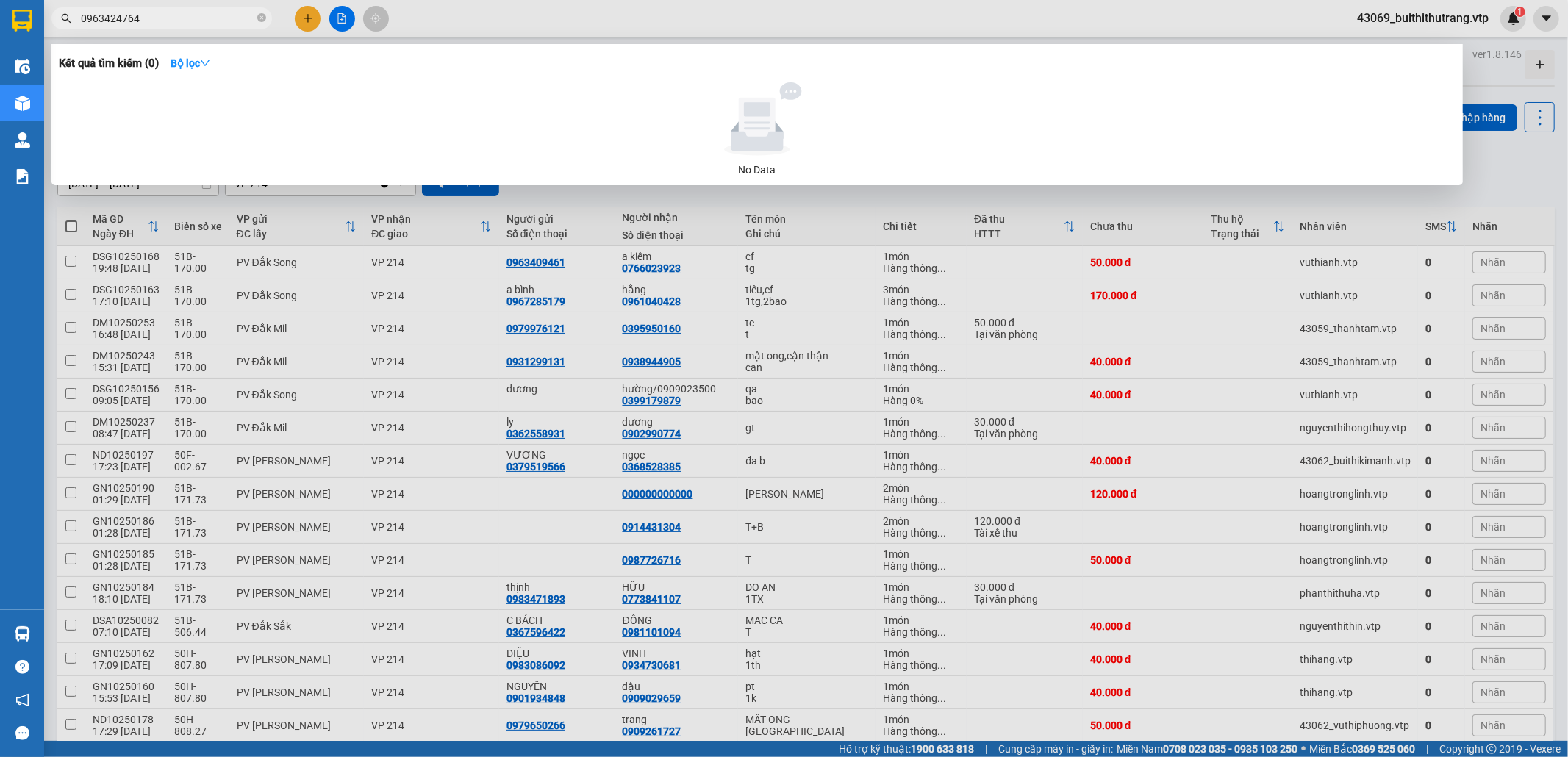
click at [63, 28] on span "0963424764" at bounding box center [162, 18] width 220 height 22
click at [148, 21] on input "0963424764" at bounding box center [167, 19] width 174 height 16
drag, startPoint x: 148, startPoint y: 21, endPoint x: 92, endPoint y: 30, distance: 56.7
click at [125, 26] on span "0963424764" at bounding box center [162, 18] width 220 height 22
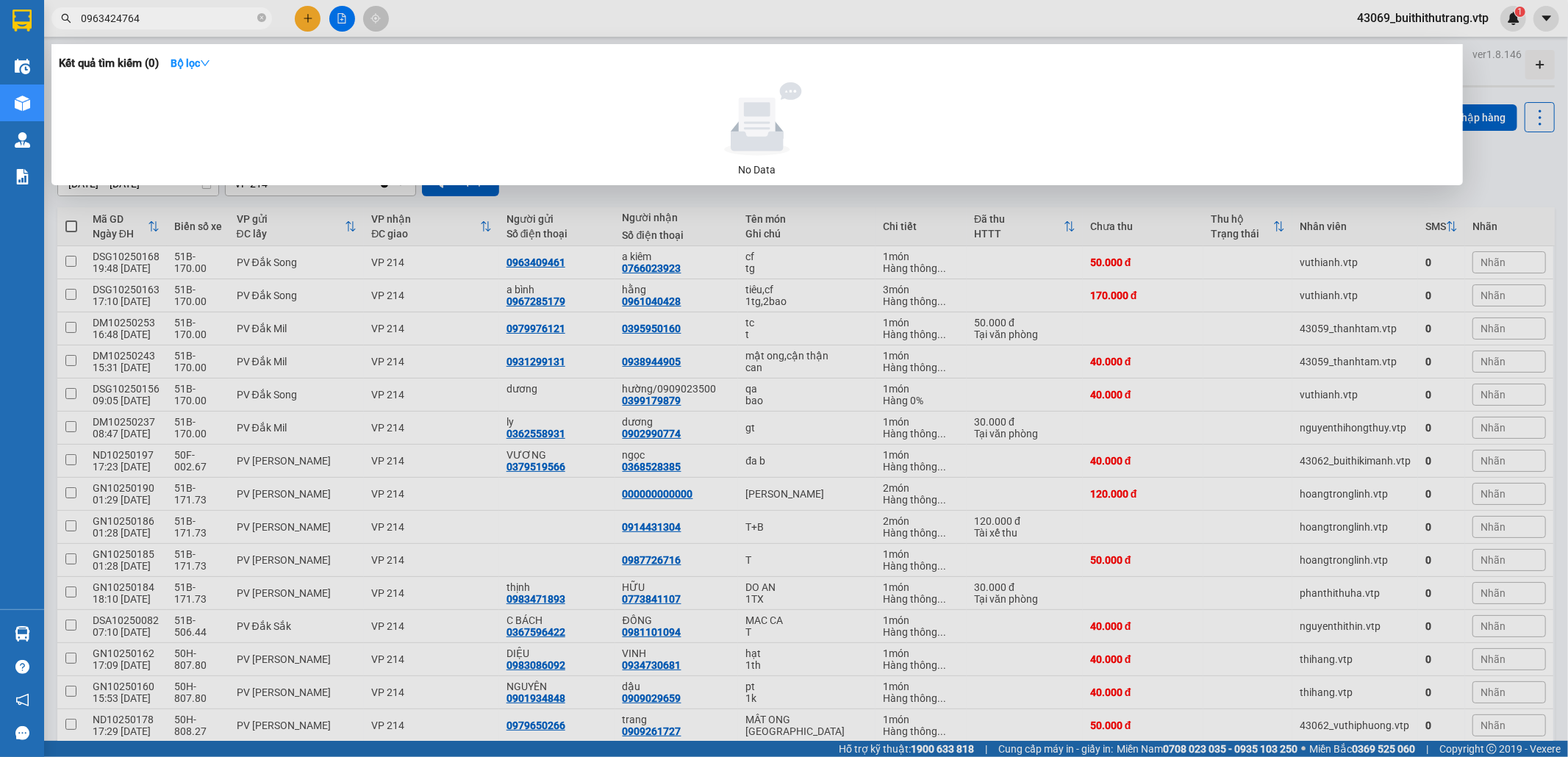
click at [104, 29] on div "Kết quả tìm kiếm ( 0 ) Bộ lọc No Data 0963424764" at bounding box center [143, 19] width 287 height 26
click at [140, 13] on input "0963424764" at bounding box center [167, 19] width 174 height 16
click at [145, 19] on input "0963424764" at bounding box center [167, 19] width 174 height 16
drag, startPoint x: 145, startPoint y: 19, endPoint x: 71, endPoint y: 35, distance: 75.7
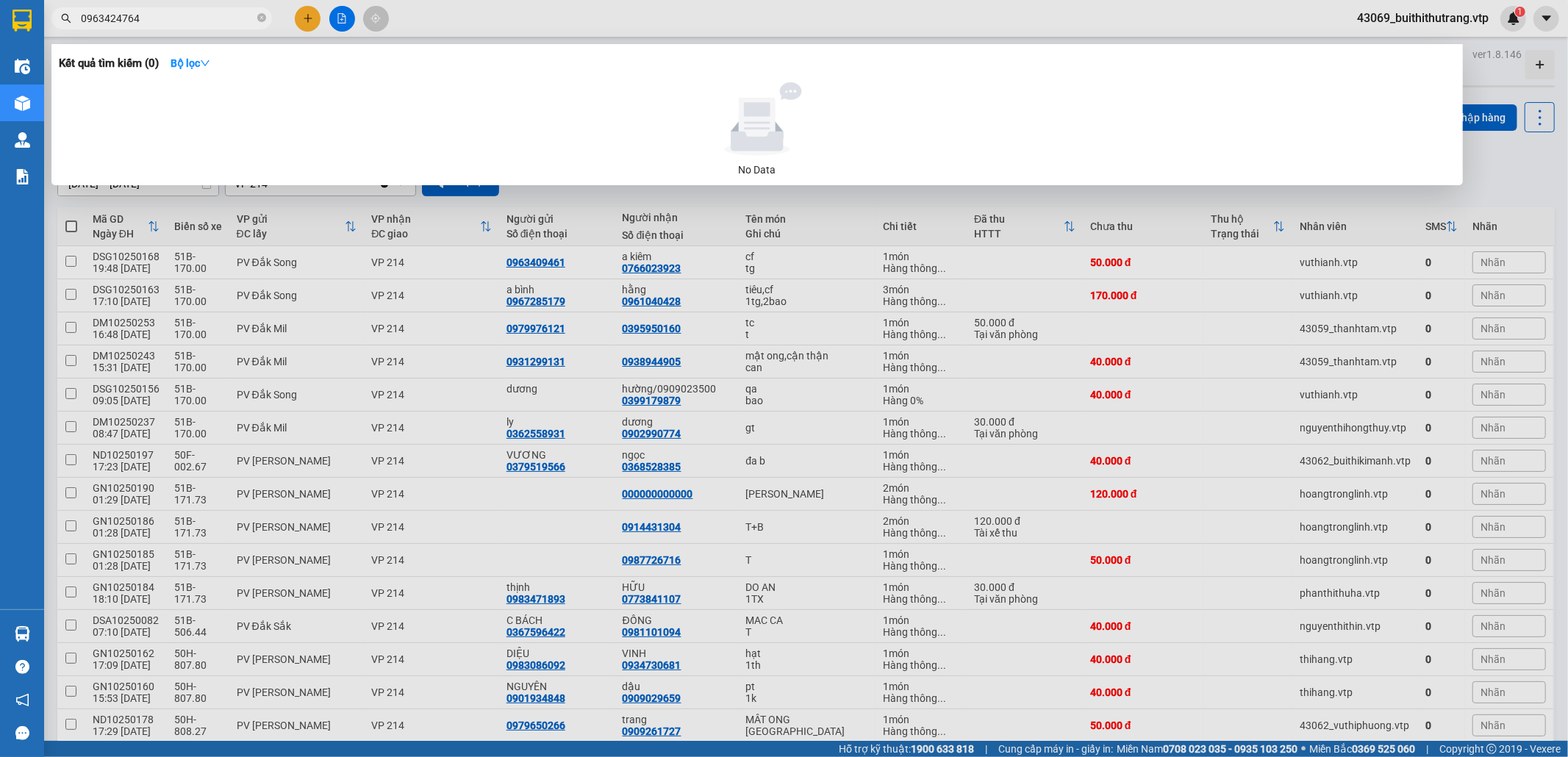
click at [71, 32] on div "Kết quả tìm kiếm ( 0 ) Bộ lọc No Data 0963424764" at bounding box center [143, 19] width 287 height 26
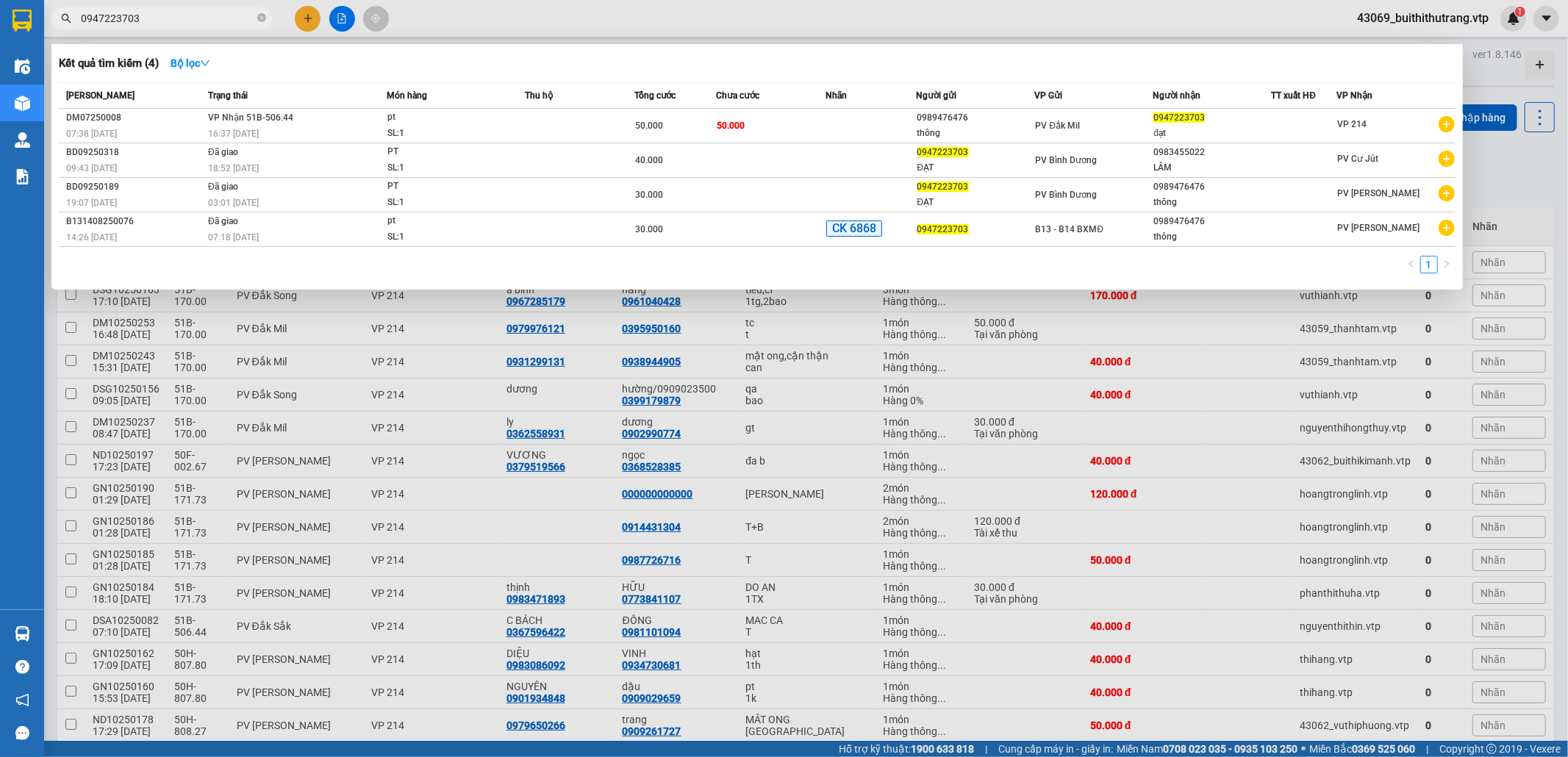
drag, startPoint x: 143, startPoint y: 24, endPoint x: 48, endPoint y: 31, distance: 95.3
click at [48, 31] on div "Kết quả tìm kiếm ( 4 ) Bộ lọc Mã ĐH Trạng thái Món hàng Thu hộ Tổng cước Chưa c…" at bounding box center [143, 19] width 287 height 26
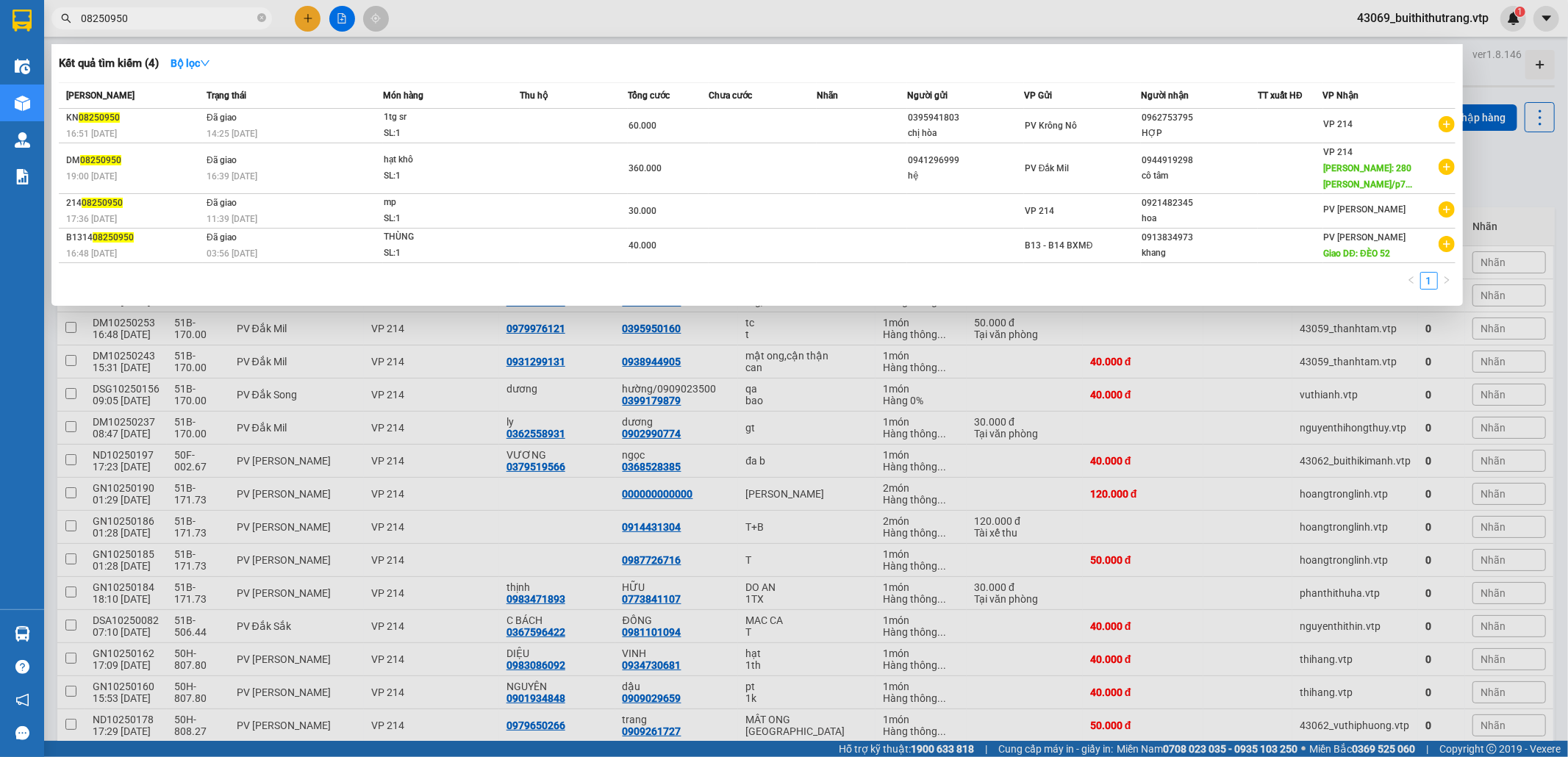
click at [128, 19] on input "08250950" at bounding box center [167, 19] width 174 height 16
drag, startPoint x: 128, startPoint y: 19, endPoint x: 69, endPoint y: 9, distance: 59.8
click at [69, 9] on span "08250950" at bounding box center [162, 18] width 220 height 22
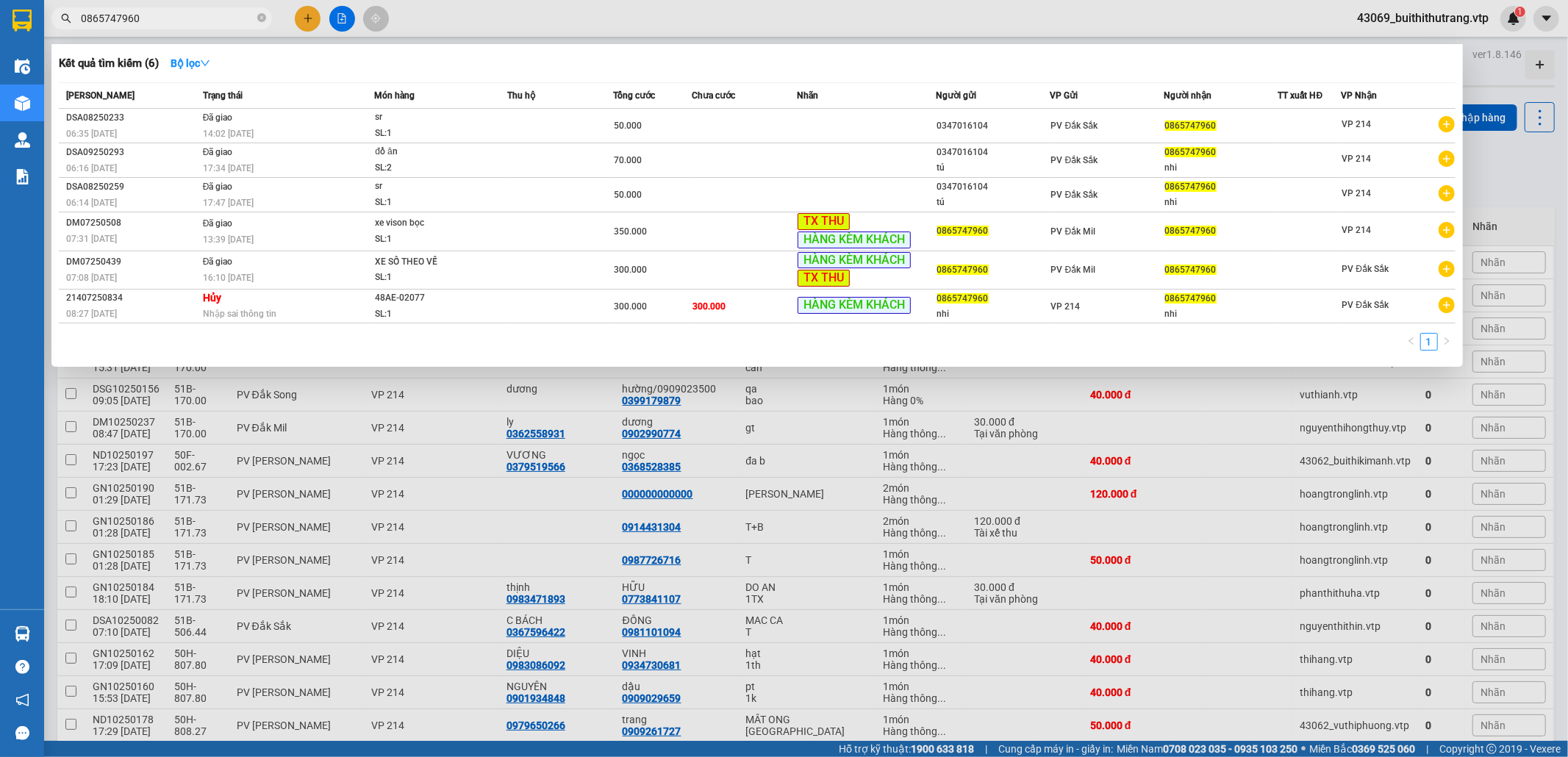
drag, startPoint x: 147, startPoint y: 19, endPoint x: 62, endPoint y: 33, distance: 86.1
click at [62, 32] on div "Kết quả tìm kiếm ( 6 ) Bộ lọc Mã ĐH Trạng thái Món hàng Thu hộ Tổng cước Chưa c…" at bounding box center [143, 19] width 287 height 26
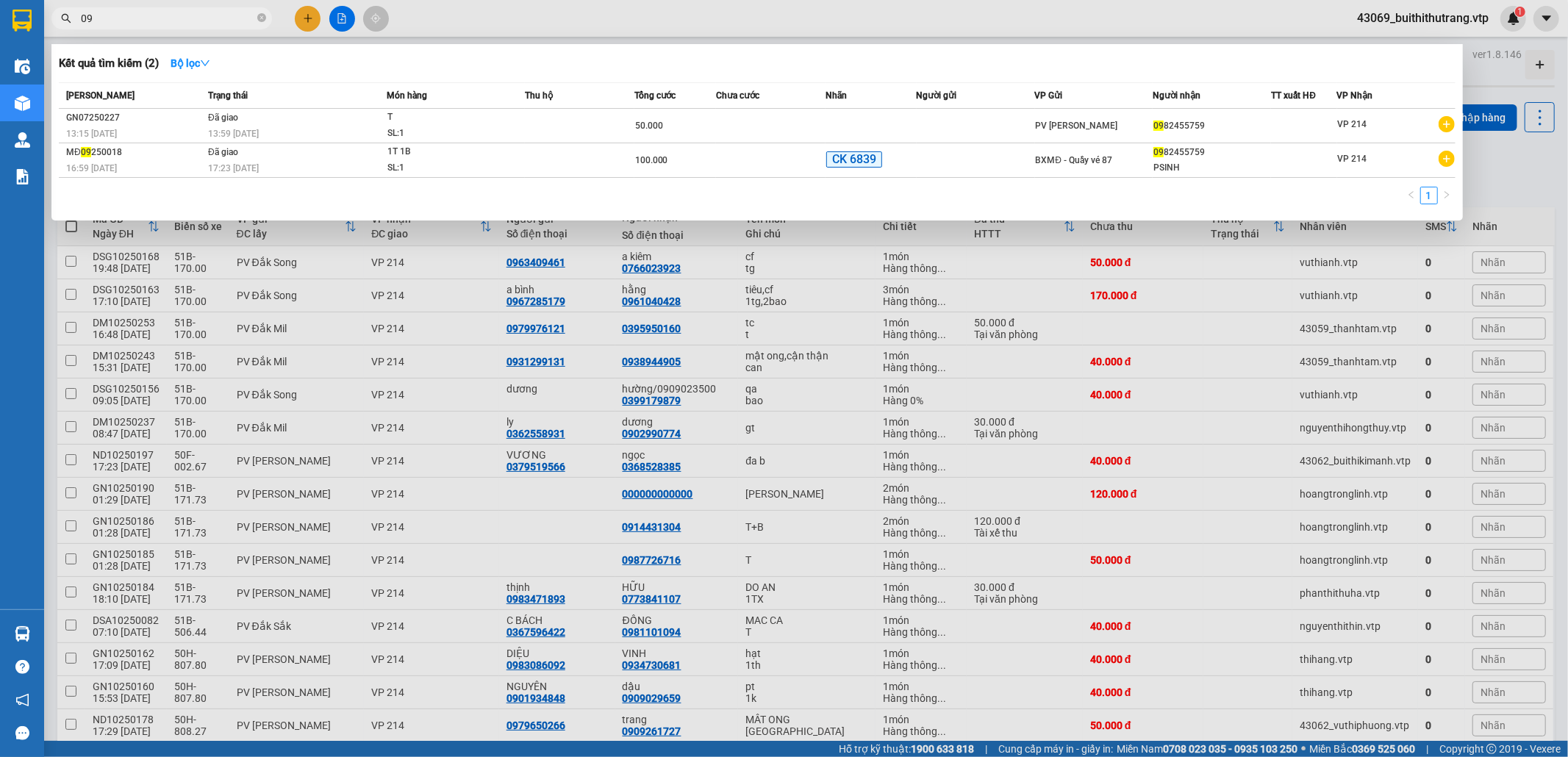
type input "0"
type input "0356786122"
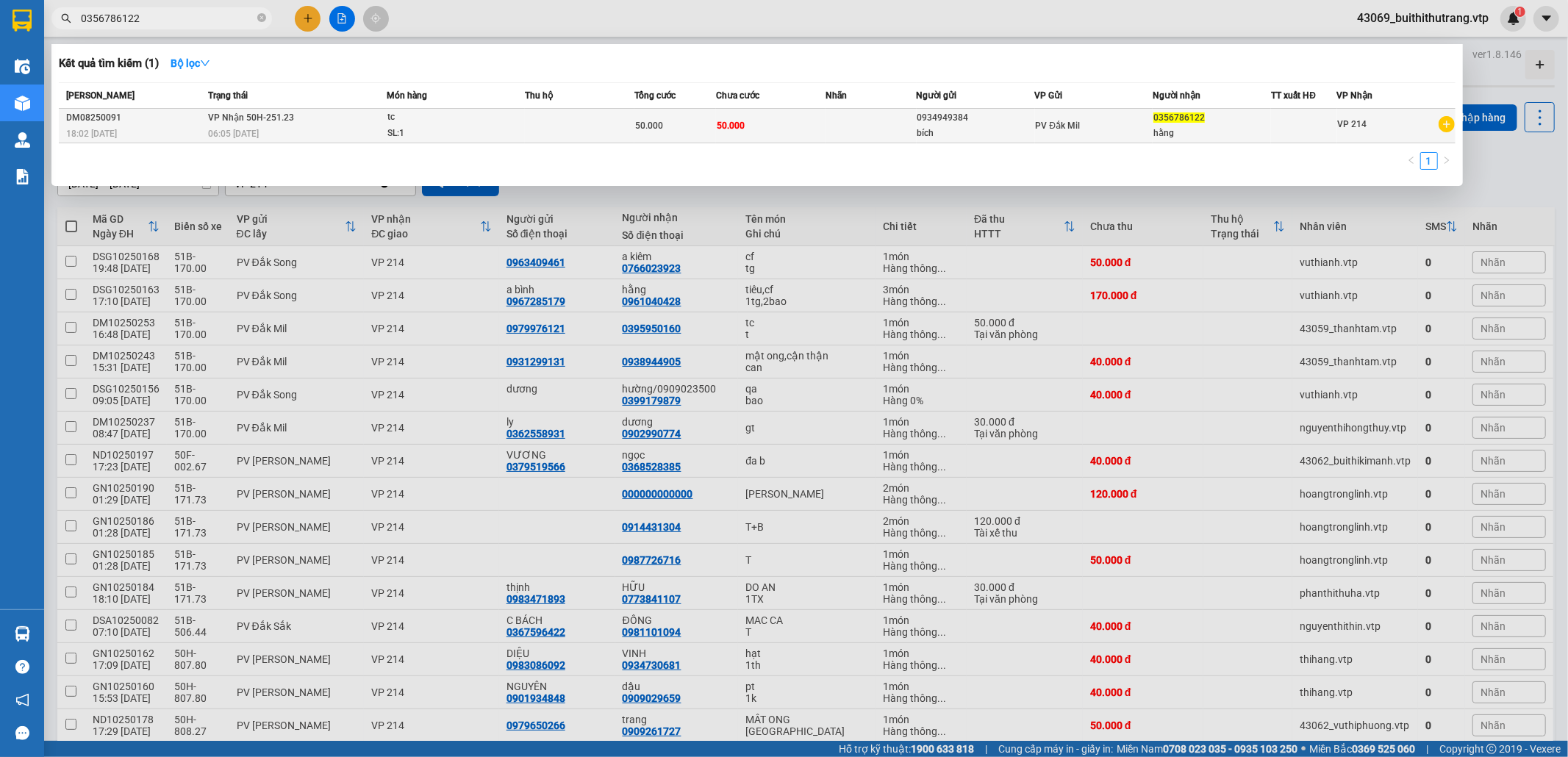
click at [473, 126] on div "SL: 1" at bounding box center [442, 134] width 110 height 16
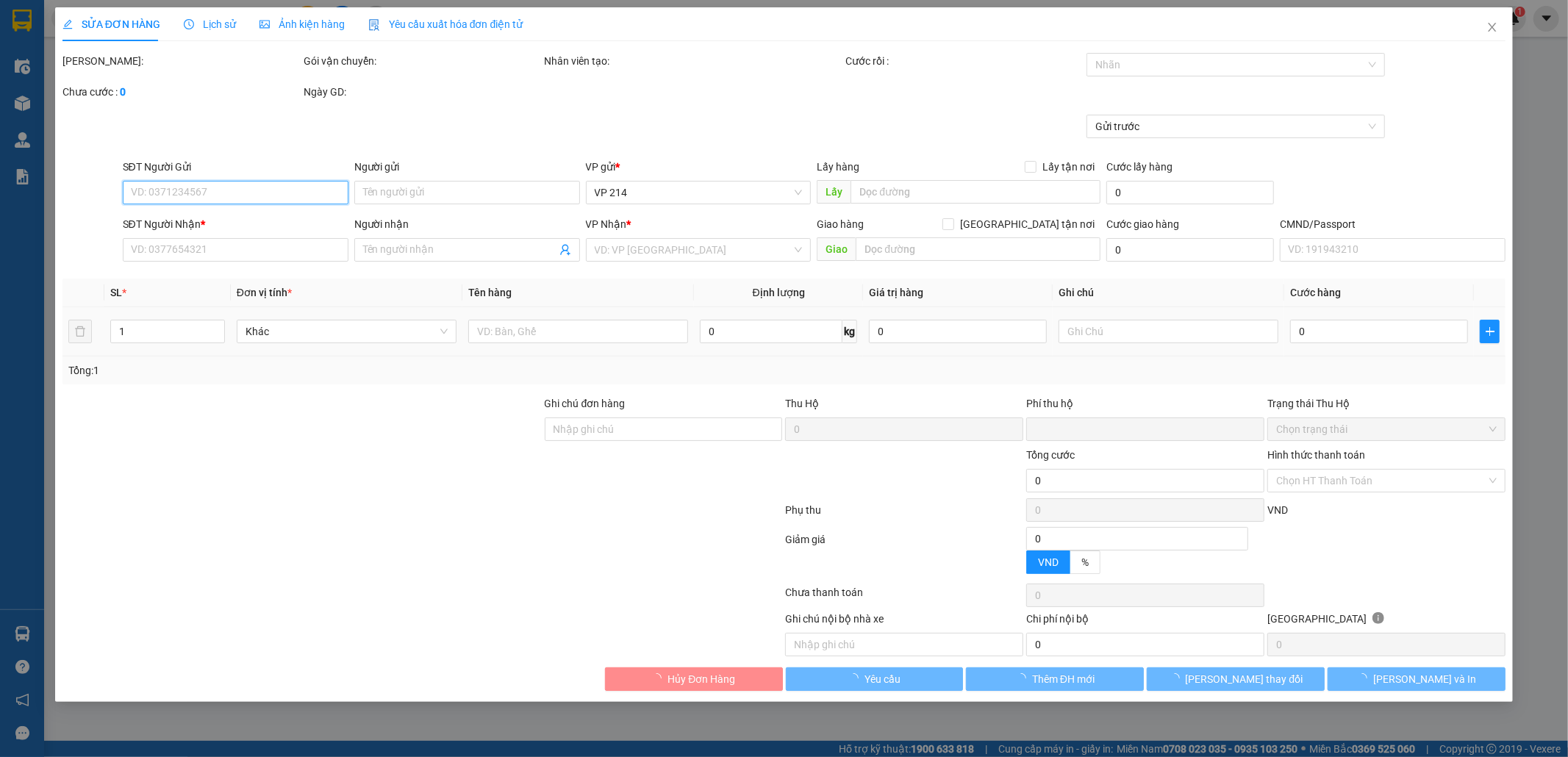
type input "2.500"
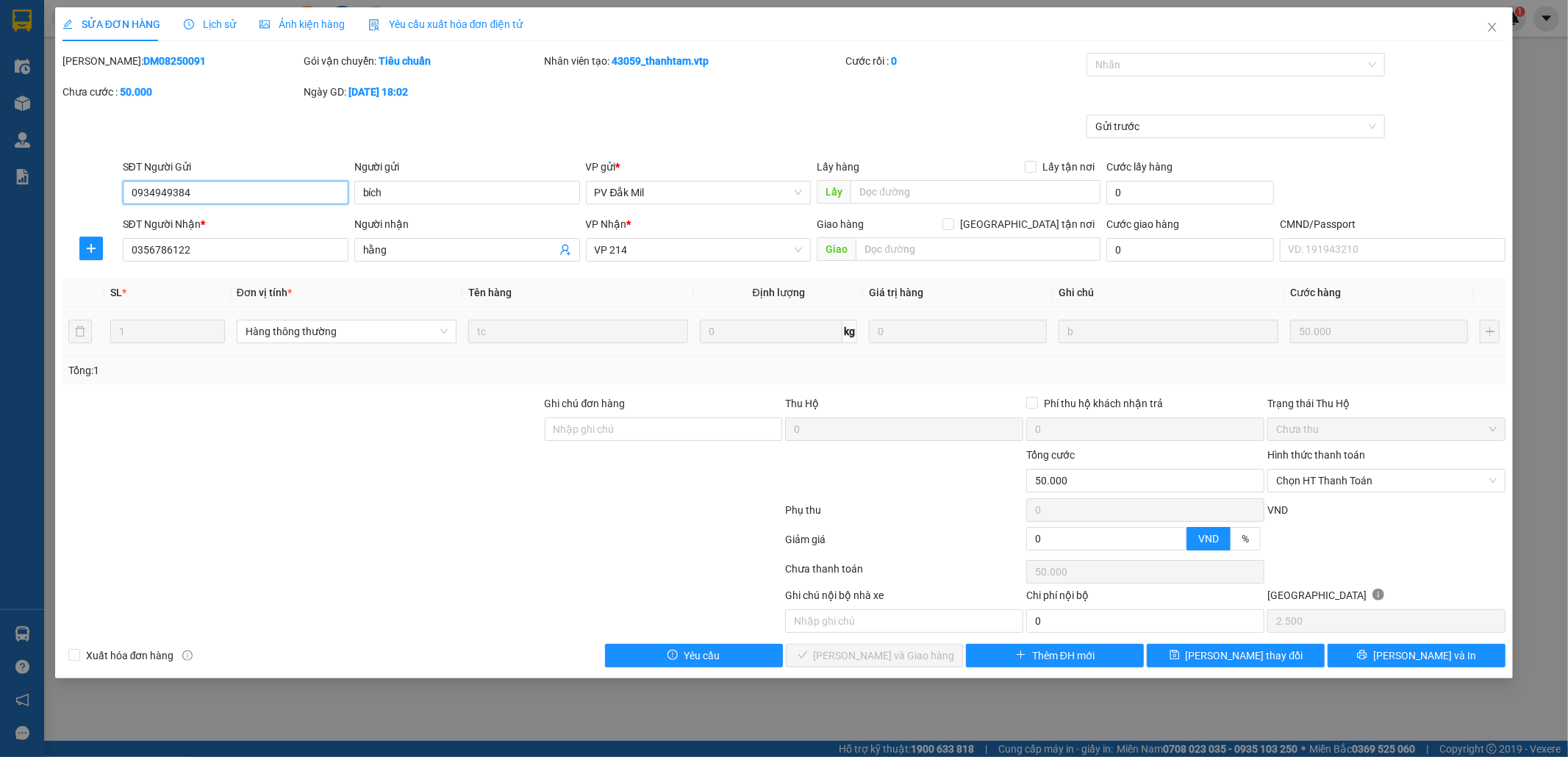
type input "0934949384"
type input "bích"
type input "0356786122"
type input "hằng"
type input "0"
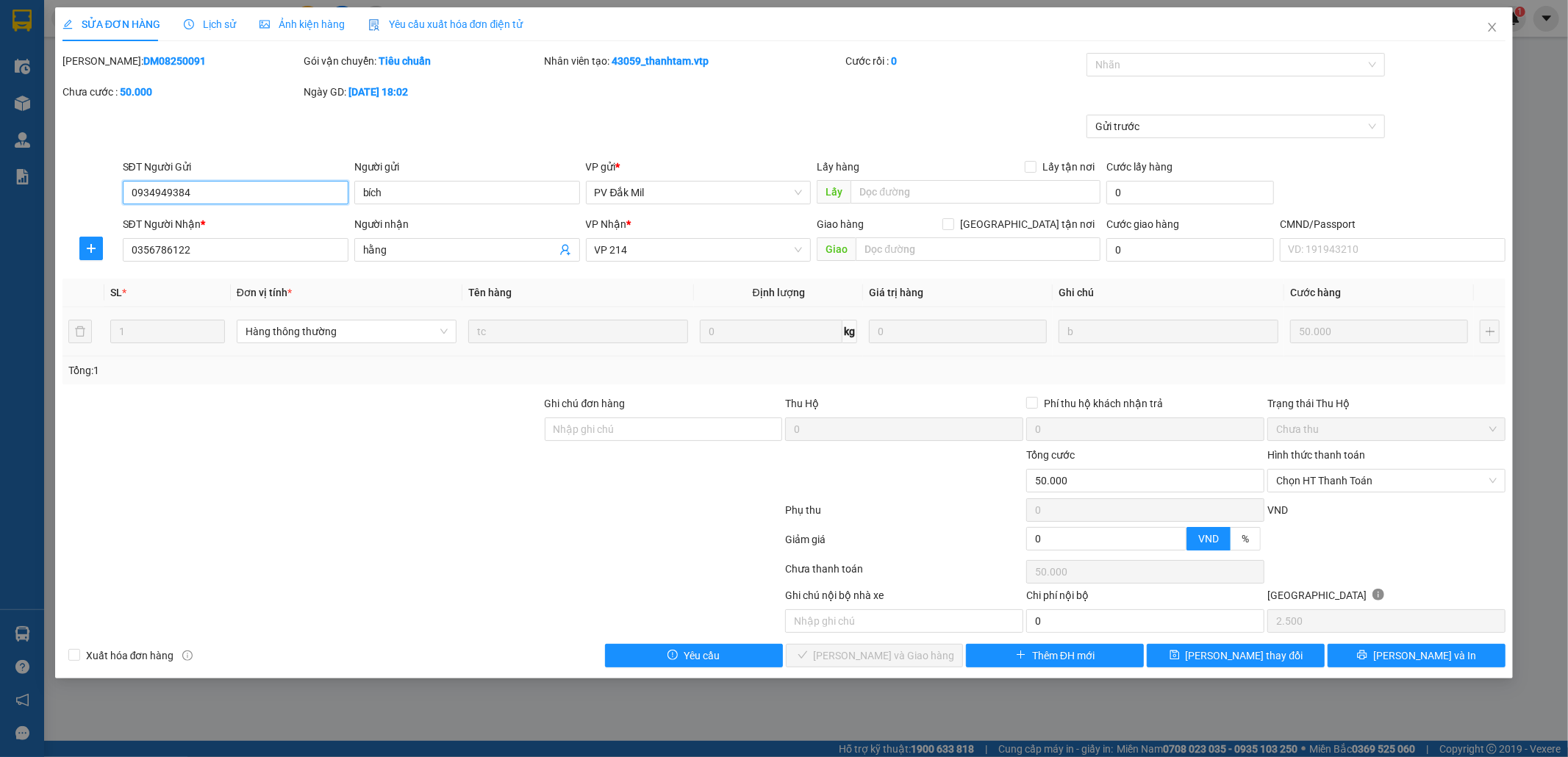
type input "50.000"
click at [221, 27] on span "Lịch sử" at bounding box center [210, 24] width 52 height 11
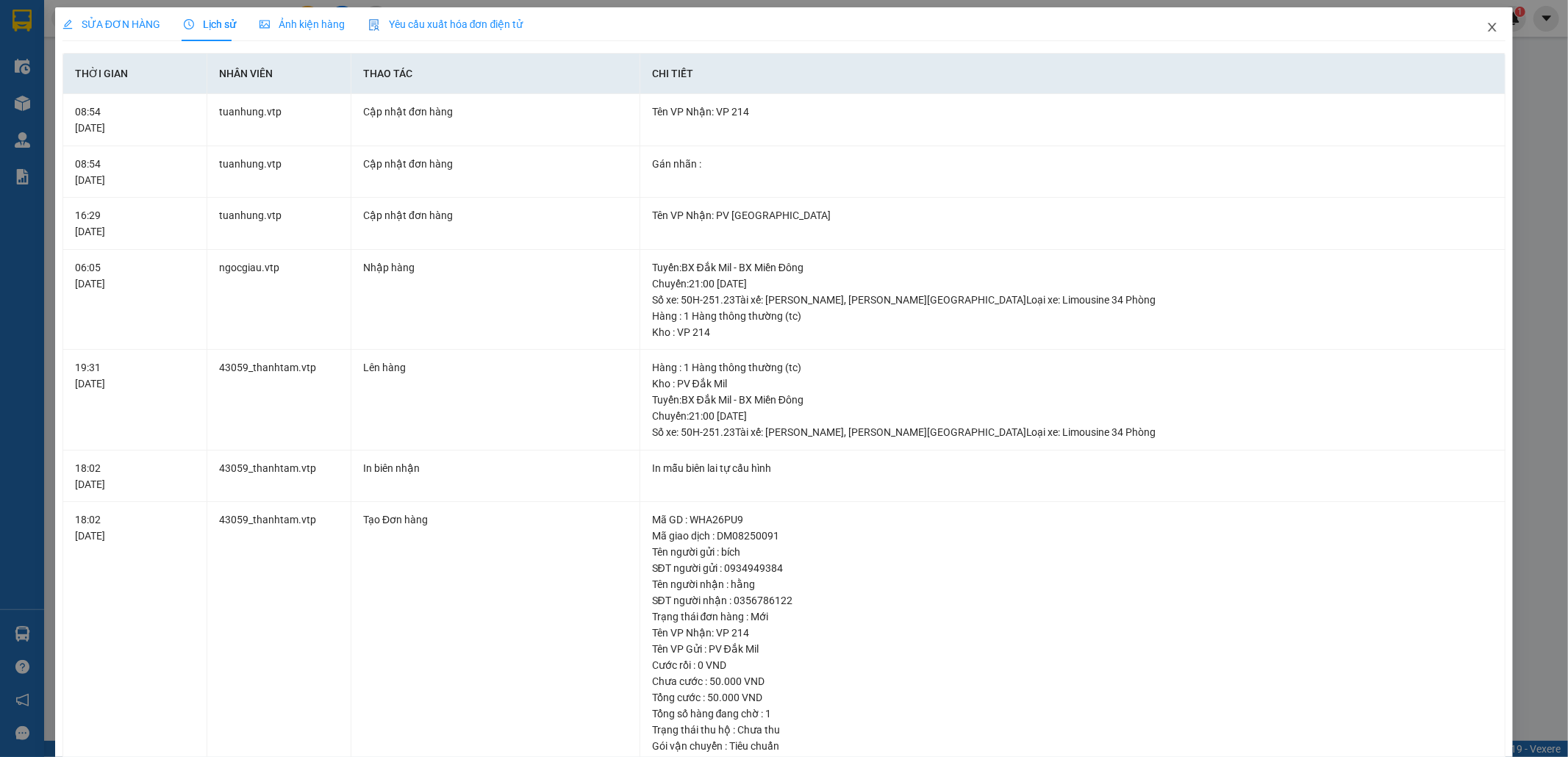
click at [1486, 28] on icon "close" at bounding box center [1492, 27] width 11 height 11
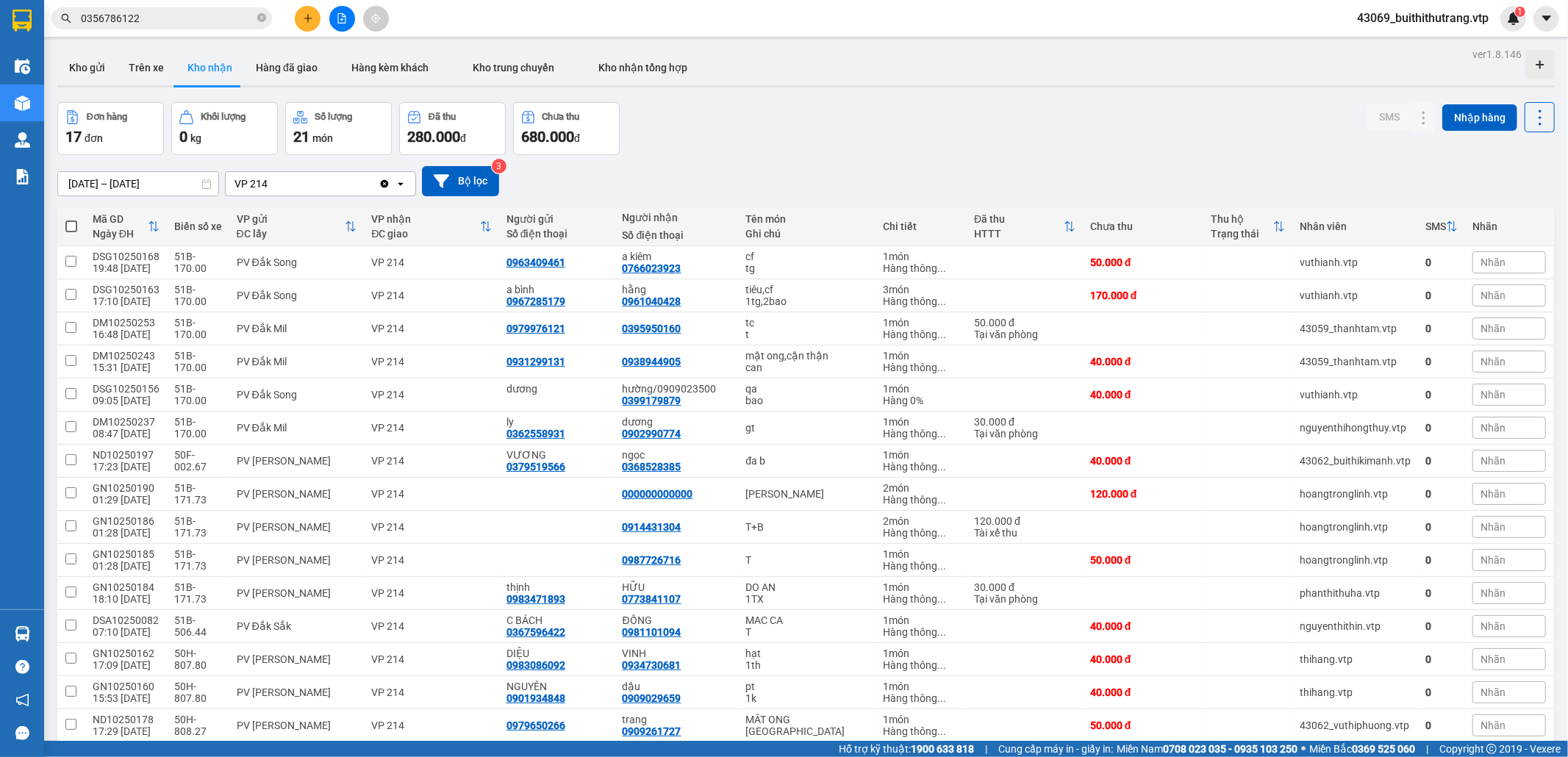
click at [149, 20] on input "0356786122" at bounding box center [167, 19] width 174 height 16
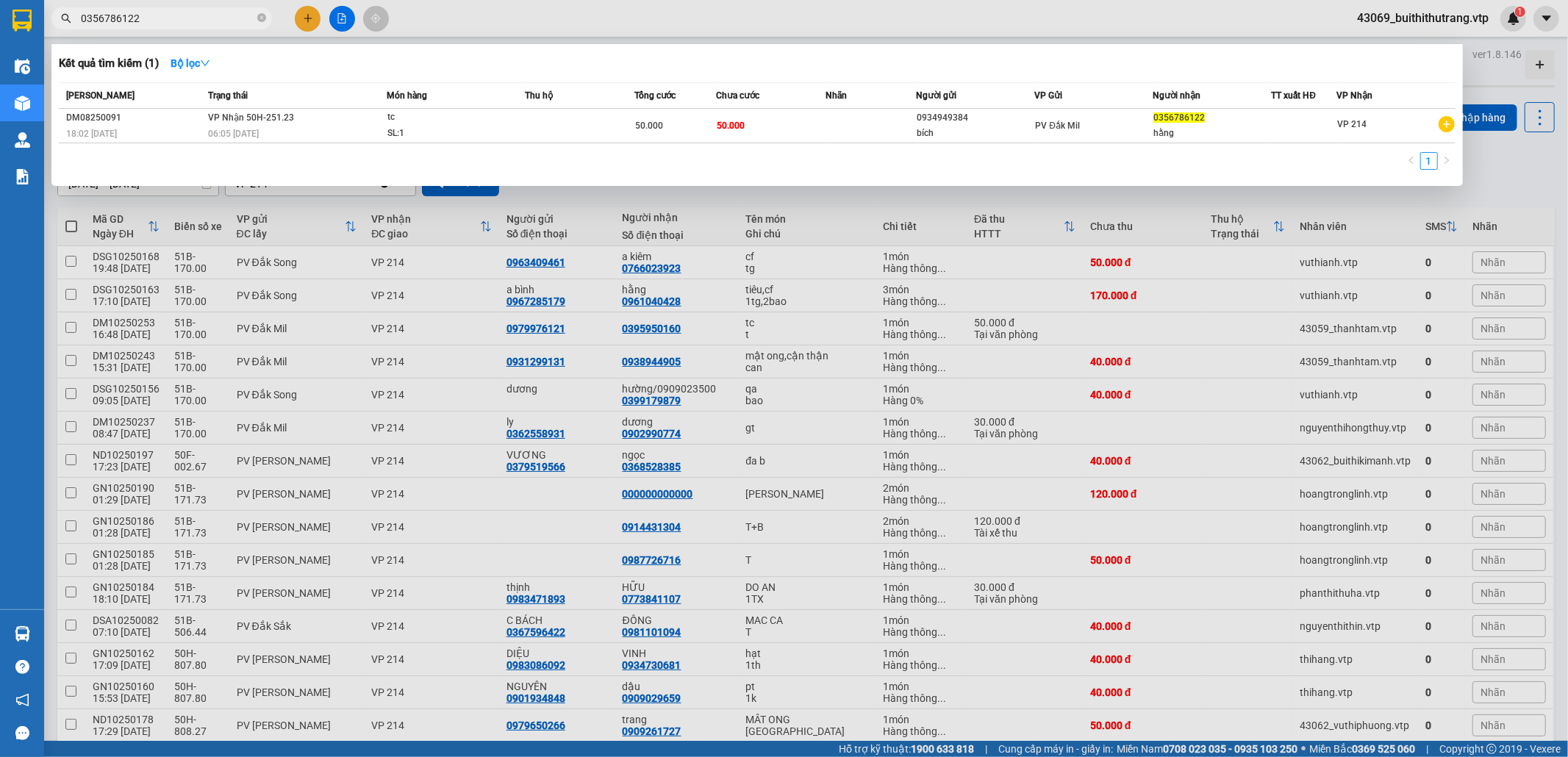
drag, startPoint x: 157, startPoint y: 21, endPoint x: 69, endPoint y: 12, distance: 88.5
click at [69, 12] on div "0356786122" at bounding box center [143, 18] width 287 height 22
type input "0934164340"
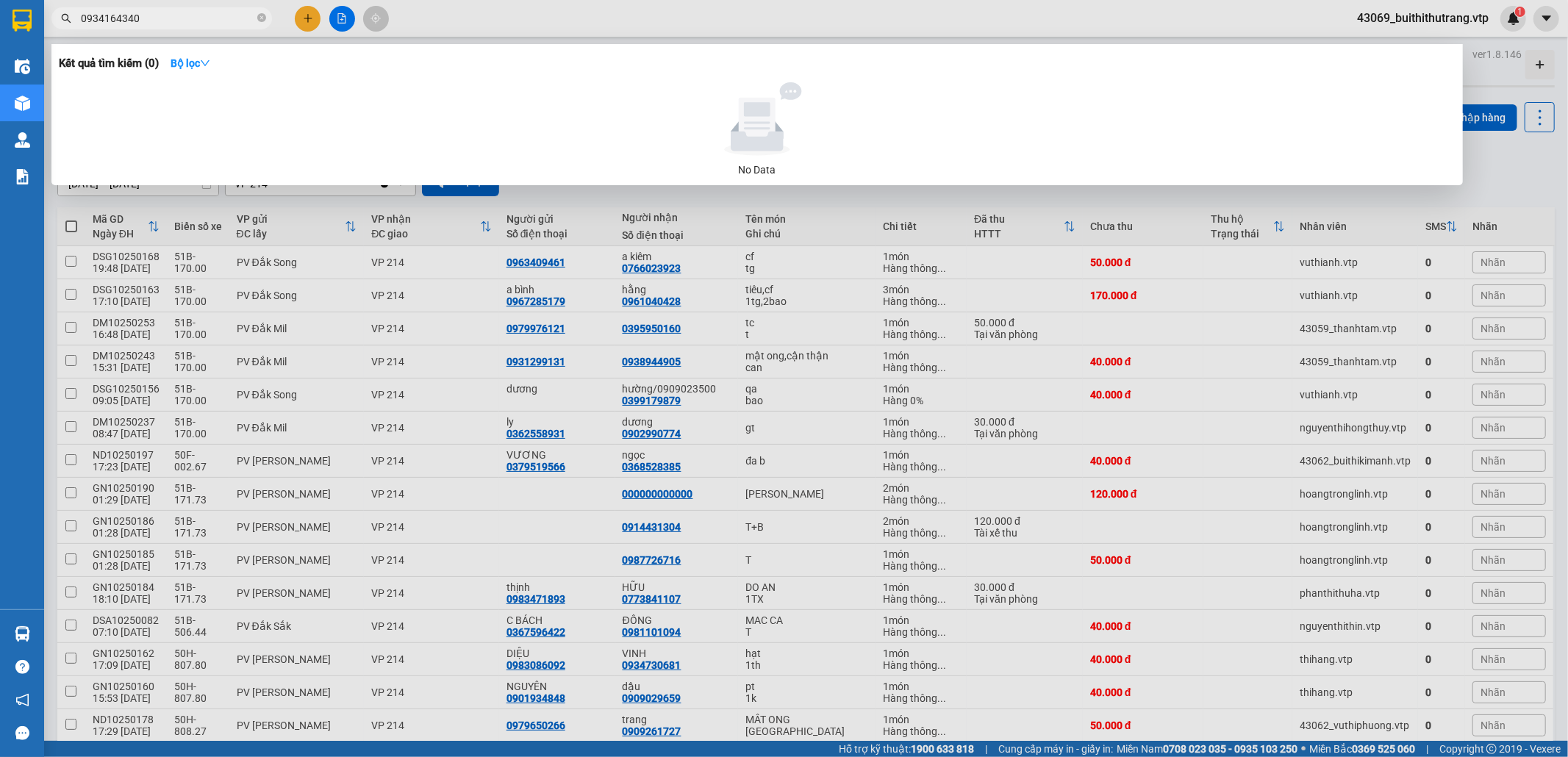
click at [923, 432] on div at bounding box center [784, 378] width 1568 height 757
drag, startPoint x: 923, startPoint y: 432, endPoint x: 850, endPoint y: 441, distance: 73.6
click at [937, 432] on span "..." at bounding box center [941, 433] width 9 height 11
checkbox input "true"
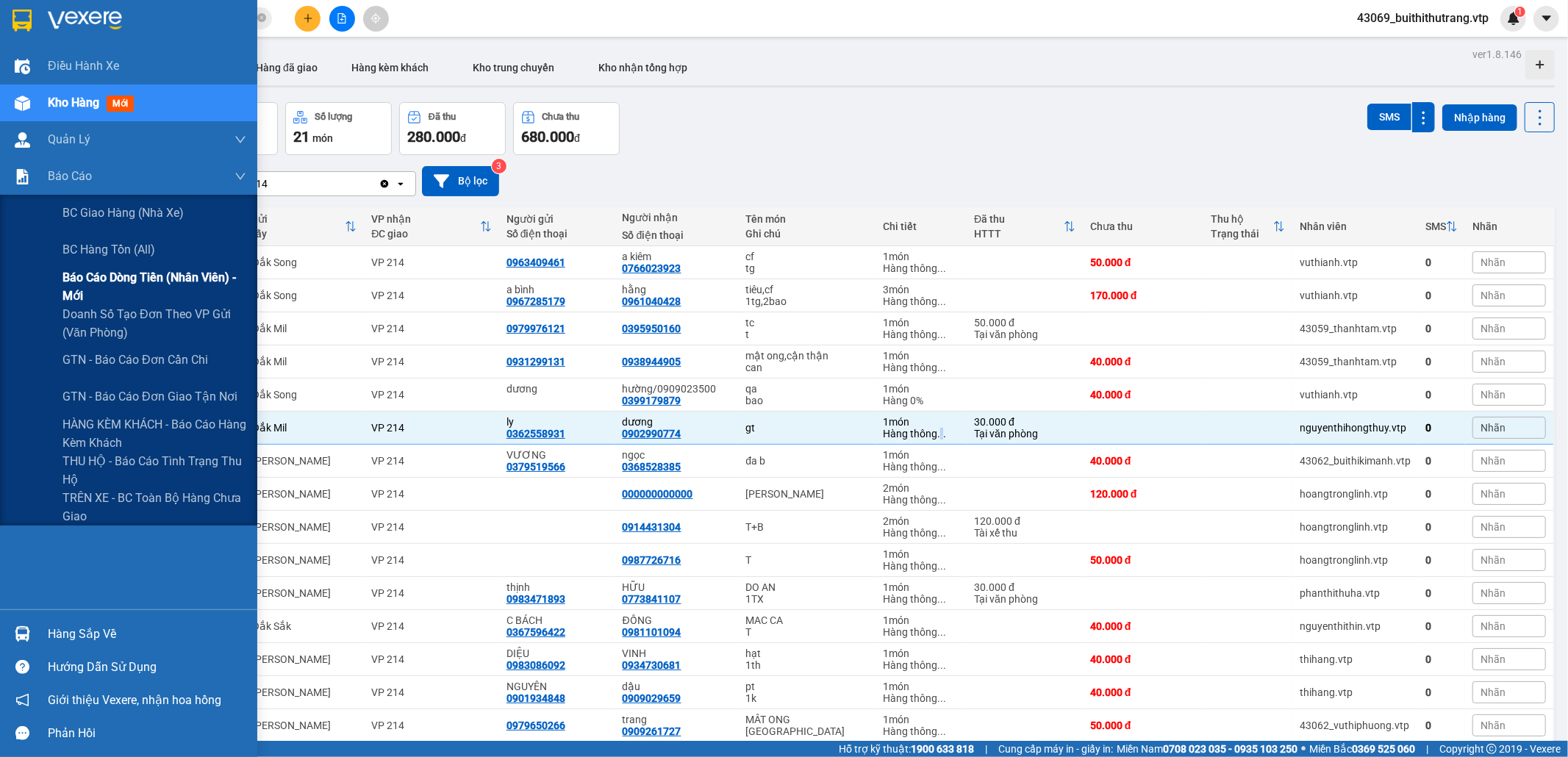
click at [137, 277] on span "Báo cáo dòng tiền (nhân viên) - mới" at bounding box center [154, 286] width 184 height 37
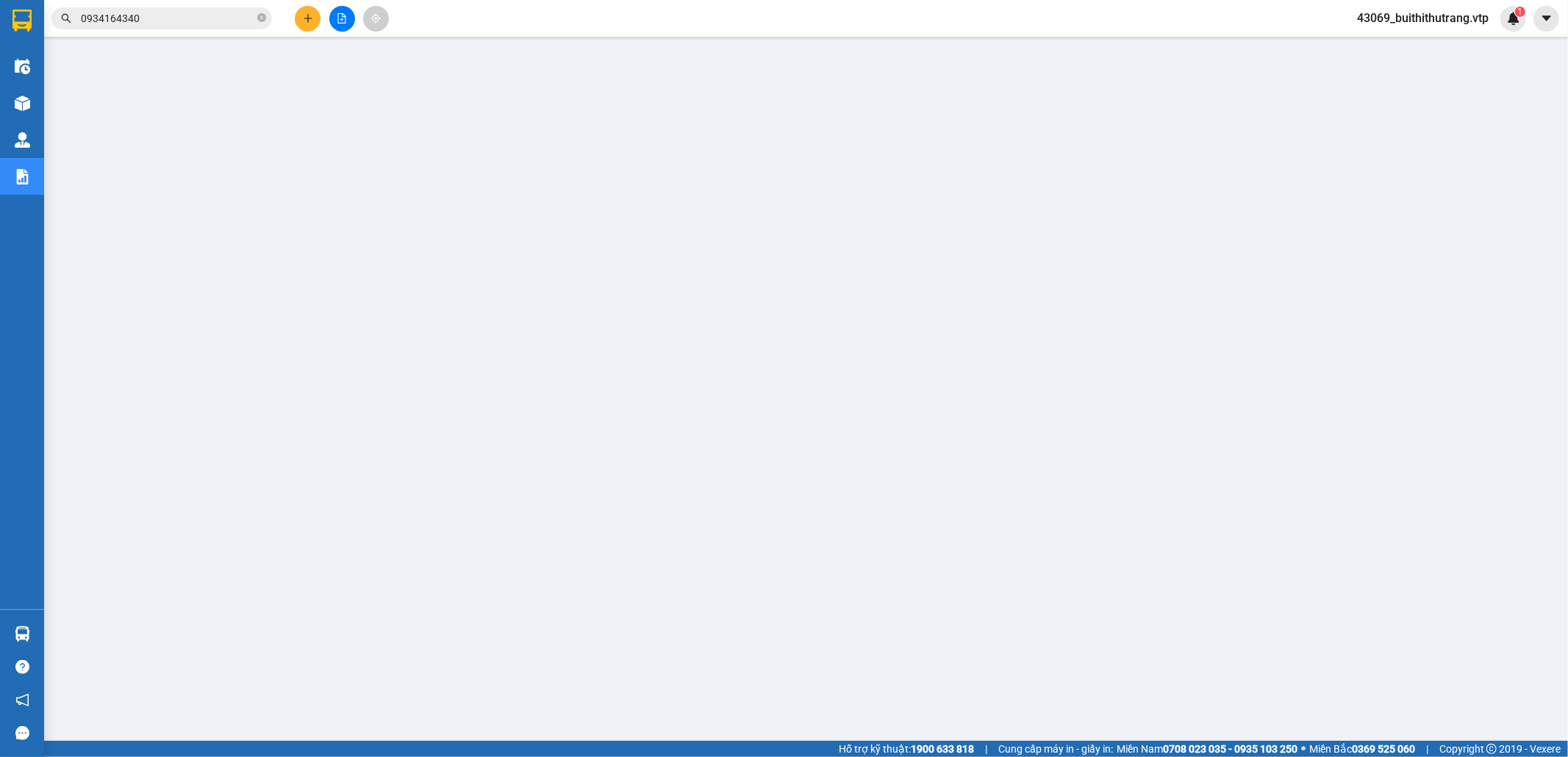
click at [1459, 20] on span "43069_buithithutrang.vtp" at bounding box center [1423, 18] width 155 height 19
click at [1401, 40] on span "Đăng xuất" at bounding box center [1428, 46] width 127 height 16
